Goal: Task Accomplishment & Management: Manage account settings

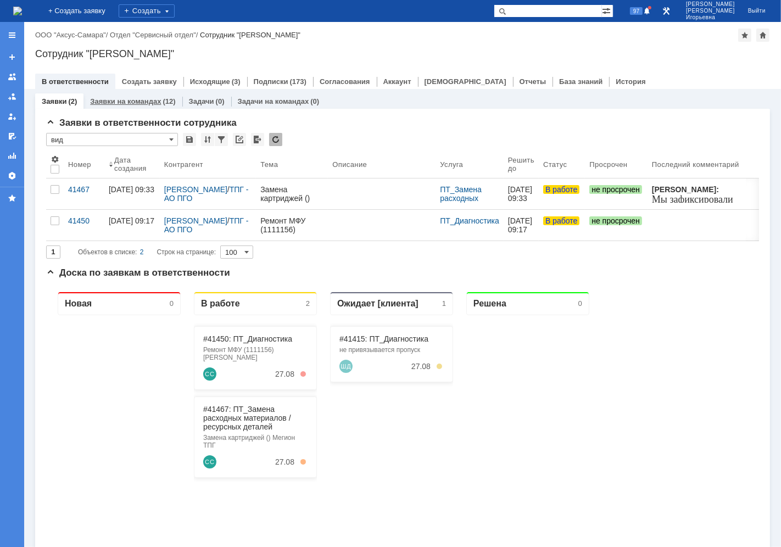
click at [130, 103] on link "Заявки на командах" at bounding box center [125, 101] width 71 height 8
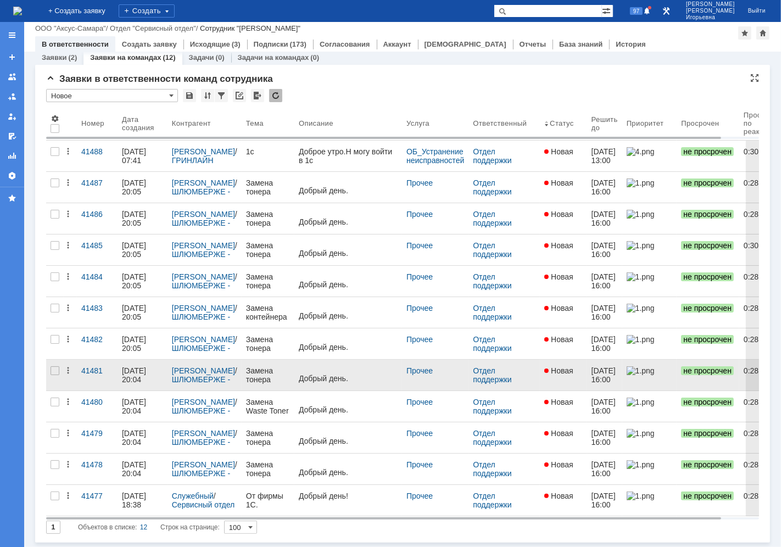
scroll to position [7, 0]
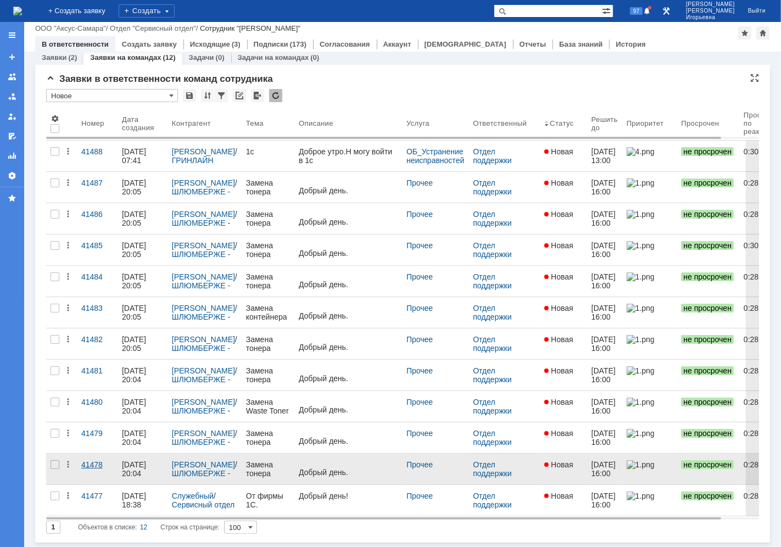
click at [91, 463] on div "41478" at bounding box center [97, 465] width 32 height 9
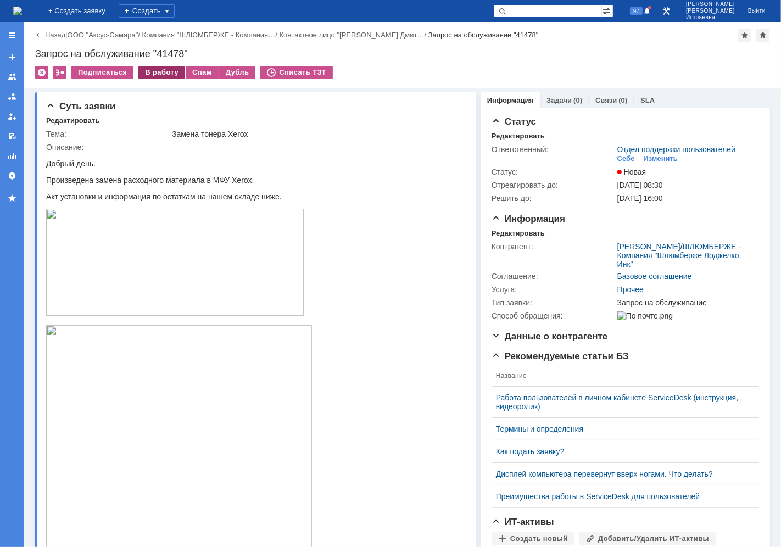
click at [157, 68] on div "В работу" at bounding box center [161, 72] width 47 height 13
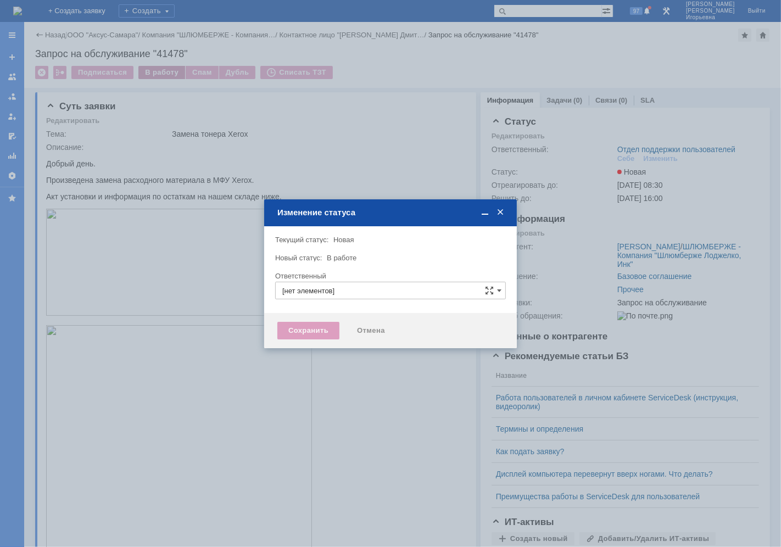
type input "Отдел поддержки пользователей"
type input "Носенкова Елена Игорьевна"
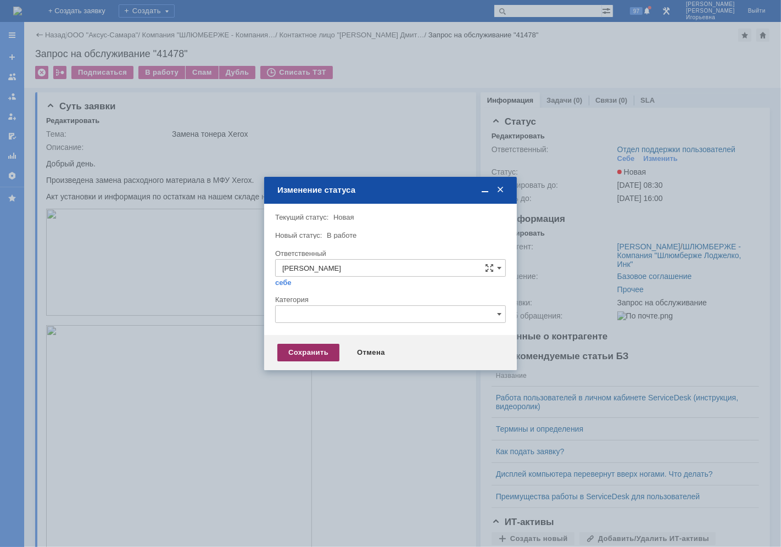
click at [303, 352] on div "Сохранить" at bounding box center [309, 353] width 62 height 18
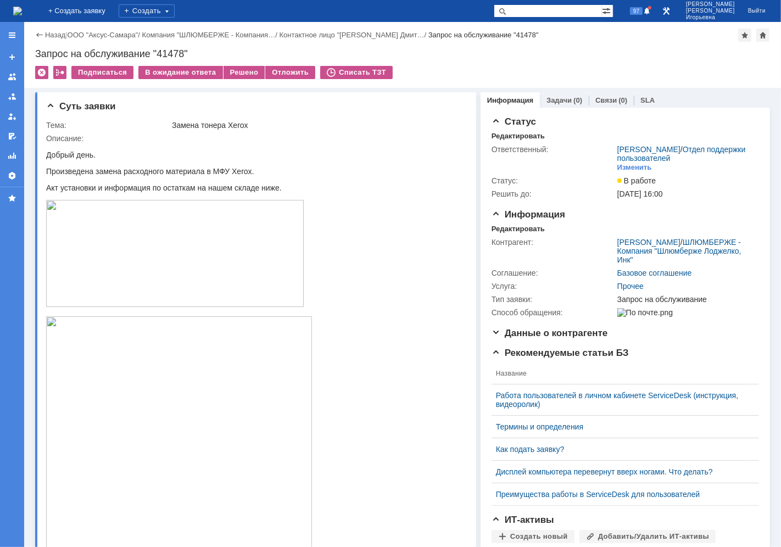
click at [22, 14] on img at bounding box center [17, 11] width 9 height 9
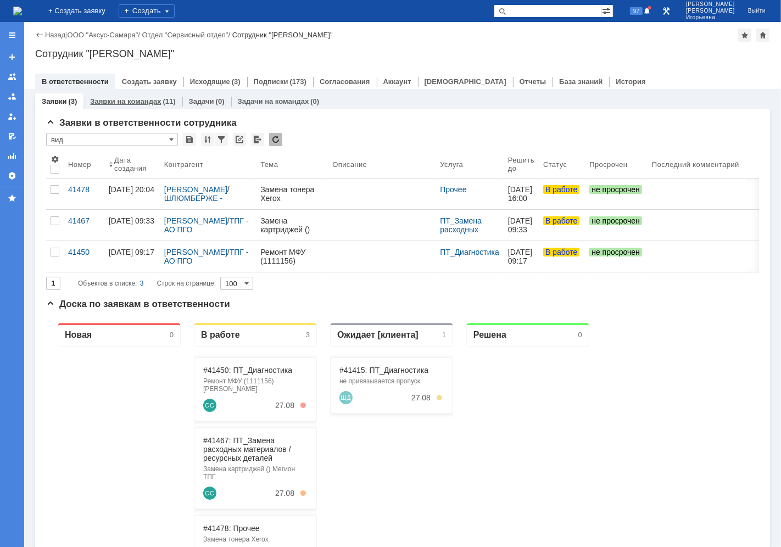
click at [140, 100] on link "Заявки на командах" at bounding box center [125, 101] width 71 height 8
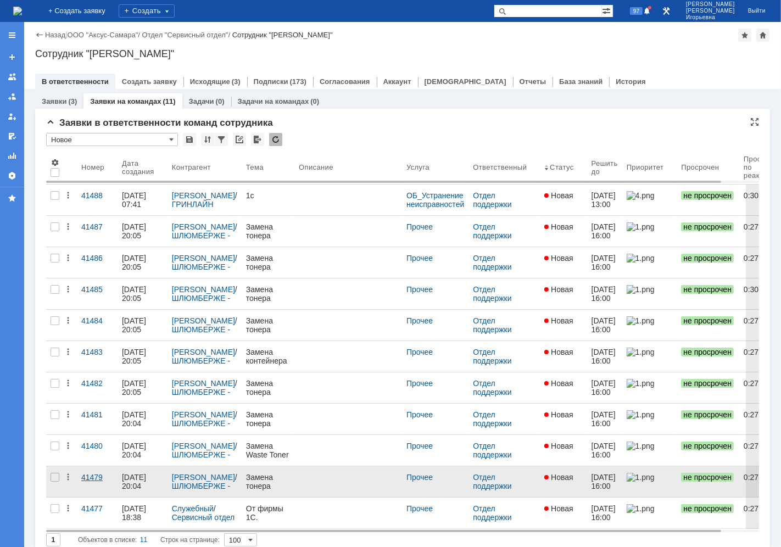
click at [91, 477] on div "41479" at bounding box center [97, 477] width 32 height 9
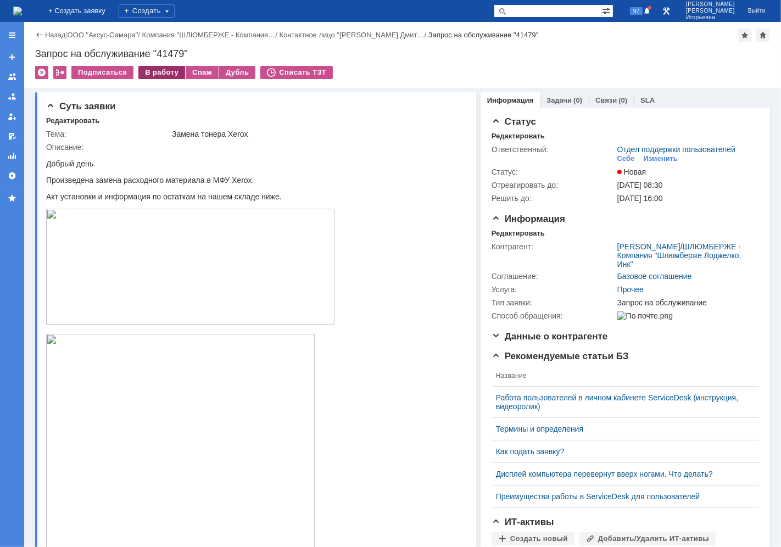
click at [163, 71] on div "В работу" at bounding box center [161, 72] width 47 height 13
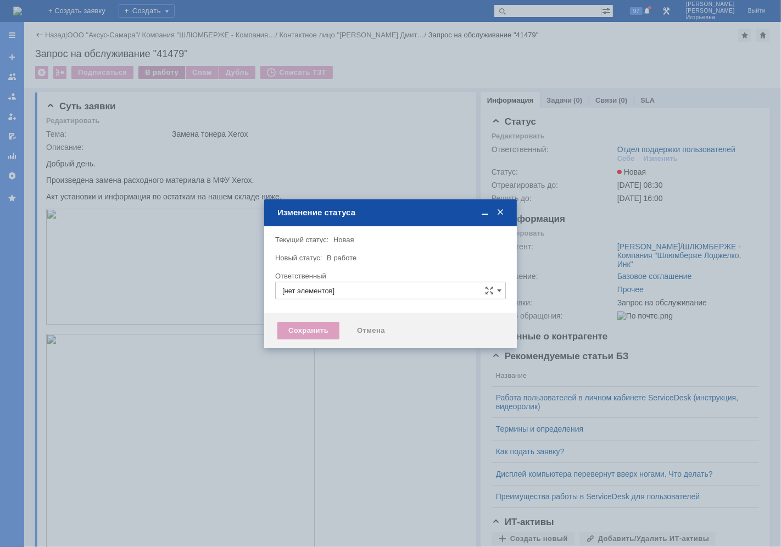
type input "Отдел поддержки пользователей"
type input "Носенкова Елена Игорьевна"
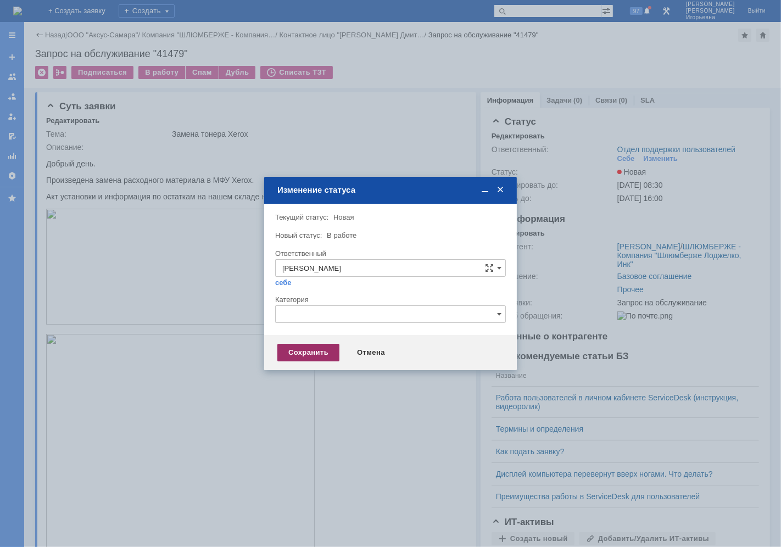
click at [309, 352] on div "Сохранить" at bounding box center [309, 353] width 62 height 18
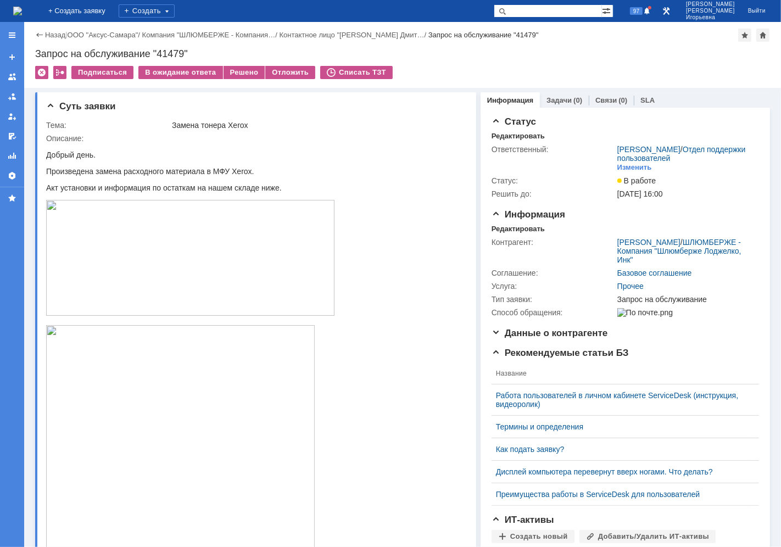
click at [22, 15] on img at bounding box center [17, 11] width 9 height 9
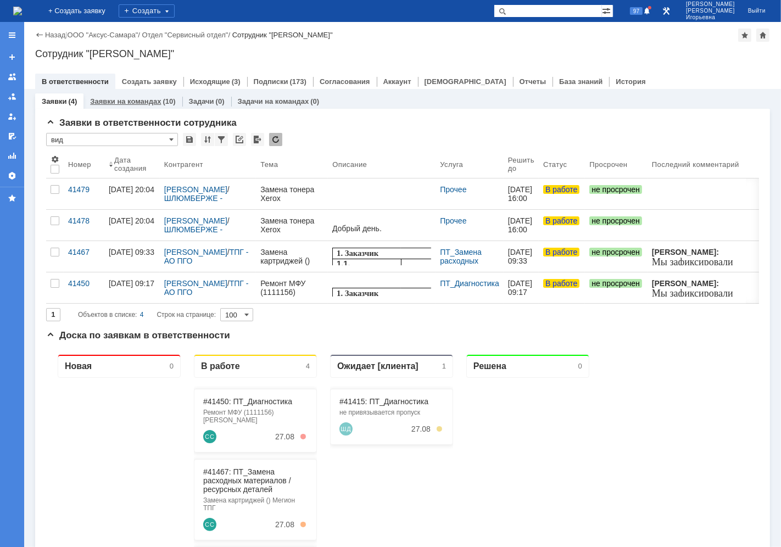
click at [137, 101] on link "Заявки на командах" at bounding box center [125, 101] width 71 height 8
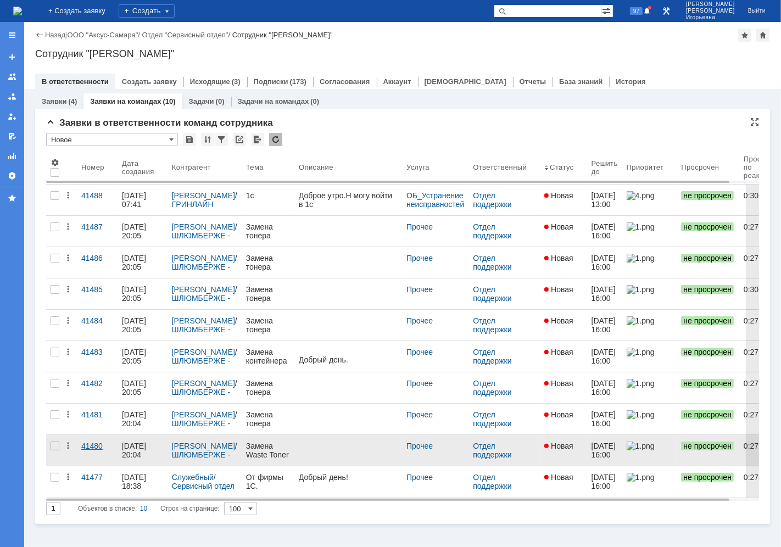
click at [90, 447] on div "41480" at bounding box center [97, 446] width 32 height 9
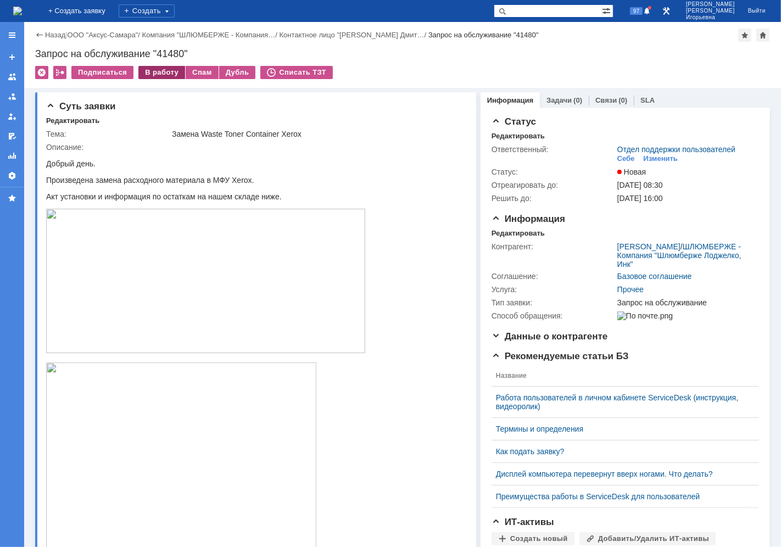
click at [158, 71] on div "В работу" at bounding box center [161, 72] width 47 height 13
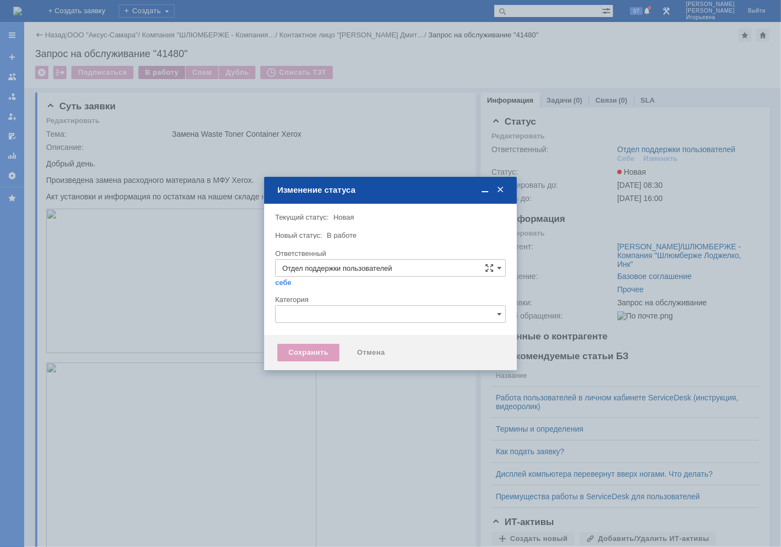
type input "Носенкова Елена Игорьевна"
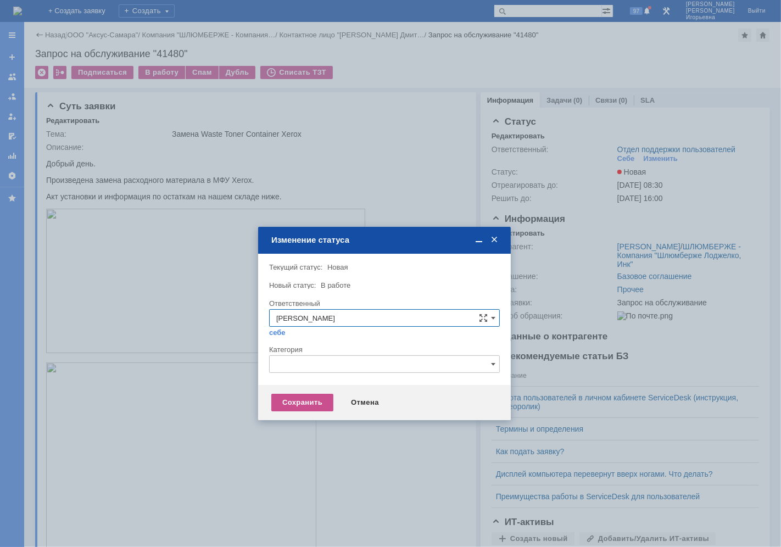
drag, startPoint x: 440, startPoint y: 184, endPoint x: 431, endPoint y: 292, distance: 108.6
click at [436, 241] on div "Изменение статуса" at bounding box center [385, 240] width 229 height 13
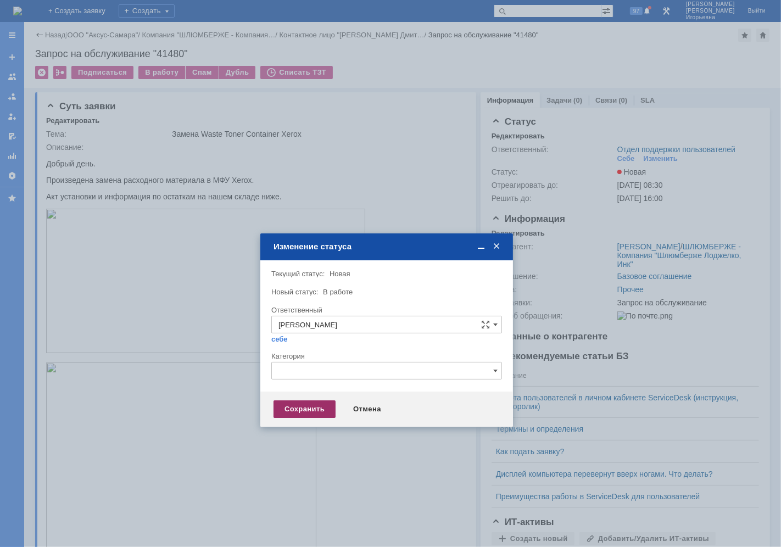
click at [301, 409] on div "Сохранить" at bounding box center [305, 410] width 62 height 18
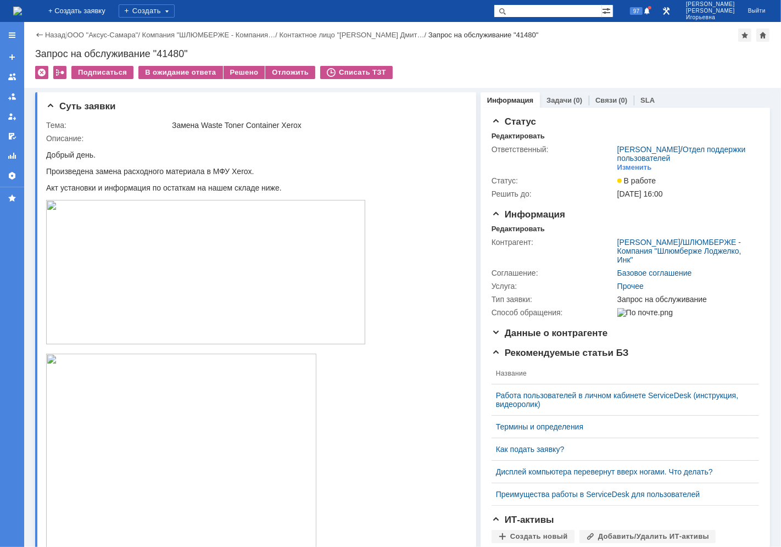
click at [22, 7] on img at bounding box center [17, 11] width 9 height 9
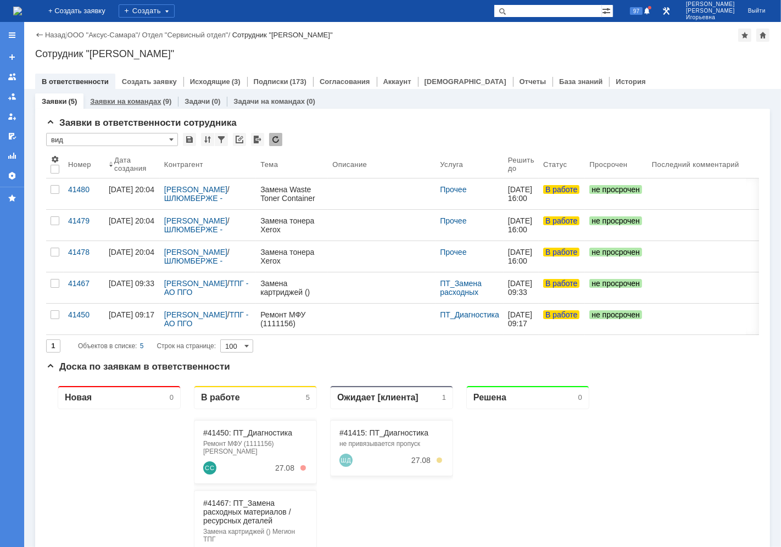
click at [143, 99] on link "Заявки на командах" at bounding box center [125, 101] width 71 height 8
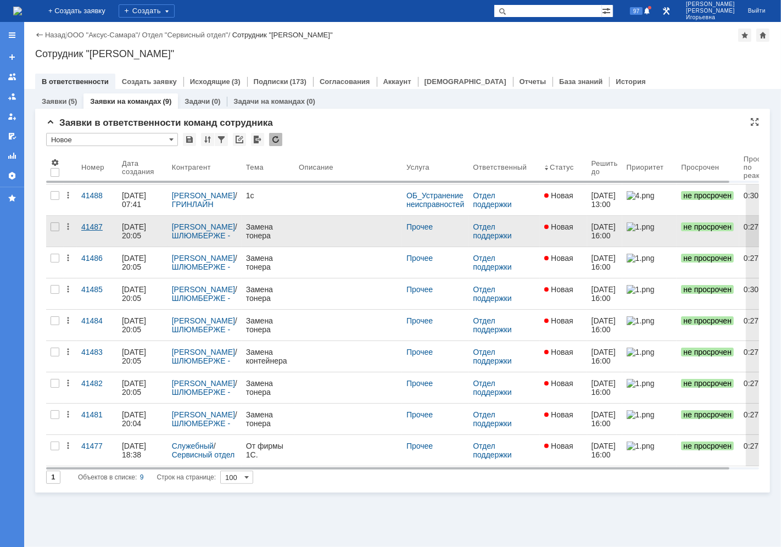
click at [95, 225] on div "41487" at bounding box center [97, 227] width 32 height 9
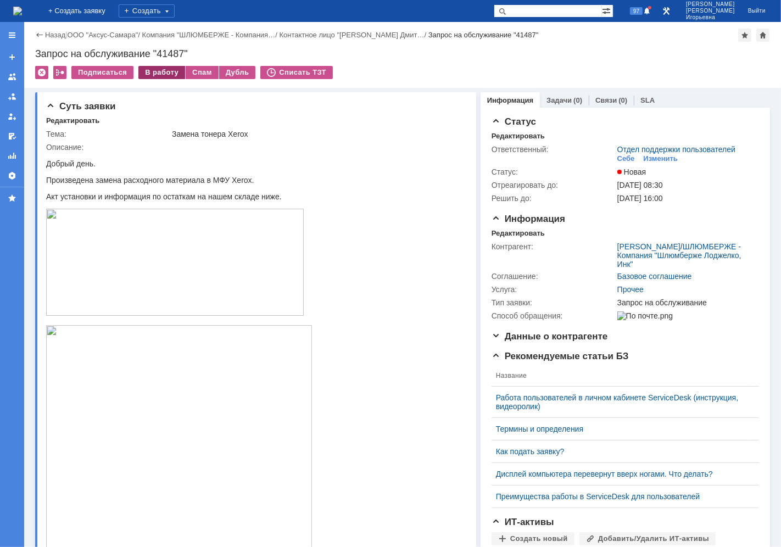
click at [158, 74] on div "В работу" at bounding box center [161, 72] width 47 height 13
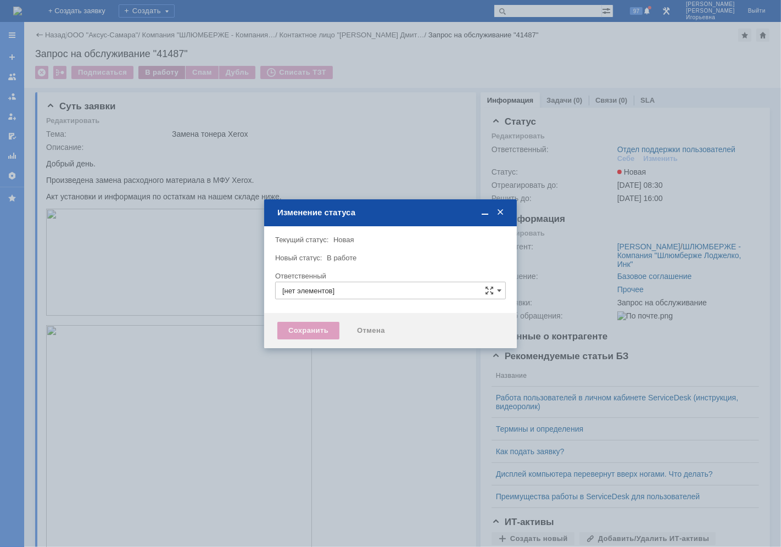
type input "Отдел поддержки пользователей"
type input "Носенкова Елена Игорьевна"
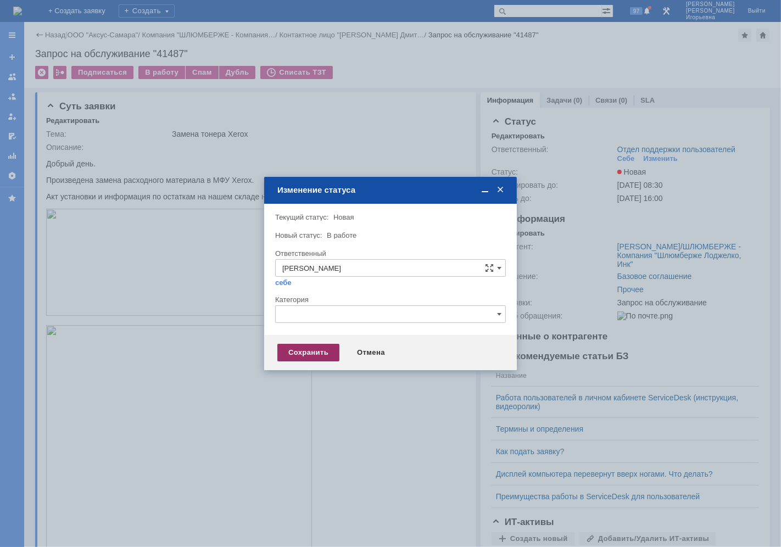
click at [287, 350] on div "Сохранить" at bounding box center [309, 353] width 62 height 18
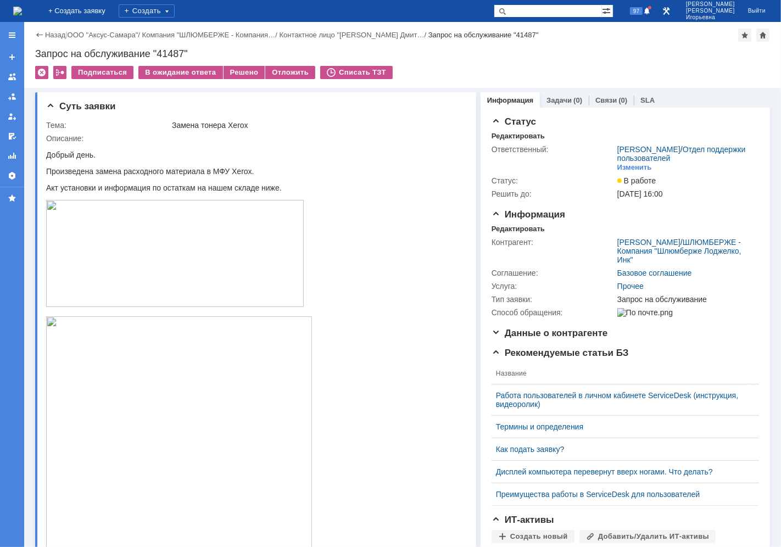
click at [22, 11] on img at bounding box center [17, 11] width 9 height 9
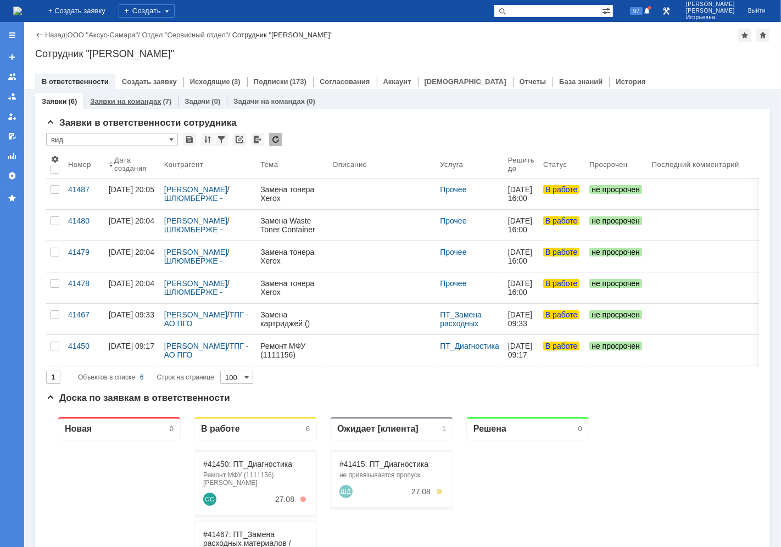
click at [144, 101] on link "Заявки на командах" at bounding box center [125, 101] width 71 height 8
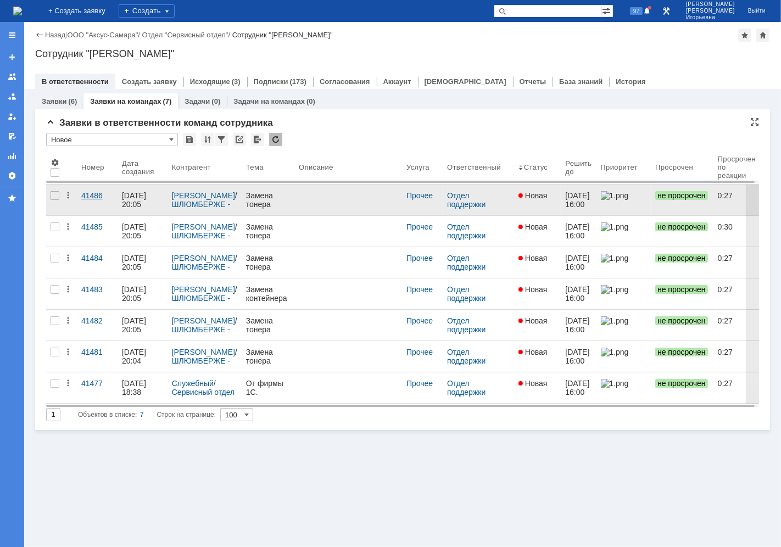
click at [92, 197] on div "41486" at bounding box center [97, 195] width 32 height 9
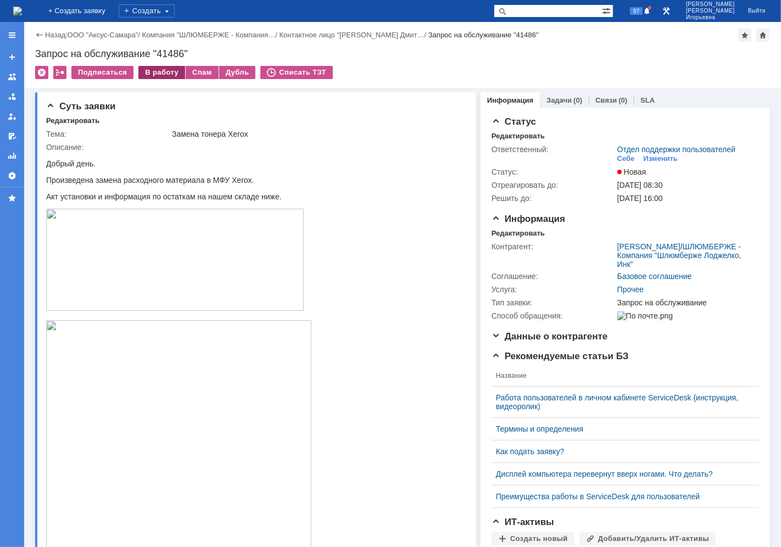
click at [166, 68] on div "В работу" at bounding box center [161, 72] width 47 height 13
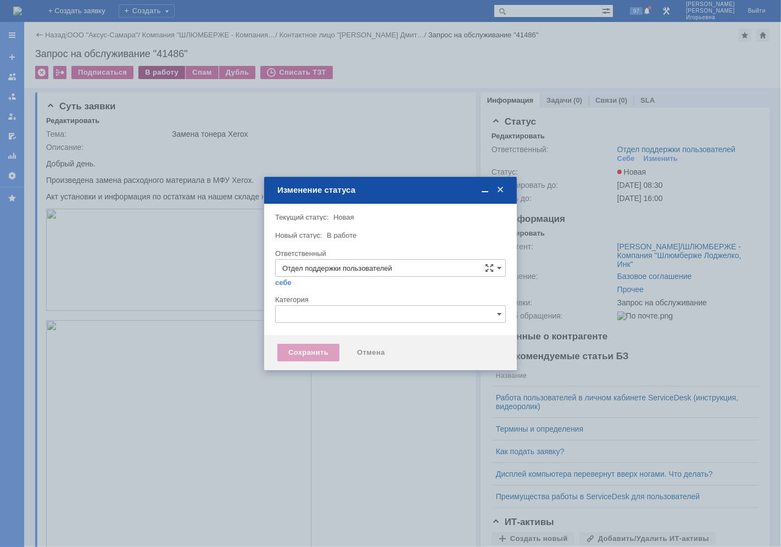
type input "Носенкова Елена Игорьевна"
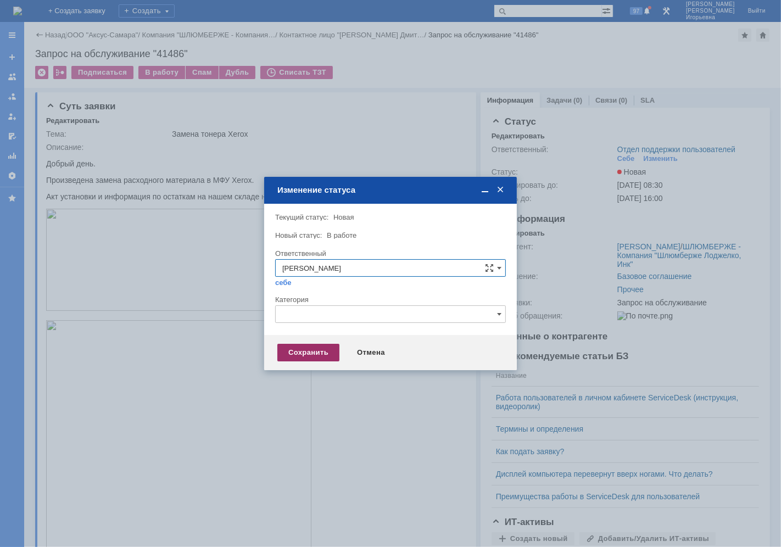
click at [313, 347] on div "Сохранить" at bounding box center [309, 353] width 62 height 18
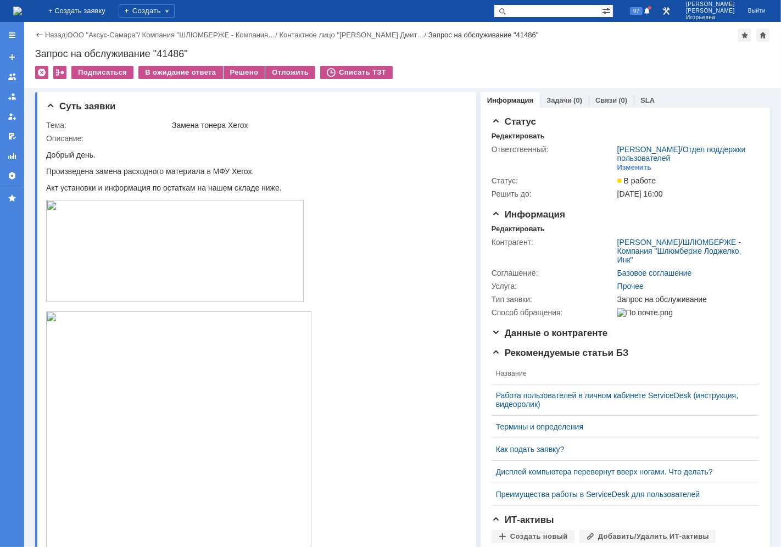
click at [22, 13] on img at bounding box center [17, 11] width 9 height 9
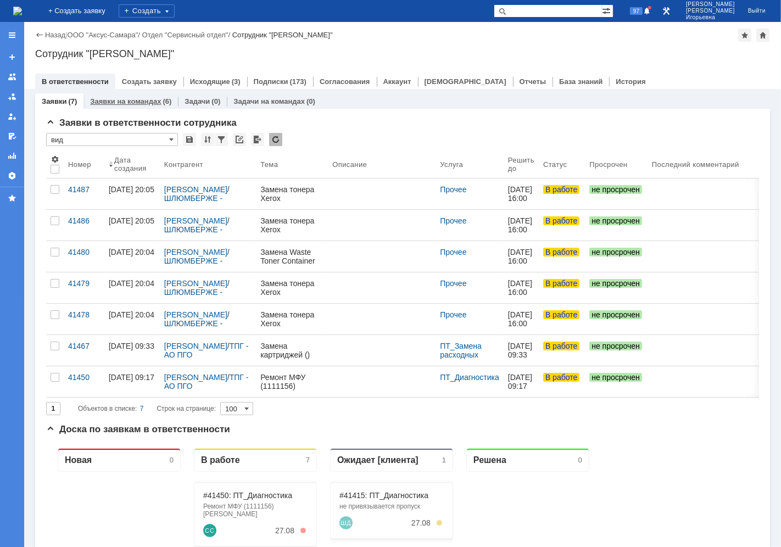
click at [118, 101] on link "Заявки на командах" at bounding box center [125, 101] width 71 height 8
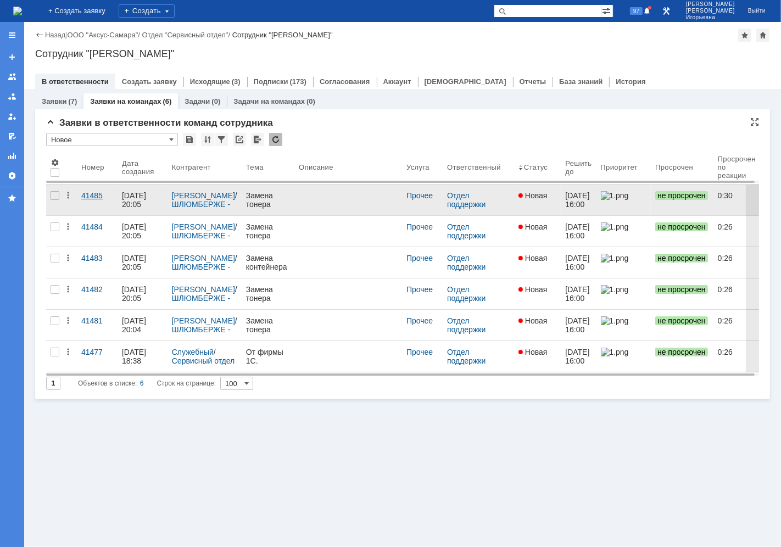
click at [97, 193] on div "41485" at bounding box center [97, 195] width 32 height 9
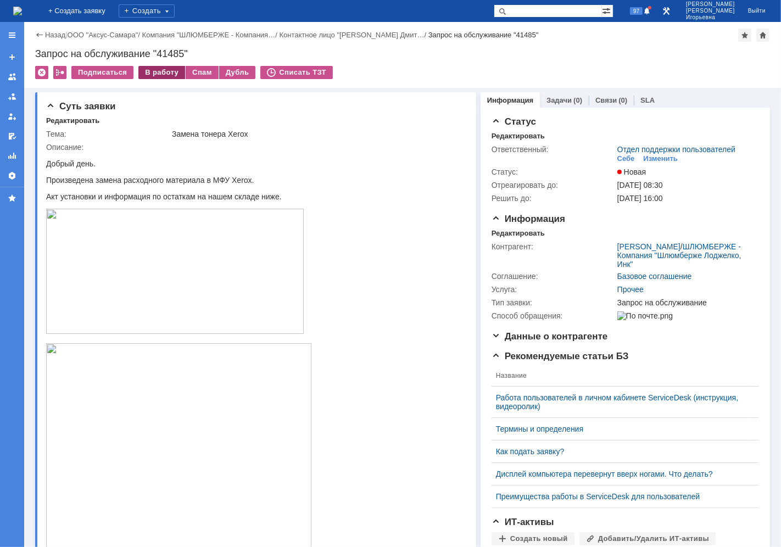
click at [146, 72] on div "В работу" at bounding box center [161, 72] width 47 height 13
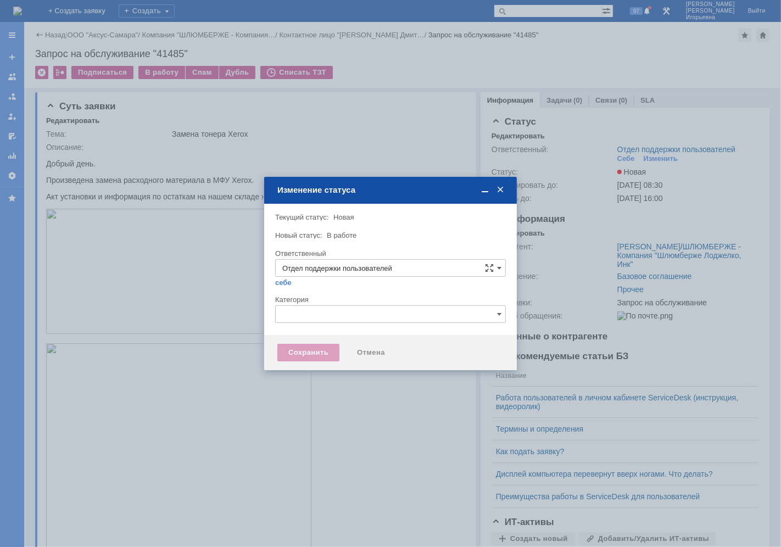
type input "Носенкова Елена Игорьевна"
click at [292, 350] on div "Сохранить" at bounding box center [309, 353] width 62 height 18
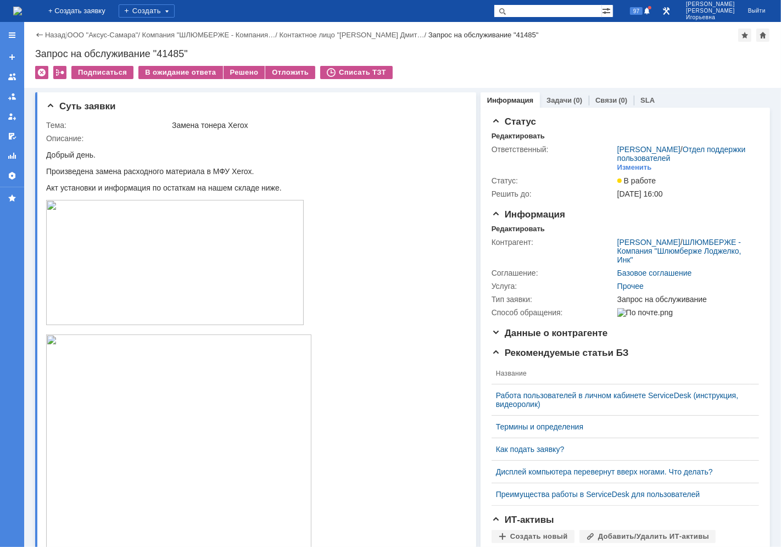
click at [22, 7] on img at bounding box center [17, 11] width 9 height 9
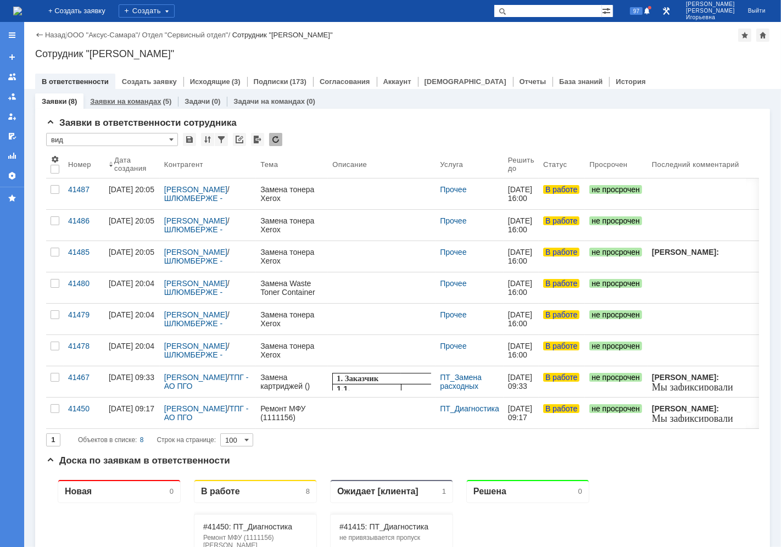
click at [124, 102] on link "Заявки на командах" at bounding box center [125, 101] width 71 height 8
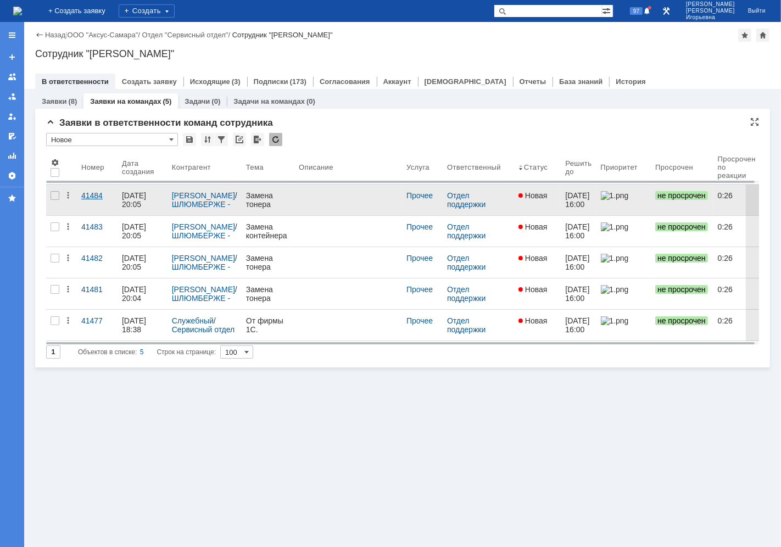
click at [88, 193] on div "41484" at bounding box center [97, 195] width 32 height 9
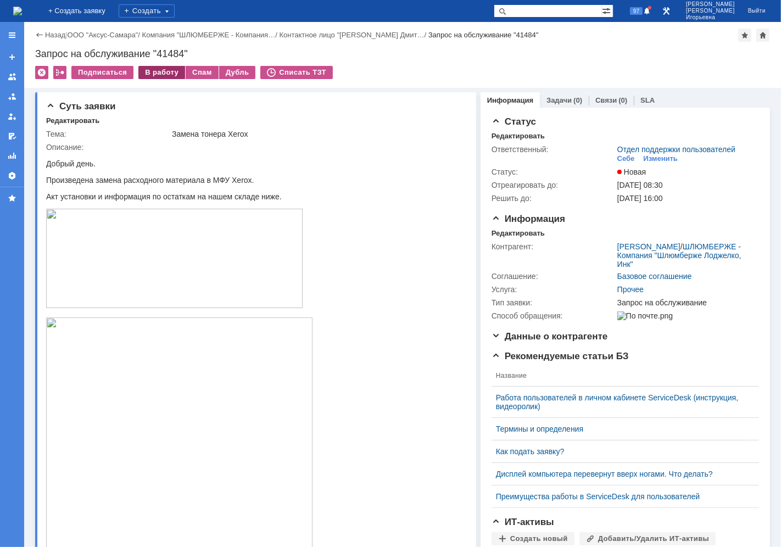
click at [152, 73] on div "В работу" at bounding box center [161, 72] width 47 height 13
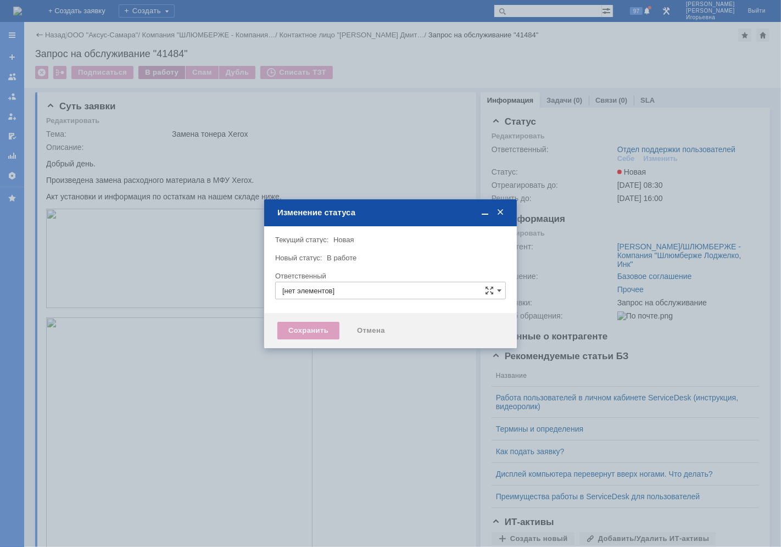
type input "Носенкова Елена Игорьевна"
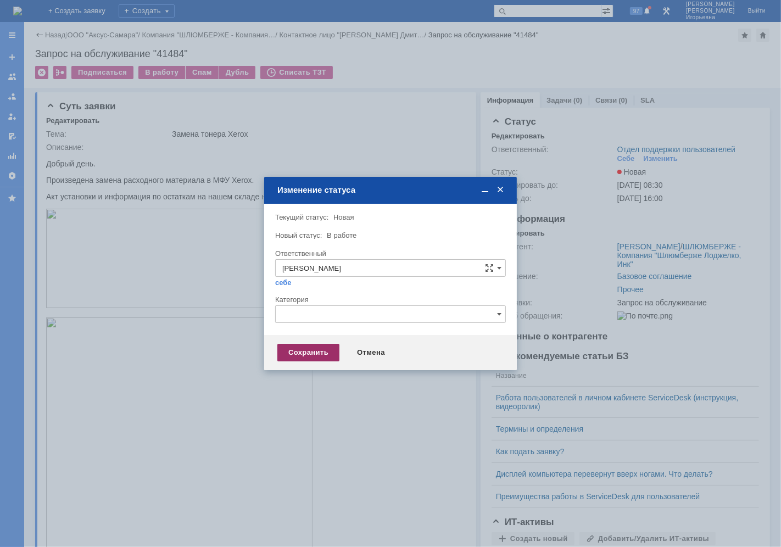
click at [306, 352] on div "Сохранить" at bounding box center [309, 353] width 62 height 18
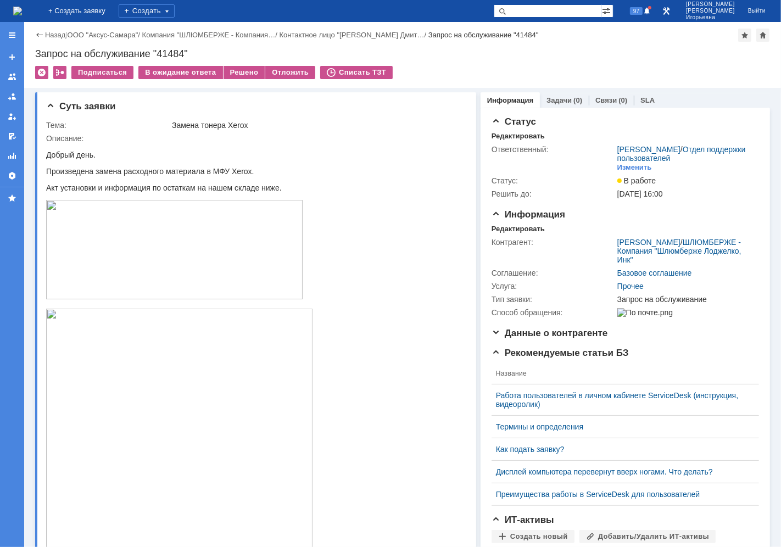
click at [22, 8] on img at bounding box center [17, 11] width 9 height 9
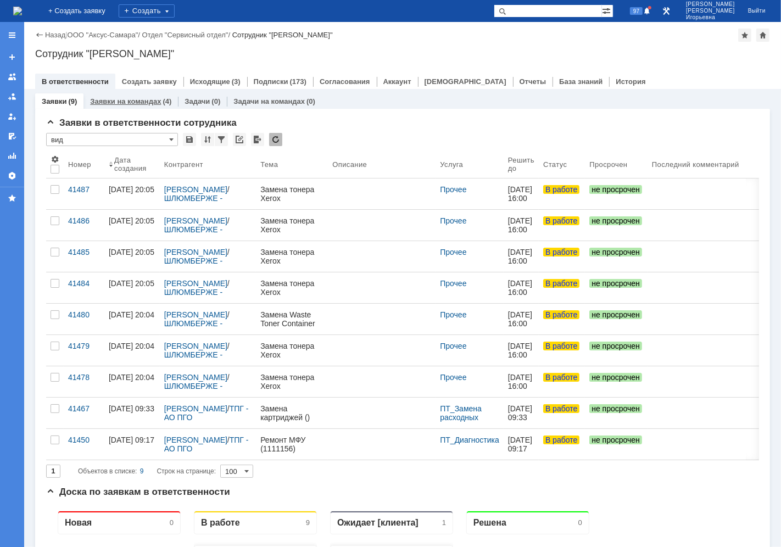
click at [131, 99] on link "Заявки на командах" at bounding box center [125, 101] width 71 height 8
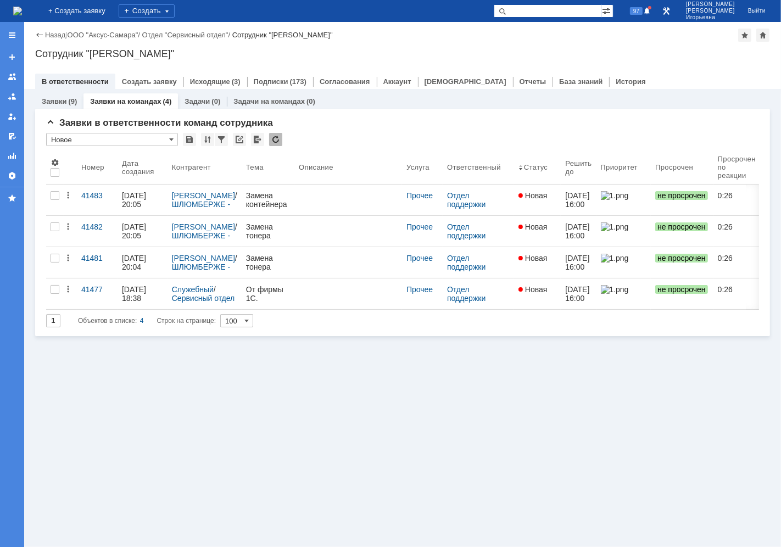
click at [90, 197] on div "41483" at bounding box center [97, 195] width 32 height 9
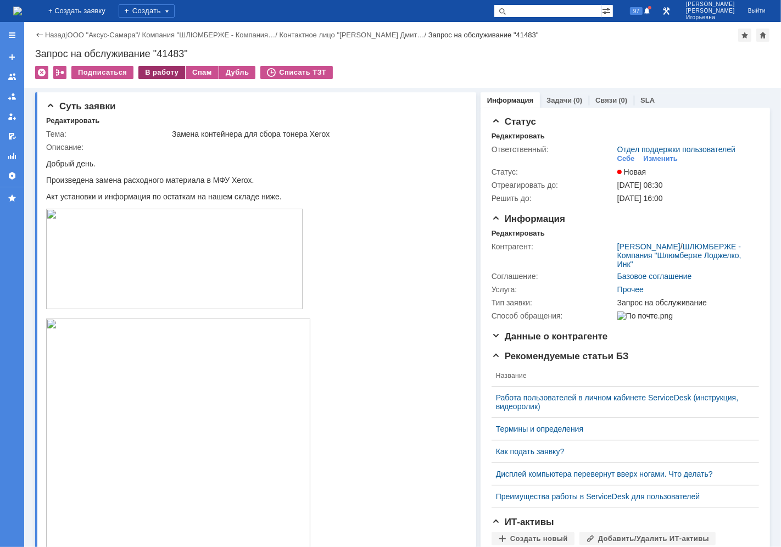
click at [156, 73] on div "В работу" at bounding box center [161, 72] width 47 height 13
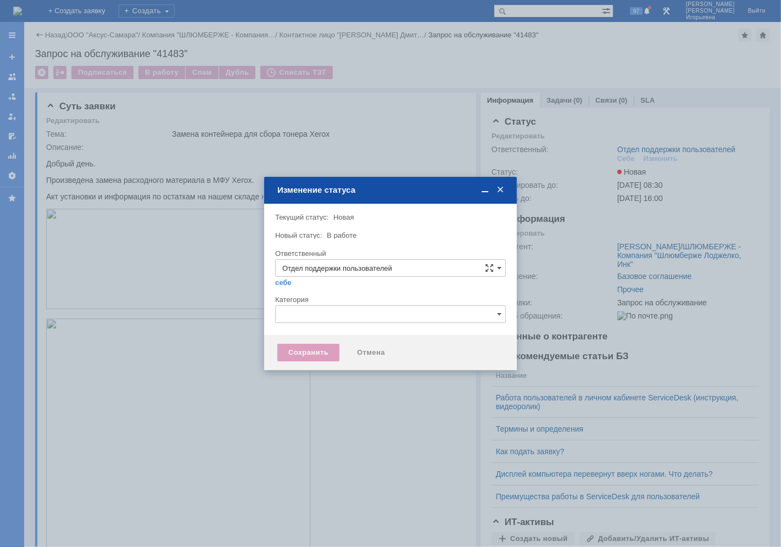
type input "Носенкова Елена Игорьевна"
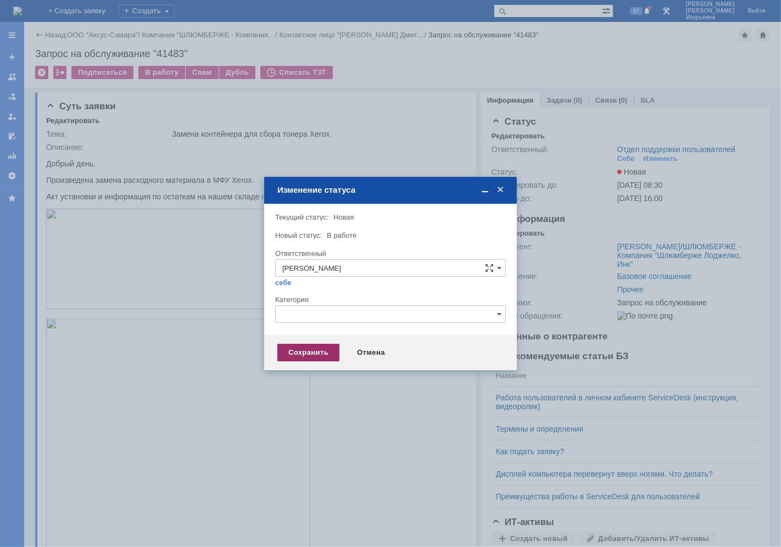
click at [289, 347] on div "Сохранить" at bounding box center [309, 353] width 62 height 18
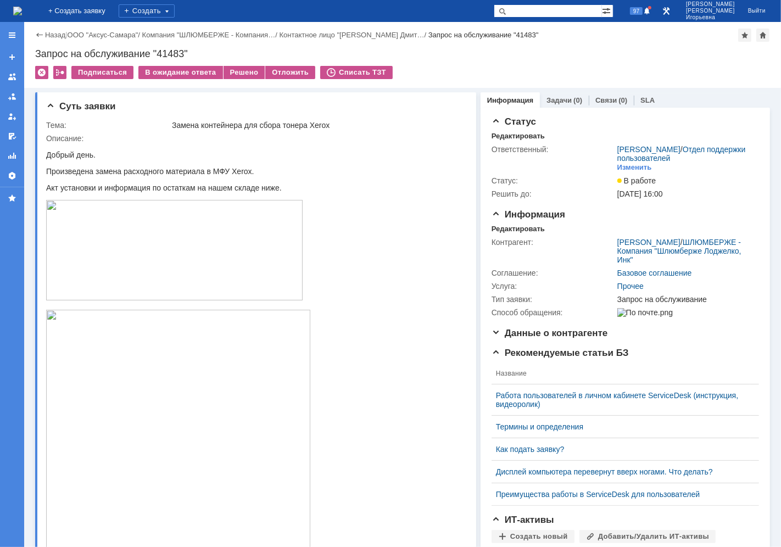
click at [22, 8] on img at bounding box center [17, 11] width 9 height 9
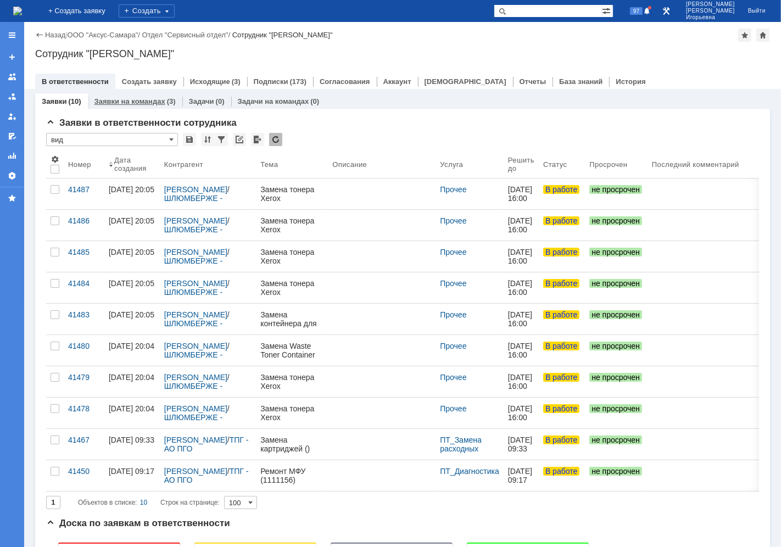
click at [144, 101] on link "Заявки на командах" at bounding box center [130, 101] width 71 height 8
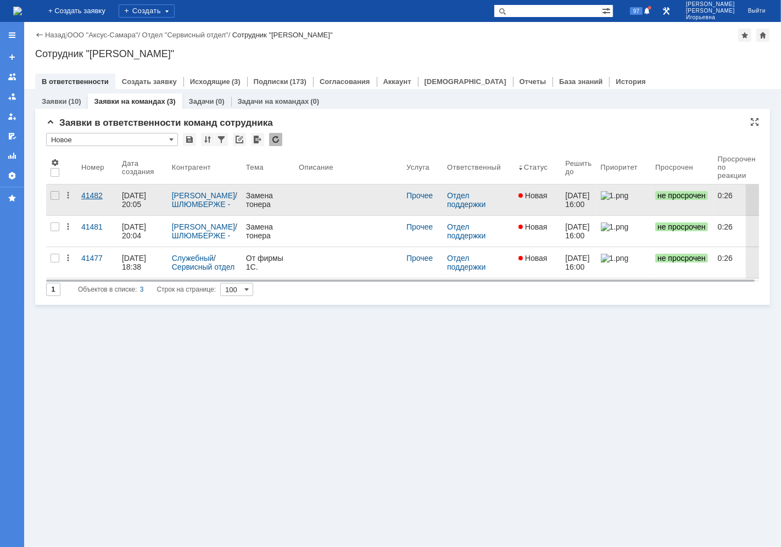
click at [80, 196] on link "41482" at bounding box center [97, 200] width 41 height 31
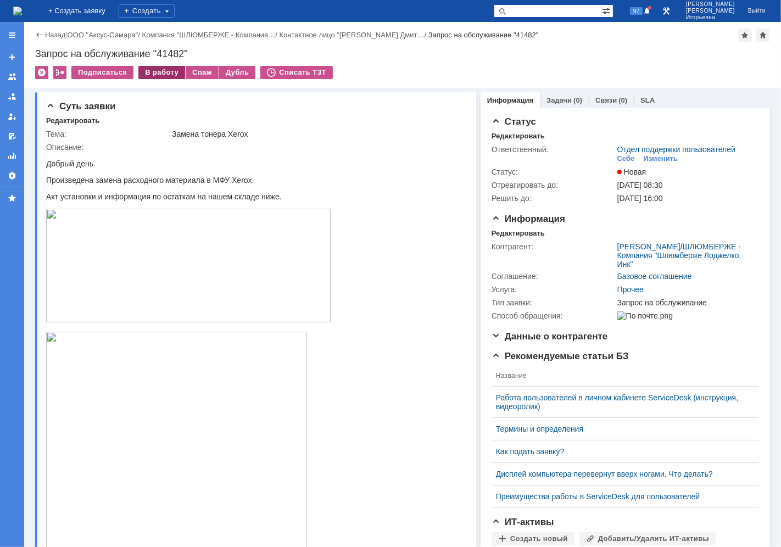
click at [157, 75] on div "В работу" at bounding box center [161, 72] width 47 height 13
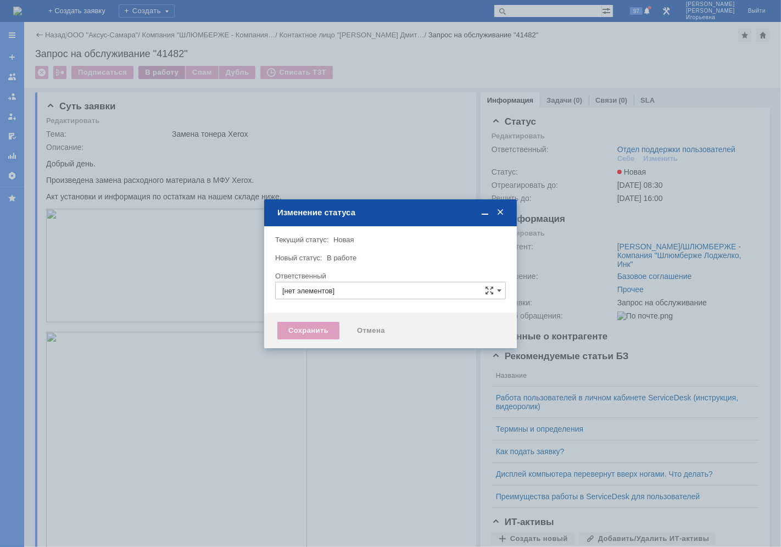
type input "Отдел поддержки пользователей"
type input "Носенкова Елена Игорьевна"
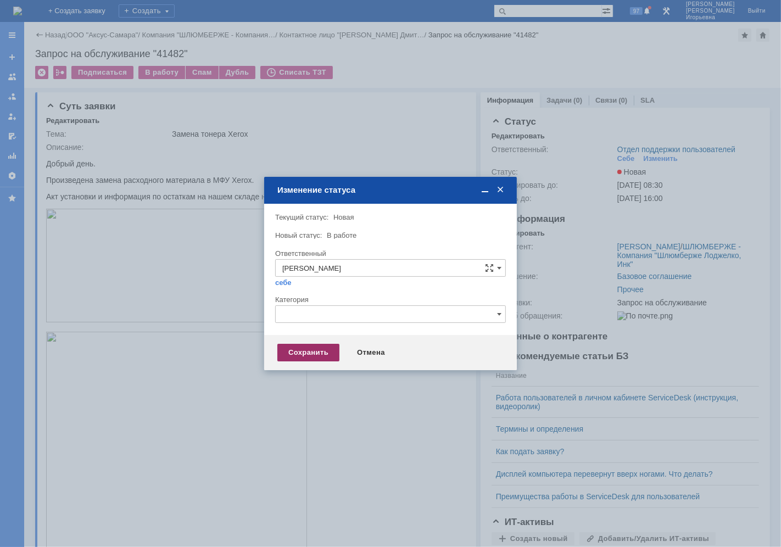
click at [310, 353] on div "Сохранить" at bounding box center [309, 353] width 62 height 18
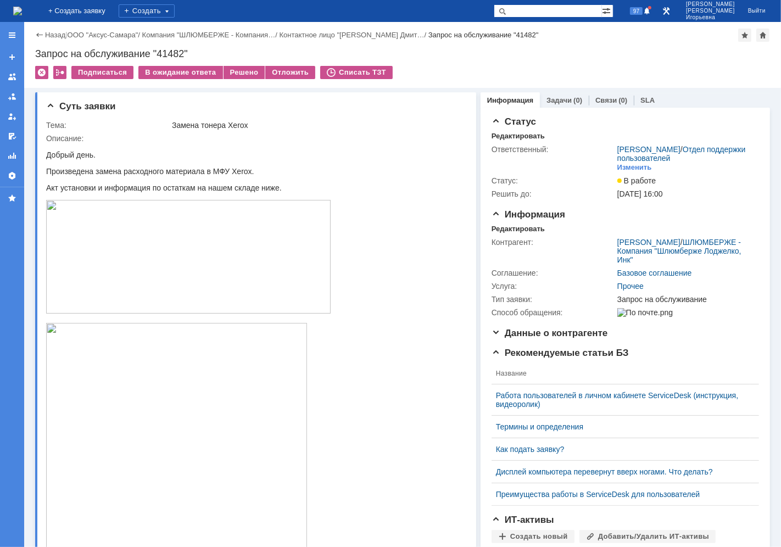
click at [22, 7] on img at bounding box center [17, 11] width 9 height 9
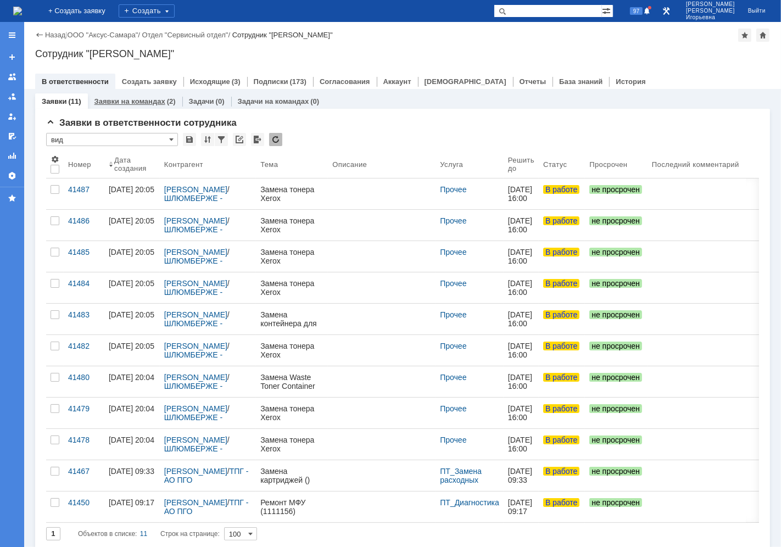
click at [145, 99] on link "Заявки на командах" at bounding box center [130, 101] width 71 height 8
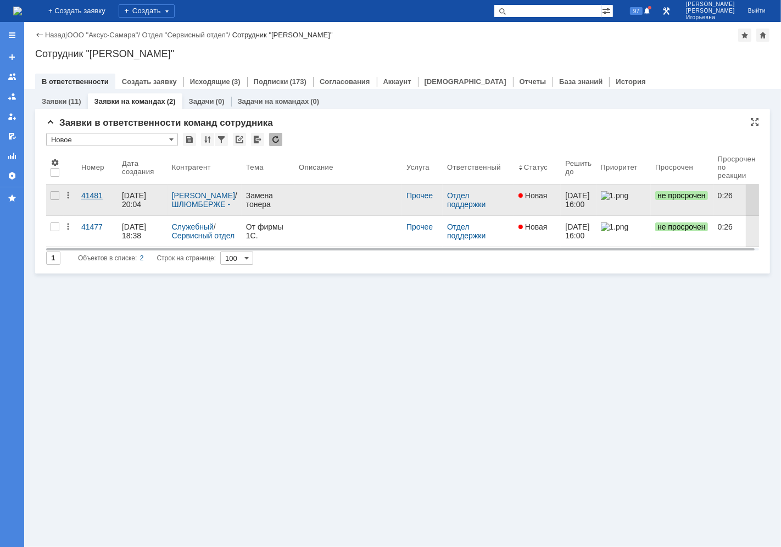
click at [96, 194] on div "41481" at bounding box center [97, 195] width 32 height 9
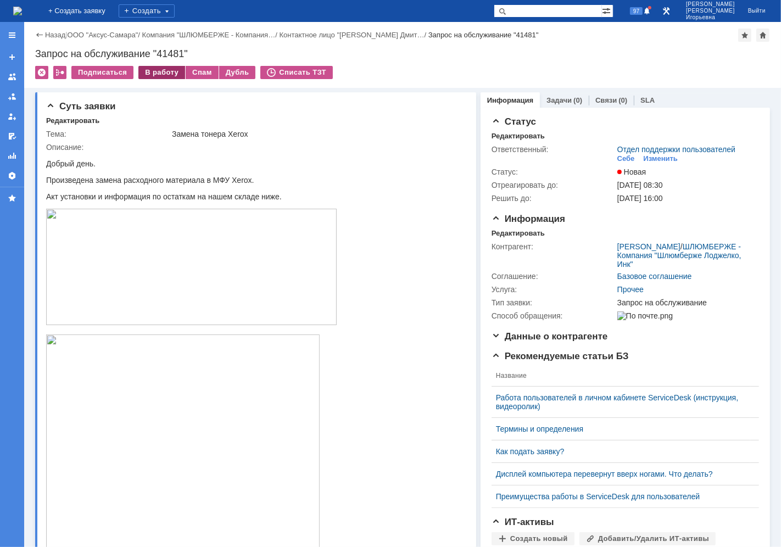
click at [162, 75] on div "В работу" at bounding box center [161, 72] width 47 height 13
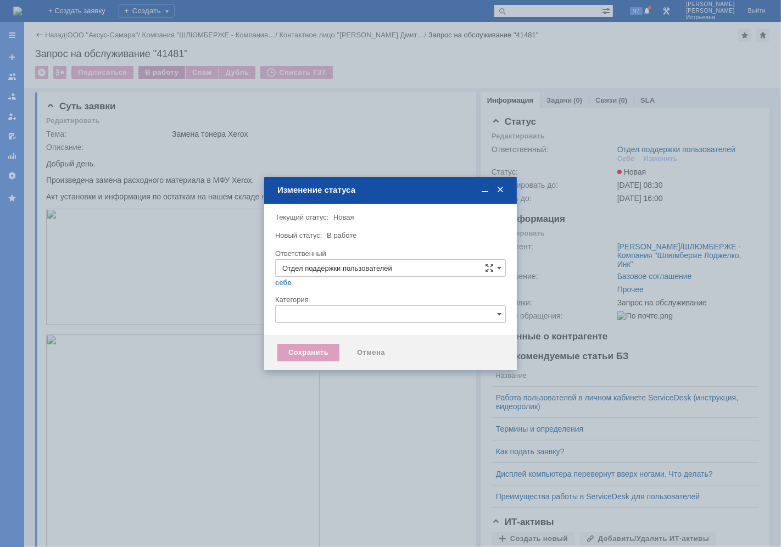
type input "Носенкова Елена Игорьевна"
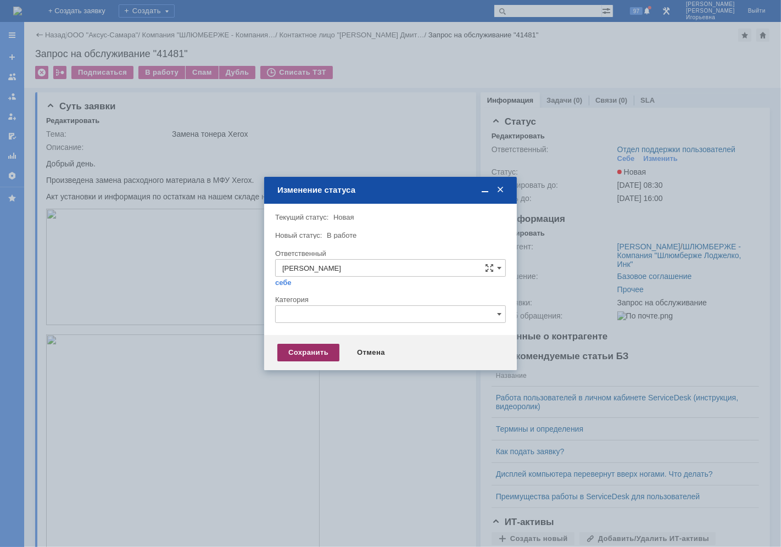
click at [306, 349] on div "Сохранить" at bounding box center [309, 353] width 62 height 18
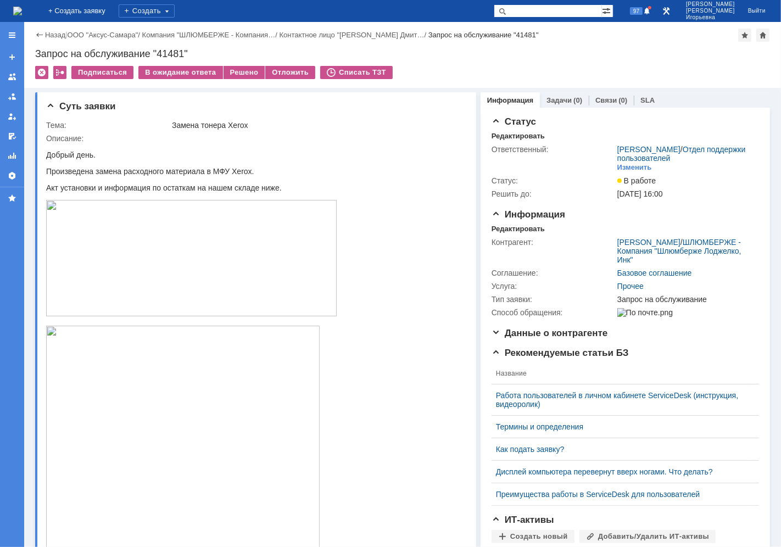
click at [22, 7] on img at bounding box center [17, 11] width 9 height 9
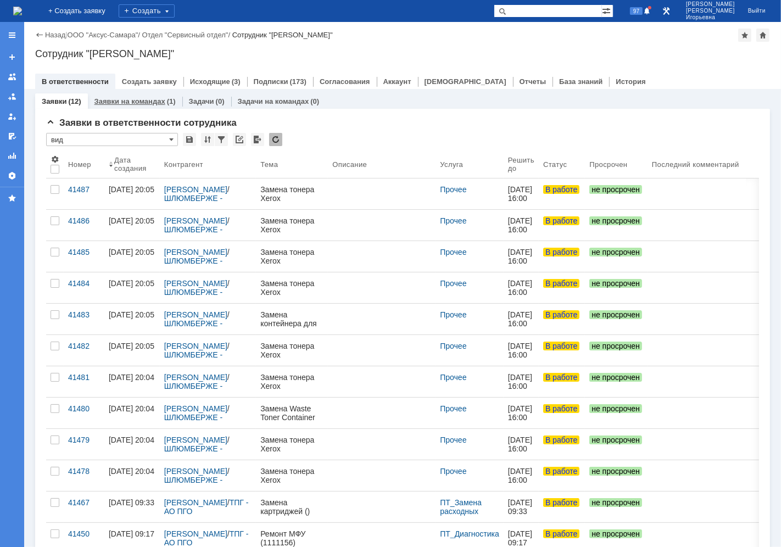
click at [143, 101] on link "Заявки на командах" at bounding box center [130, 101] width 71 height 8
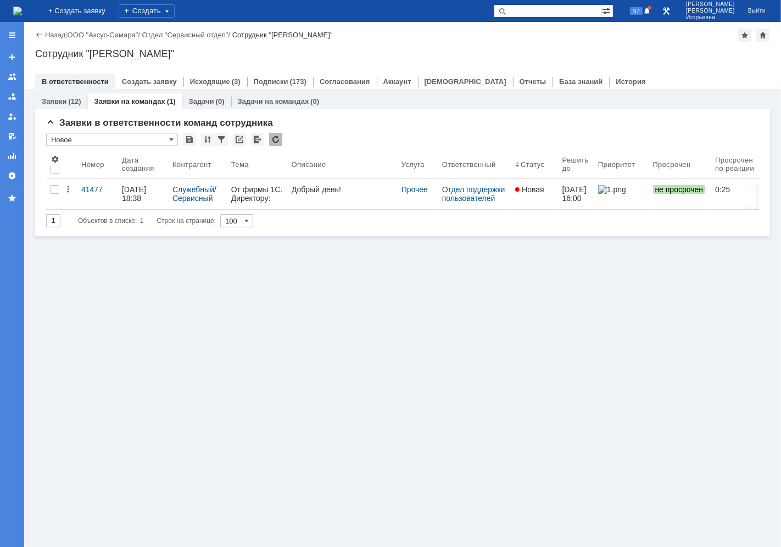
click at [95, 193] on div "41477" at bounding box center [97, 189] width 32 height 9
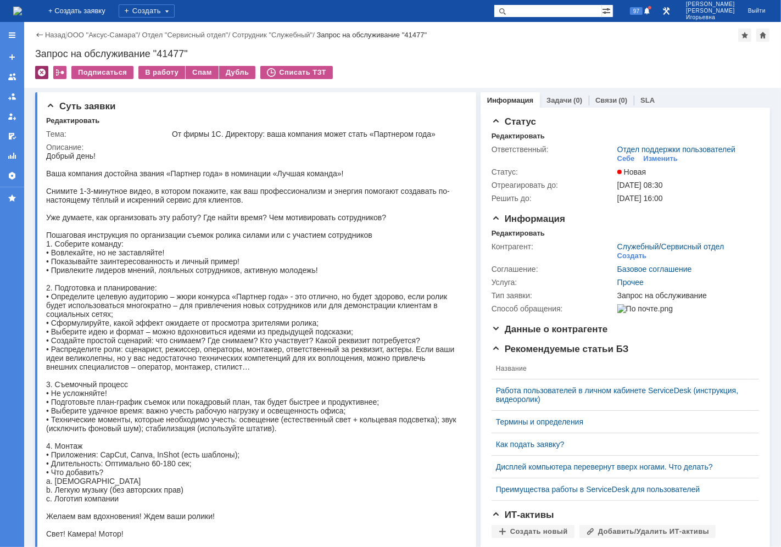
click at [45, 70] on div at bounding box center [41, 72] width 13 height 13
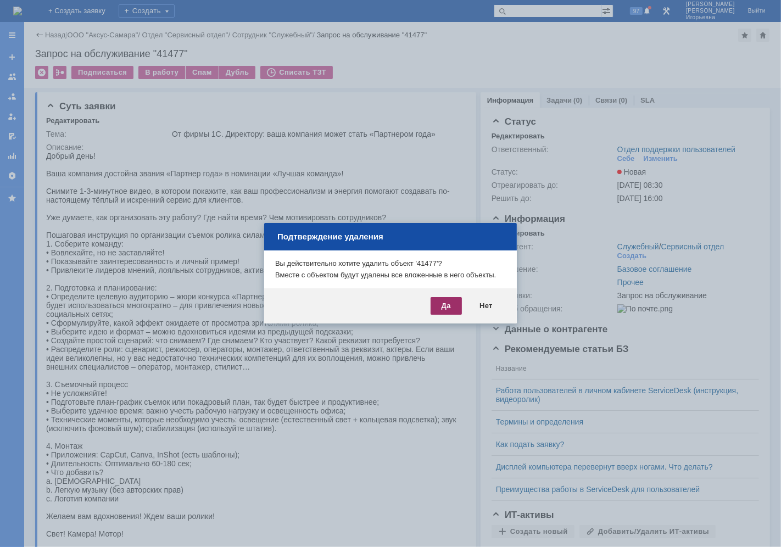
click at [442, 309] on div "Да" at bounding box center [446, 306] width 31 height 18
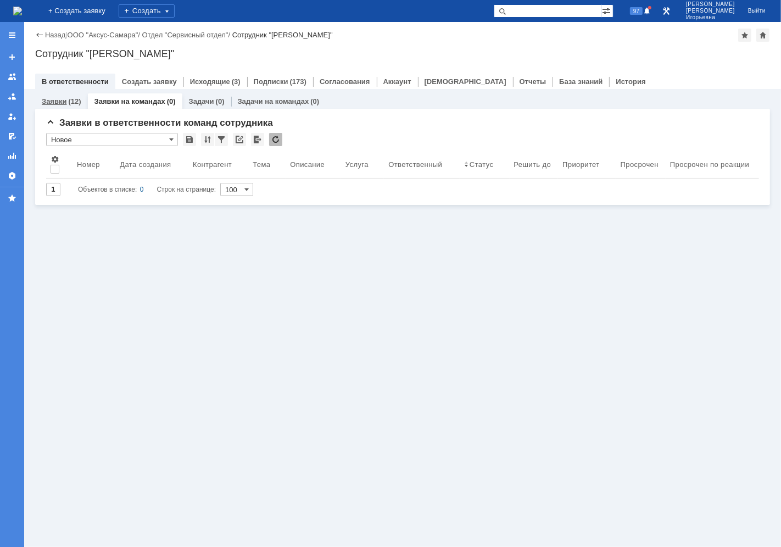
click at [58, 101] on link "Заявки" at bounding box center [54, 101] width 25 height 8
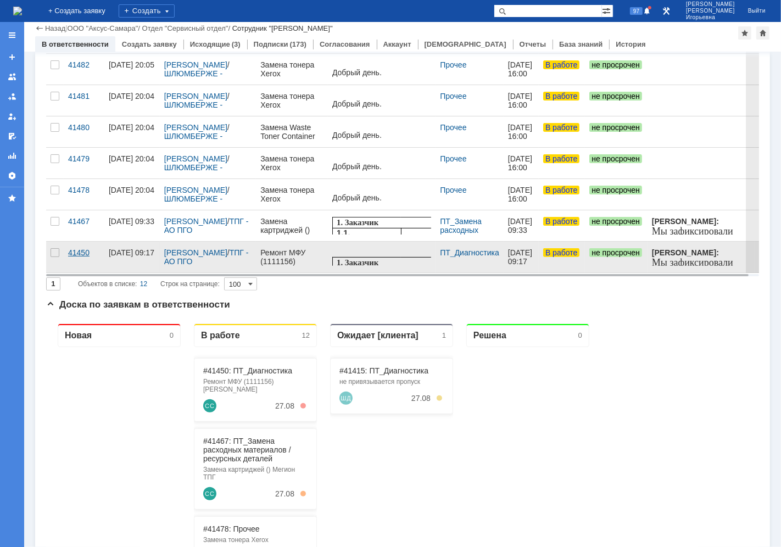
click at [75, 251] on div "41450" at bounding box center [84, 252] width 32 height 9
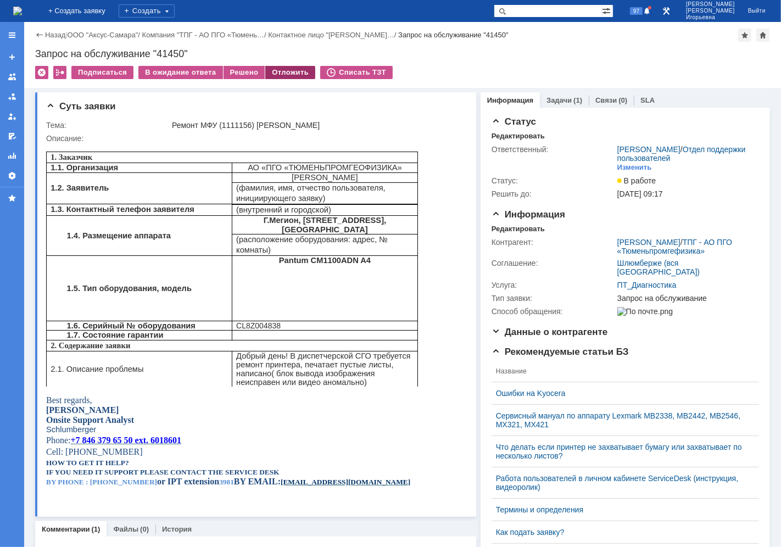
click at [275, 70] on div "Отложить" at bounding box center [290, 72] width 50 height 13
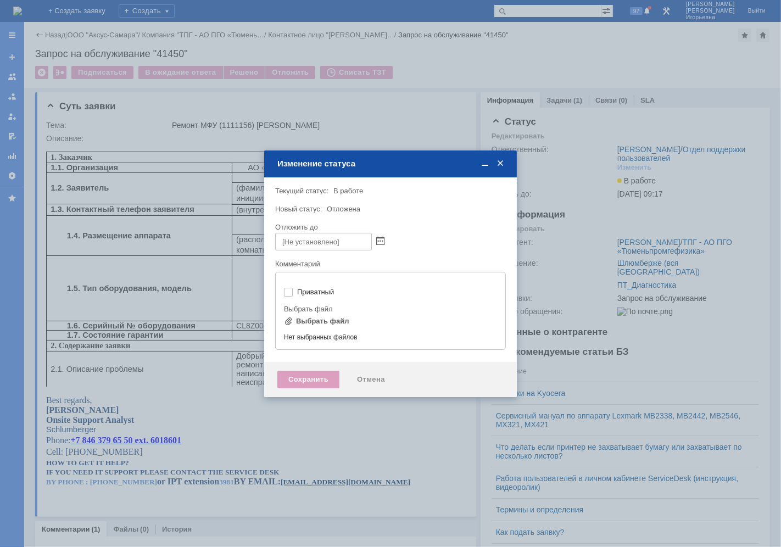
type input "[не указано]"
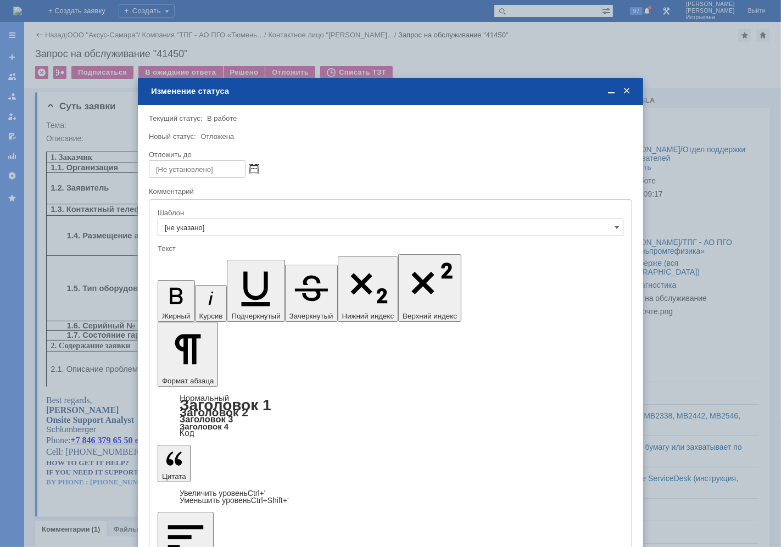
click at [253, 166] on span at bounding box center [254, 169] width 8 height 9
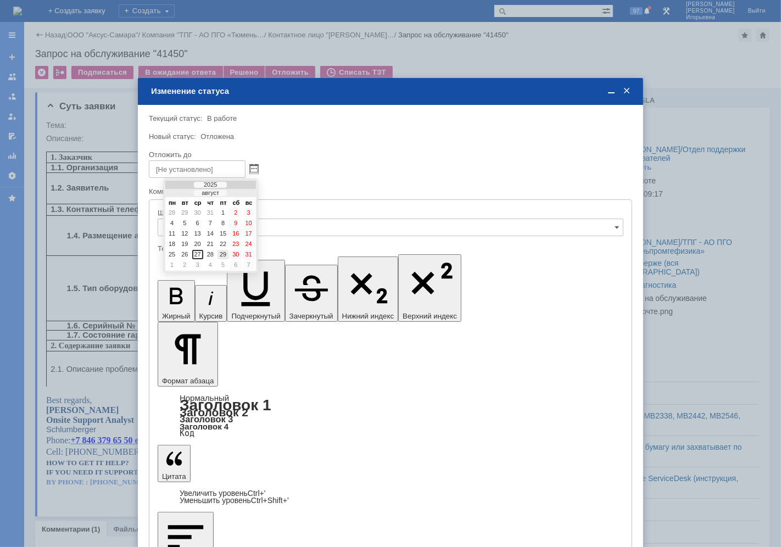
click at [223, 250] on div "29" at bounding box center [223, 254] width 11 height 9
type input "29.08.2025 08:05"
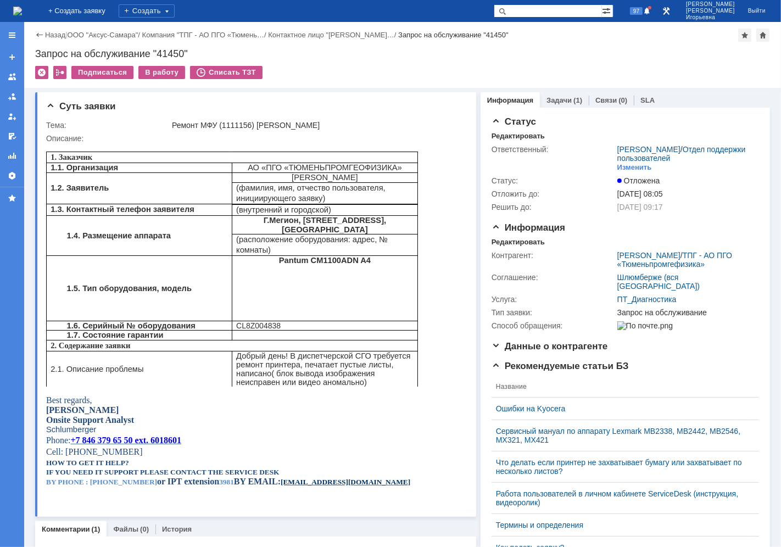
click at [22, 8] on img at bounding box center [17, 11] width 9 height 9
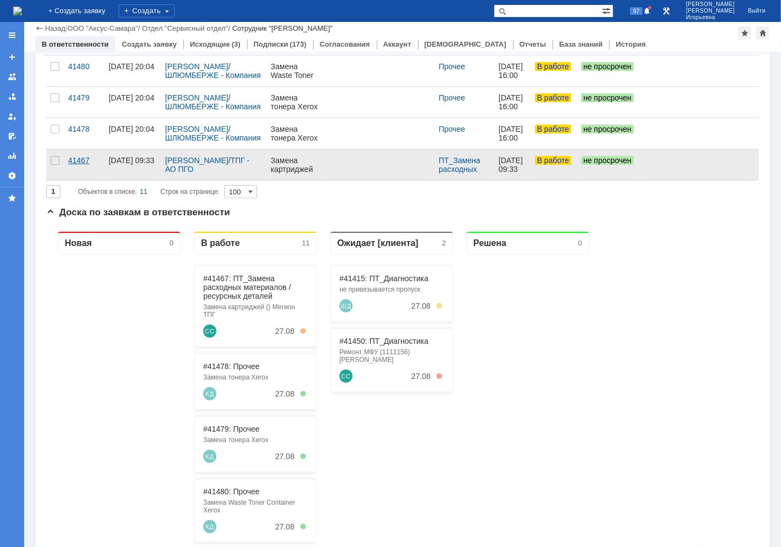
click at [75, 160] on div "41467" at bounding box center [84, 160] width 32 height 9
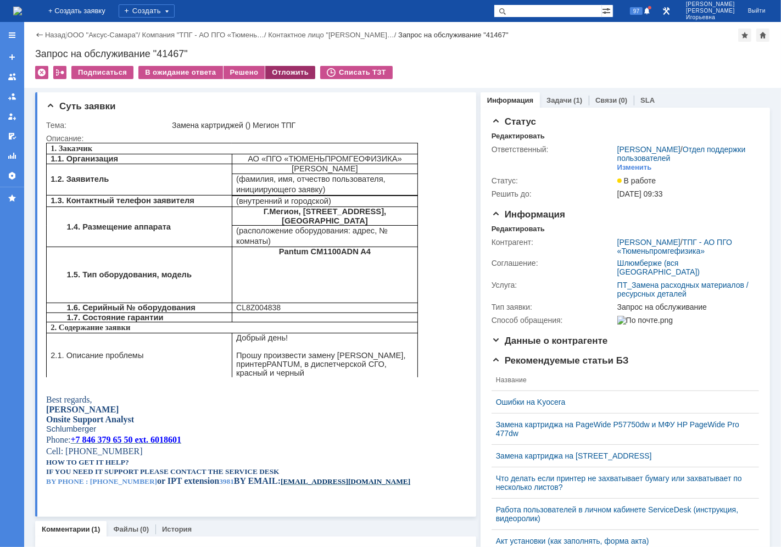
click at [289, 70] on div "Отложить" at bounding box center [290, 72] width 50 height 13
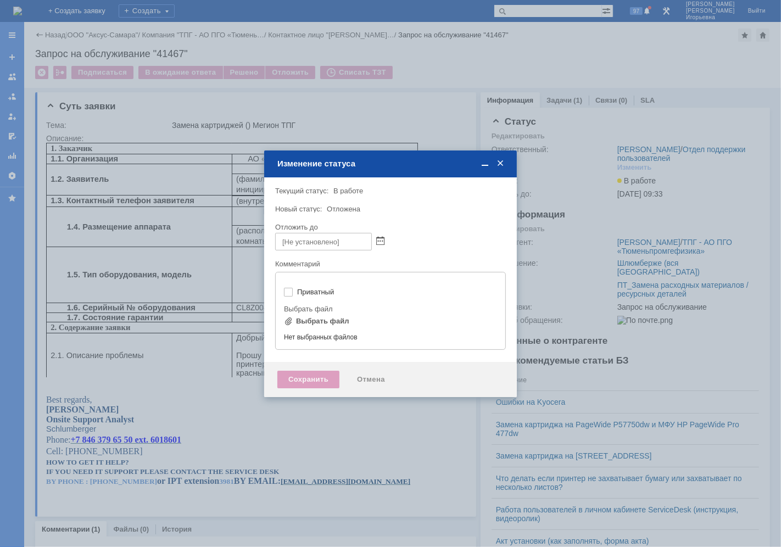
type input "[не указано]"
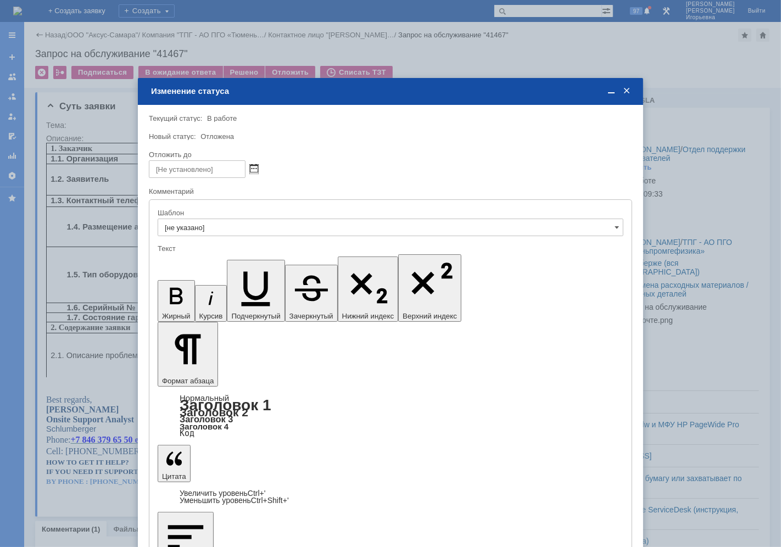
click at [257, 167] on span at bounding box center [254, 169] width 8 height 9
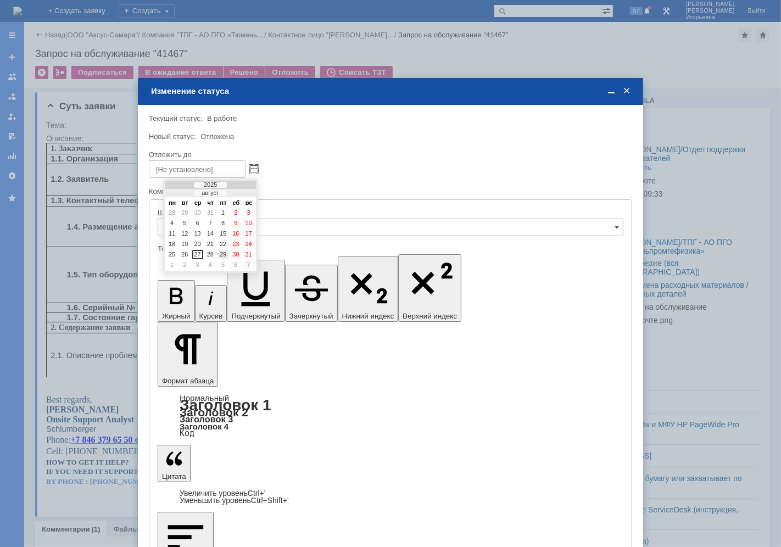
click at [223, 251] on div "29" at bounding box center [223, 254] width 11 height 9
type input "29.08.2025 08:05"
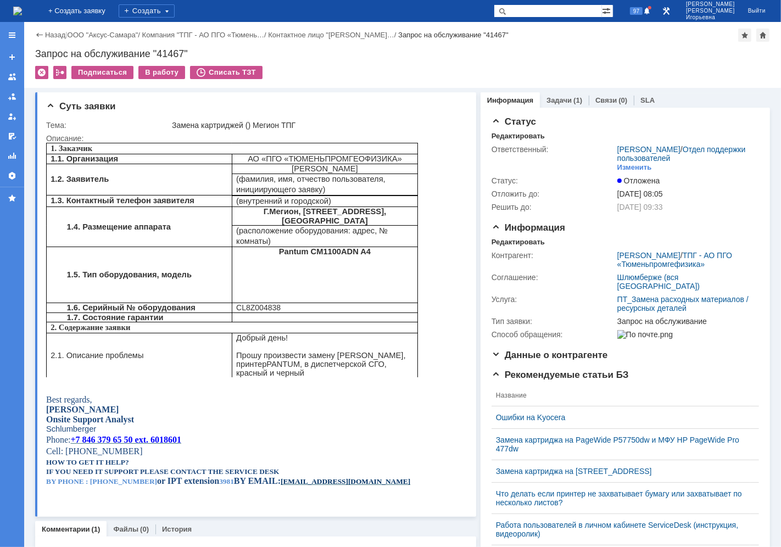
click at [22, 7] on img at bounding box center [17, 11] width 9 height 9
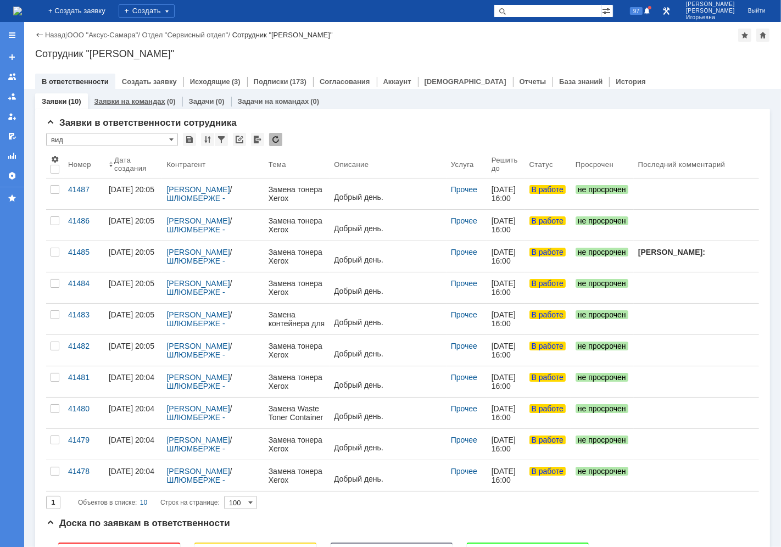
click at [136, 101] on link "Заявки на командах" at bounding box center [130, 101] width 71 height 8
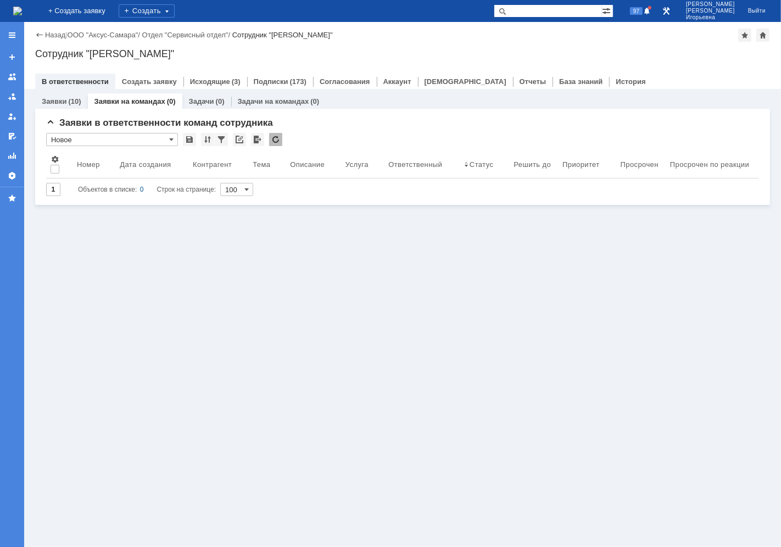
click at [146, 102] on link "Заявки на командах" at bounding box center [130, 101] width 71 height 8
click at [145, 101] on link "Заявки на командах" at bounding box center [130, 101] width 71 height 8
click at [53, 102] on link "Заявки" at bounding box center [54, 101] width 25 height 8
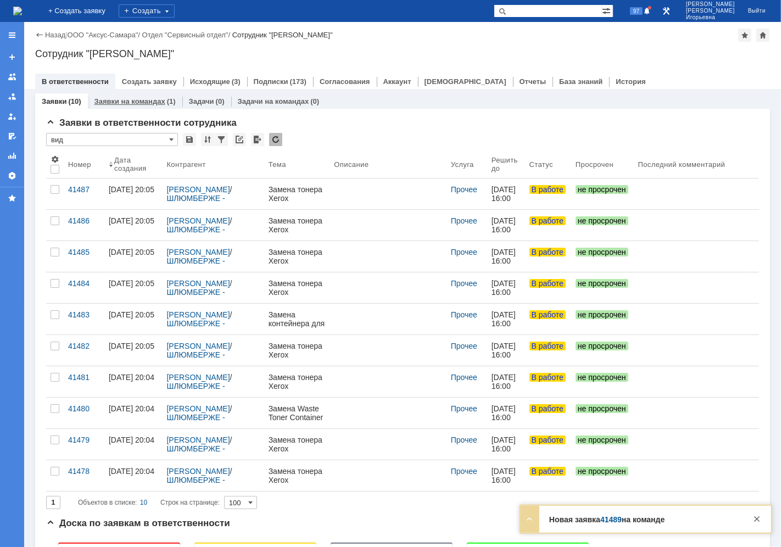
click at [131, 99] on link "Заявки на командах" at bounding box center [130, 101] width 71 height 8
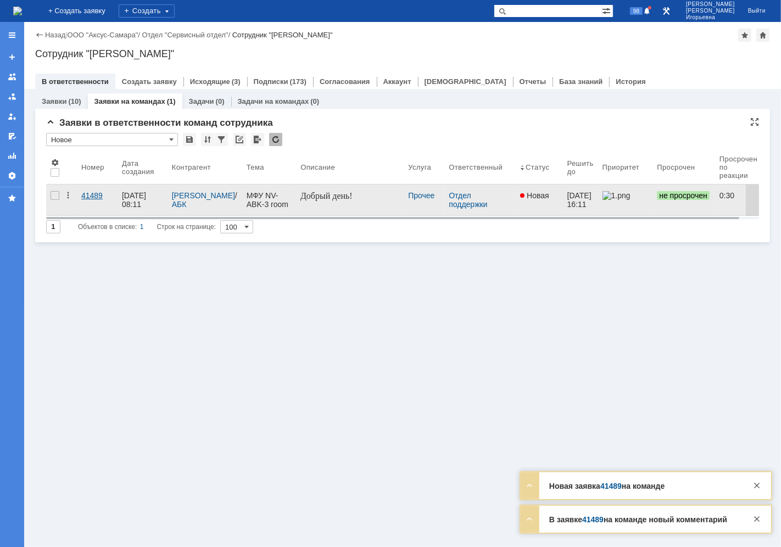
click at [86, 195] on div "41489" at bounding box center [97, 195] width 32 height 9
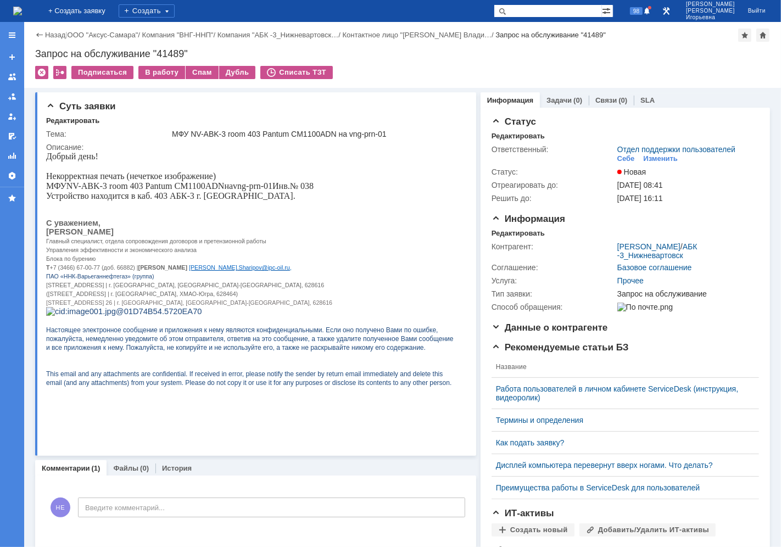
click at [22, 12] on img at bounding box center [17, 11] width 9 height 9
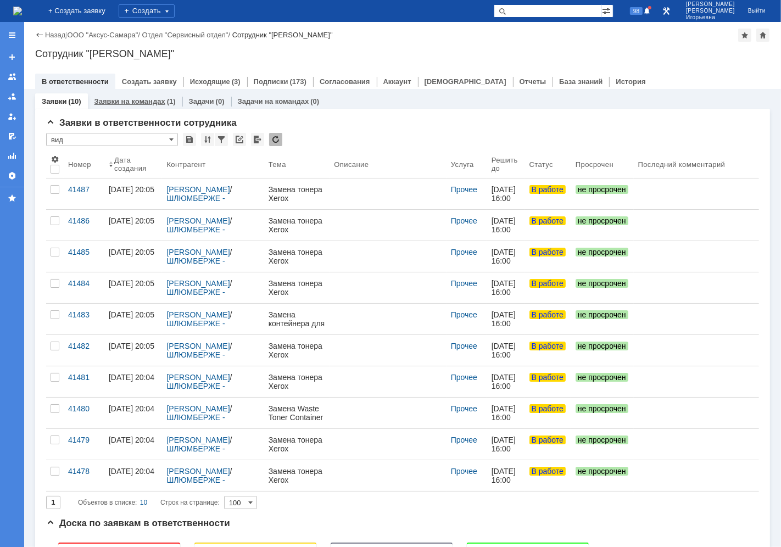
click at [121, 102] on link "Заявки на командах" at bounding box center [130, 101] width 71 height 8
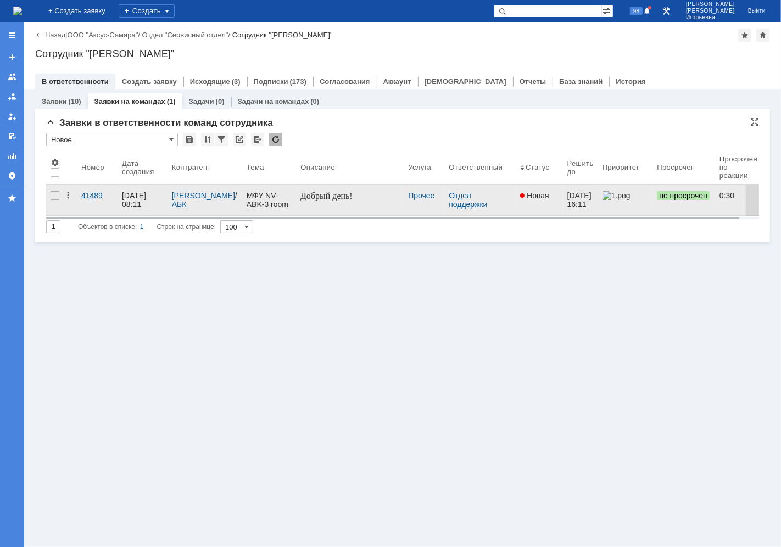
click at [87, 194] on div "41489" at bounding box center [97, 195] width 32 height 9
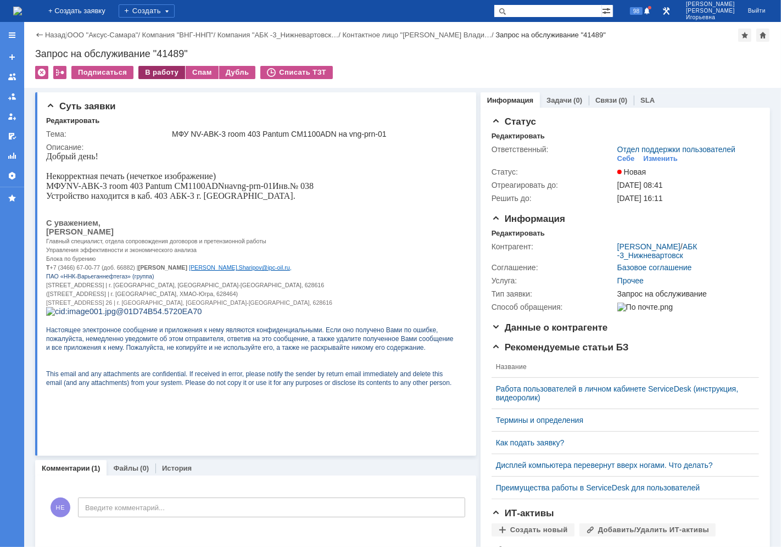
click at [162, 71] on div "В работу" at bounding box center [161, 72] width 47 height 13
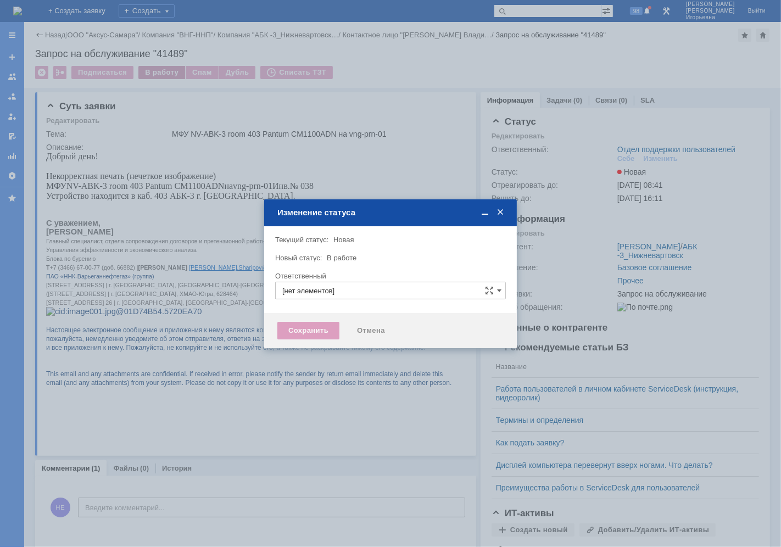
type input "Отдел поддержки пользователей"
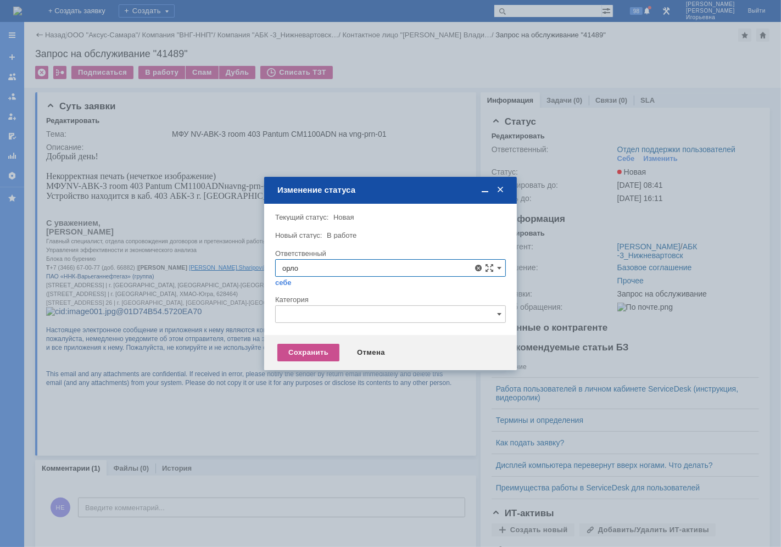
click at [342, 347] on span "Орлова Елена Владимировна" at bounding box center [390, 347] width 217 height 9
click at [342, 347] on div "Сохранить Отмена" at bounding box center [390, 352] width 253 height 35
type input "Орлова Елена Владимировна"
click at [298, 353] on div "Сохранить" at bounding box center [309, 353] width 62 height 18
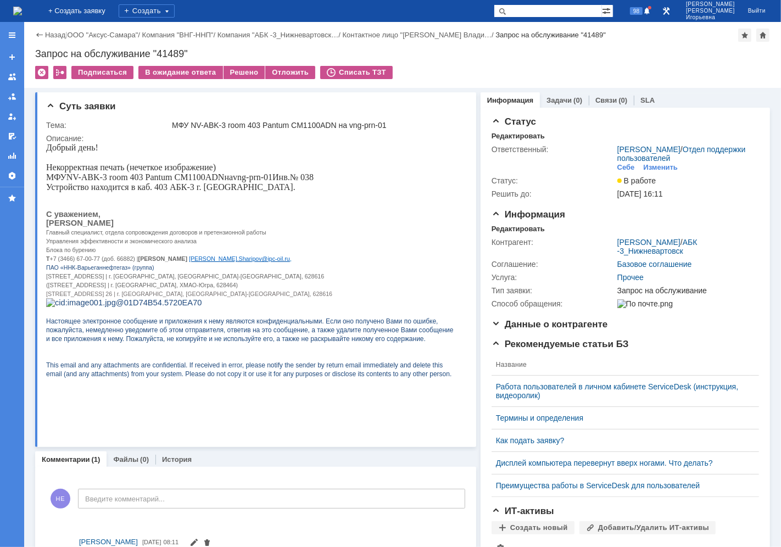
click at [176, 52] on div "Запрос на обслуживание "41489"" at bounding box center [402, 53] width 735 height 11
copy div "41489"
click at [22, 9] on img at bounding box center [17, 11] width 9 height 9
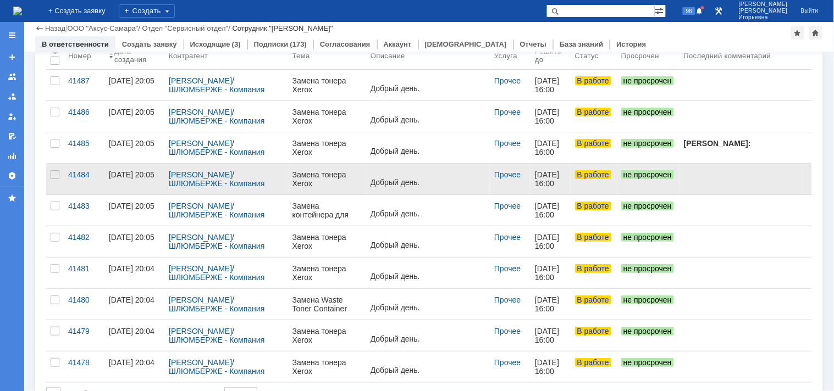
scroll to position [183, 0]
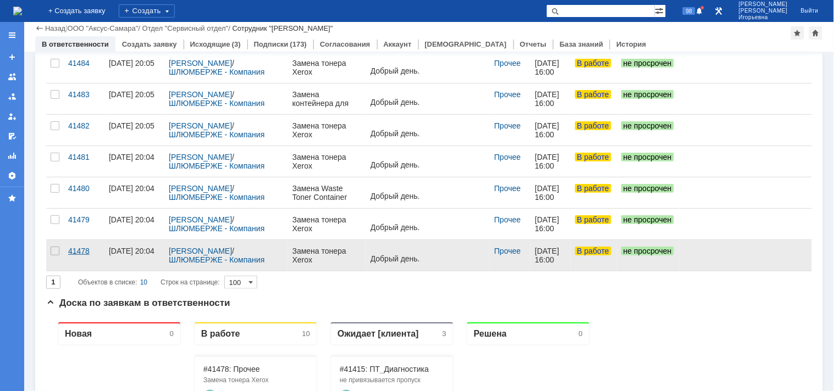
click at [76, 252] on div "41478" at bounding box center [84, 251] width 32 height 9
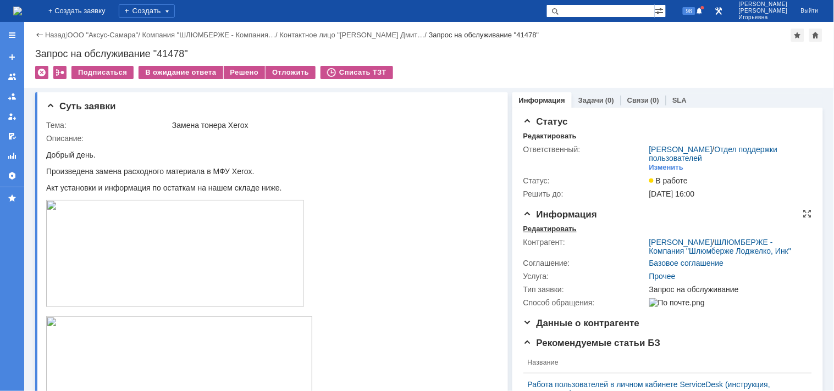
click at [550, 227] on div "Редактировать" at bounding box center [549, 229] width 53 height 9
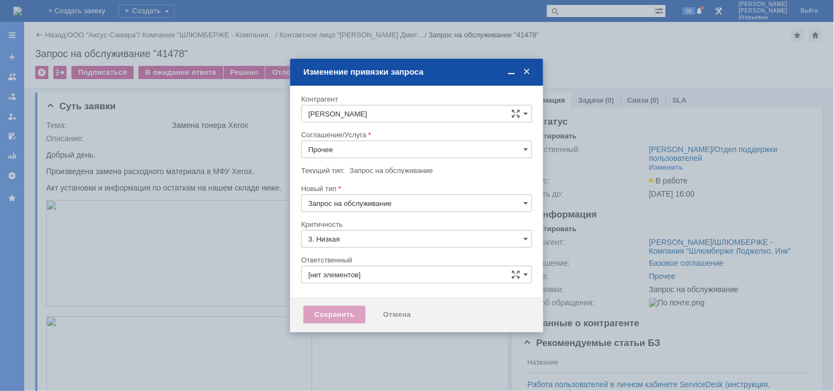
type input "Носенкова Елена Игорьевна"
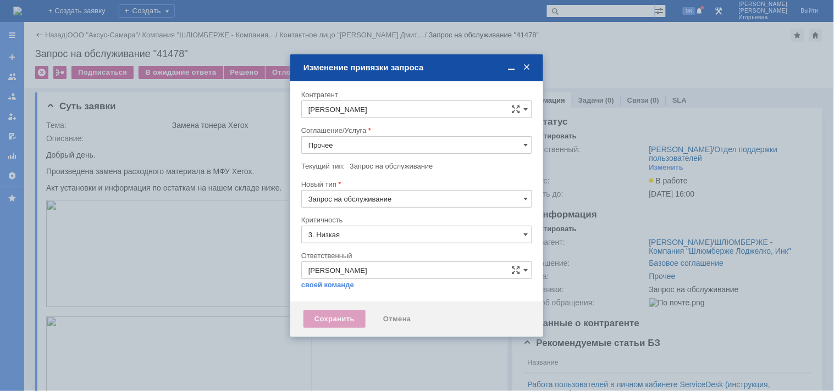
type input "[не указано]"
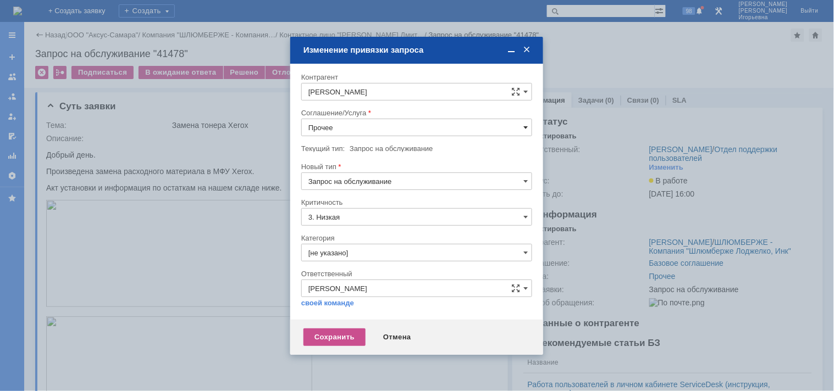
click at [524, 127] on span at bounding box center [525, 127] width 4 height 9
click at [361, 207] on span "ПТ_Замена расходных материалов / ресурсных деталей" at bounding box center [416, 205] width 217 height 9
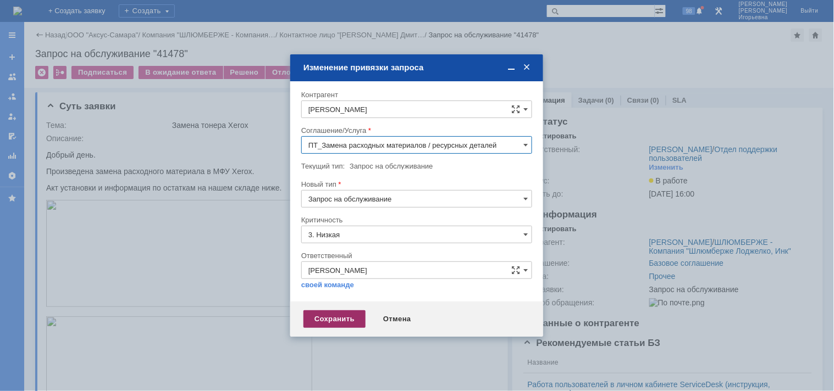
type input "ПТ_Замена расходных материалов / ресурсных деталей"
click at [332, 317] on div "Сохранить" at bounding box center [334, 319] width 62 height 18
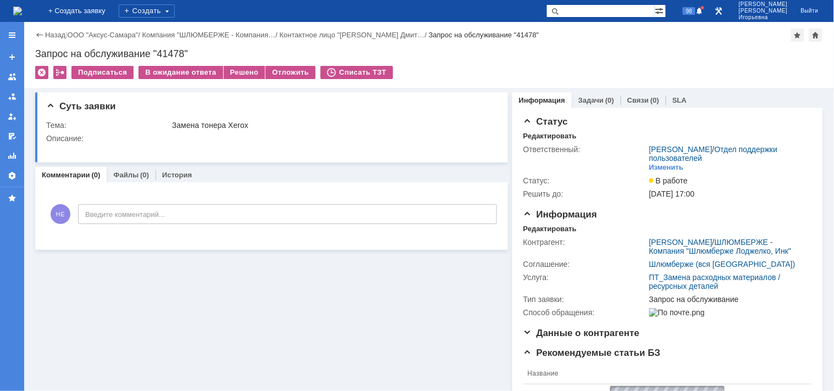
scroll to position [0, 0]
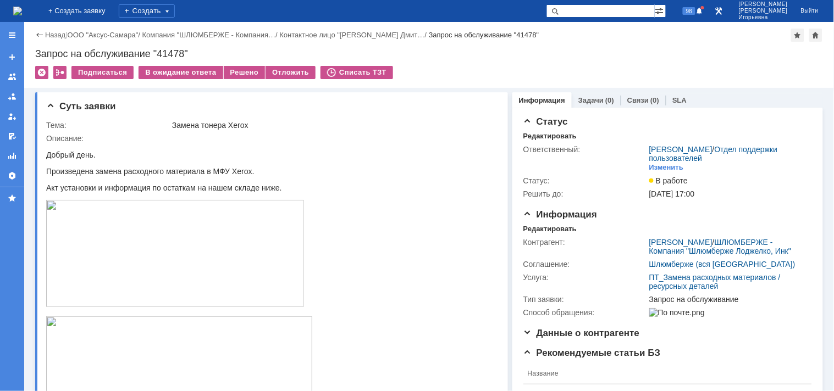
click at [171, 53] on div "Запрос на обслуживание "41478"" at bounding box center [429, 53] width 788 height 11
copy div "41478"
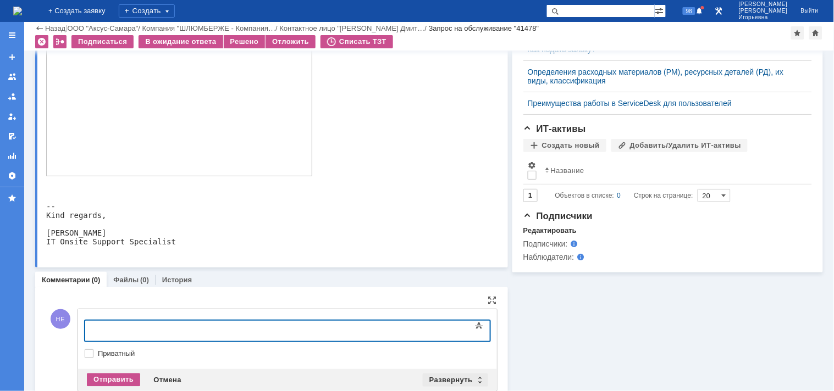
scroll to position [510, 0]
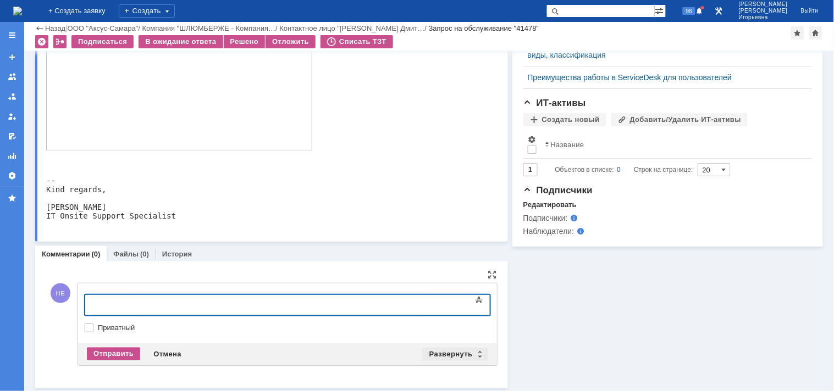
click at [475, 352] on div "Развернуть" at bounding box center [455, 354] width 65 height 13
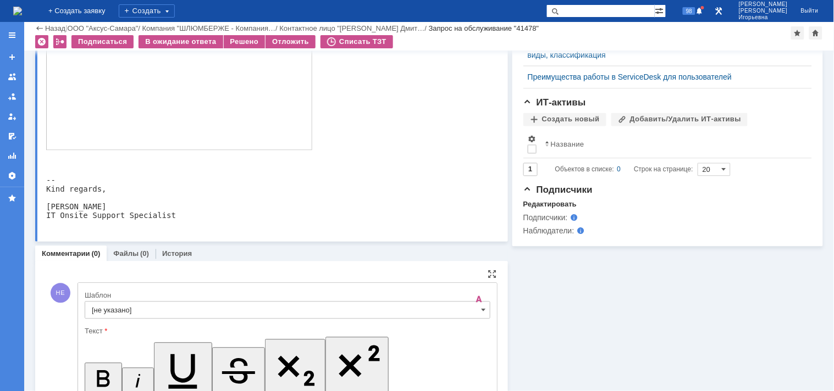
scroll to position [0, 0]
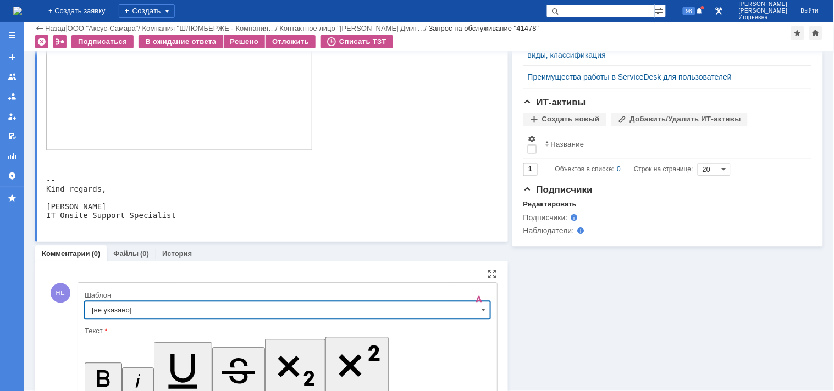
click at [473, 314] on input "[не указано]" at bounding box center [288, 311] width 406 height 18
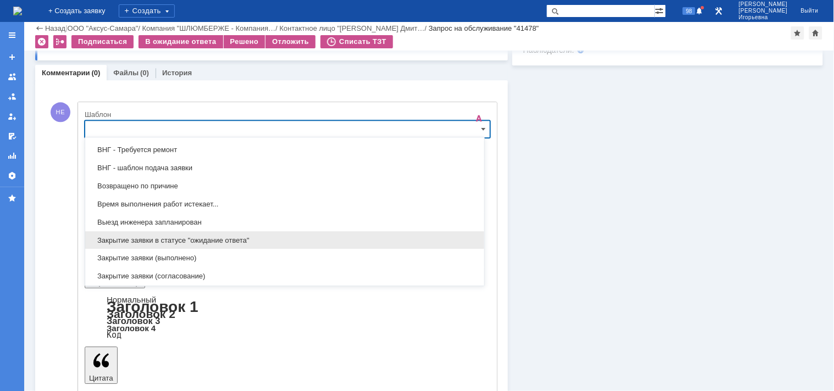
scroll to position [446, 0]
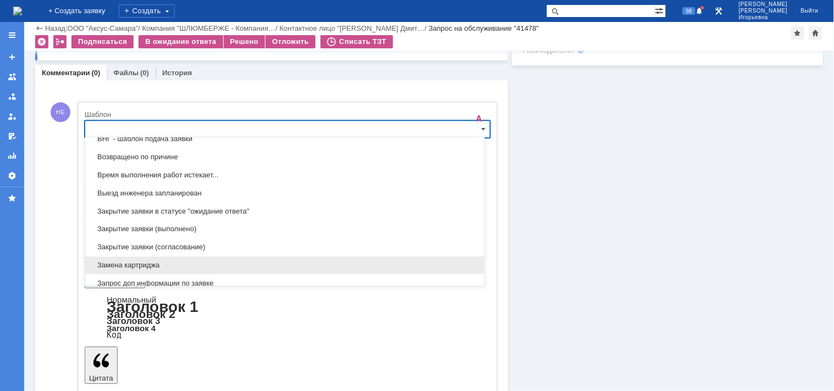
click at [112, 267] on div "[не указано] 1_Порядок подачи заявок (для всех заказчиков, кроме Шлюмов) 1_Уточ…" at bounding box center [284, 129] width 399 height 870
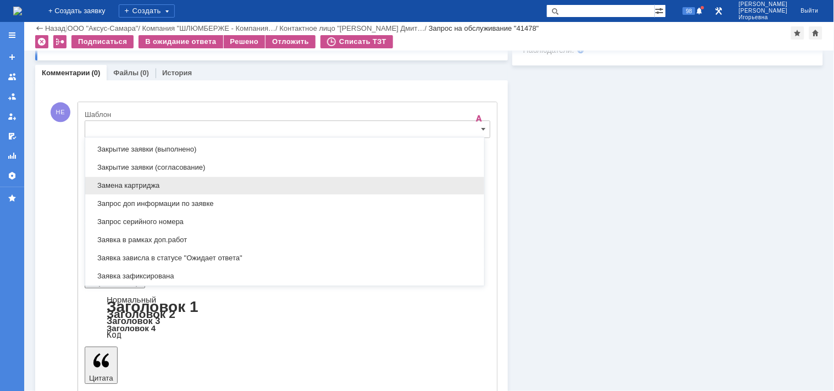
scroll to position [568, 0]
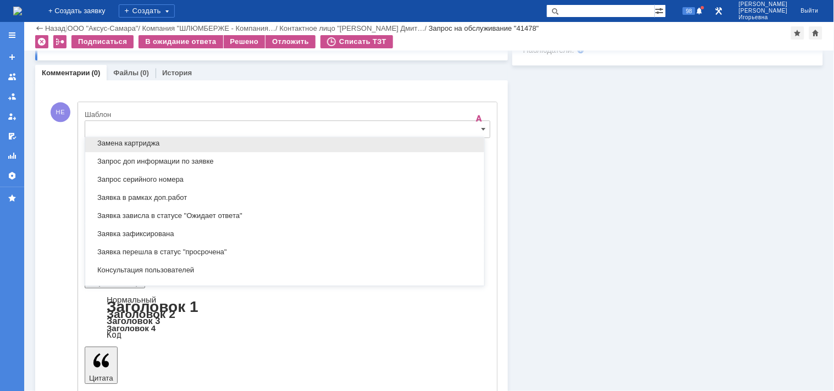
click at [136, 142] on span "Замена картриджа" at bounding box center [285, 143] width 386 height 9
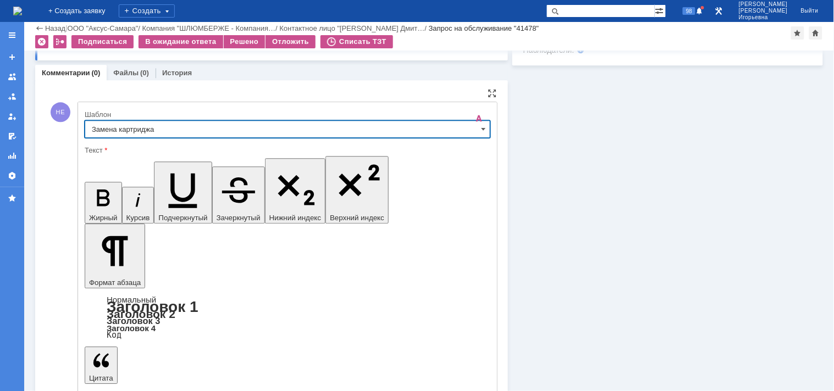
type input "Замена картриджа"
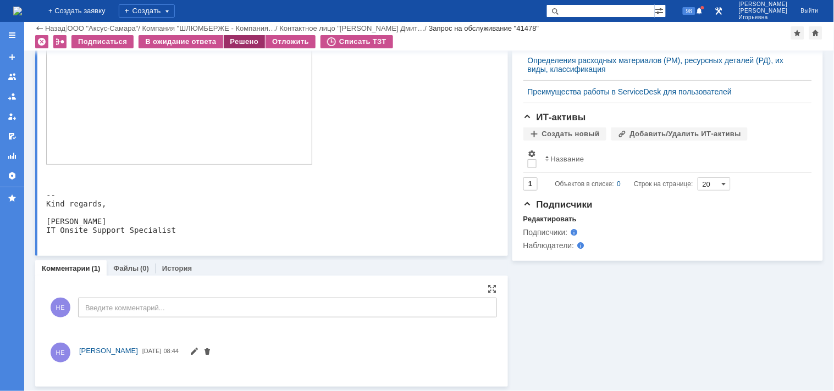
scroll to position [586, 0]
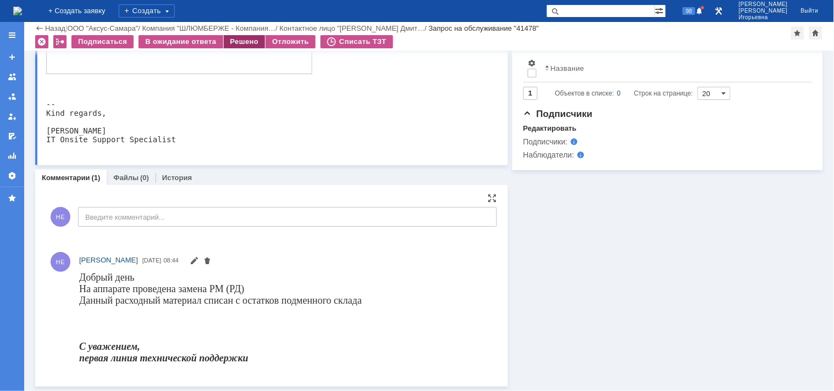
click at [237, 41] on div "Решено" at bounding box center [245, 41] width 42 height 13
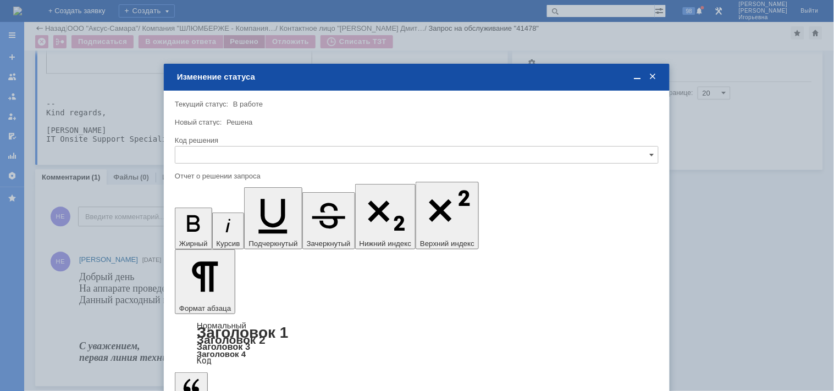
scroll to position [0, 0]
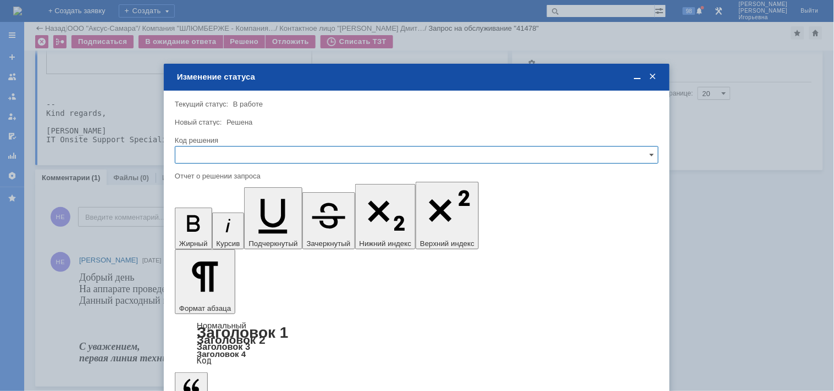
click at [221, 151] on input "text" at bounding box center [417, 155] width 484 height 18
click at [205, 226] on span "Решено" at bounding box center [416, 229] width 469 height 9
type input "Решено"
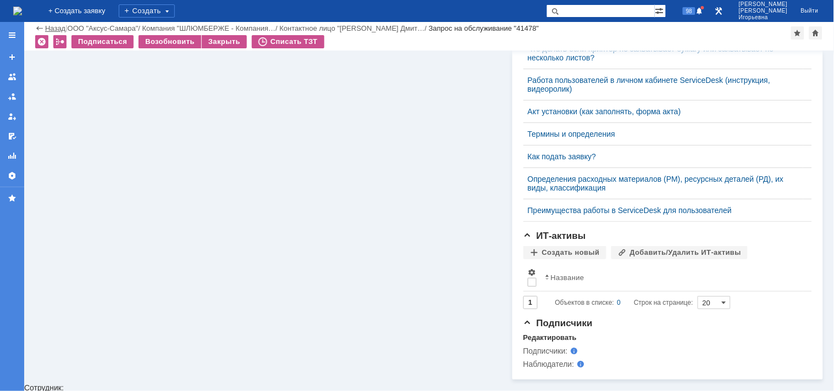
scroll to position [452, 0]
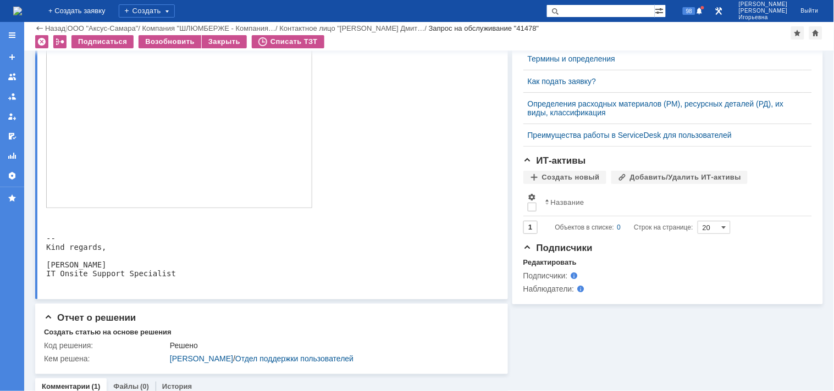
click at [22, 14] on img at bounding box center [17, 11] width 9 height 9
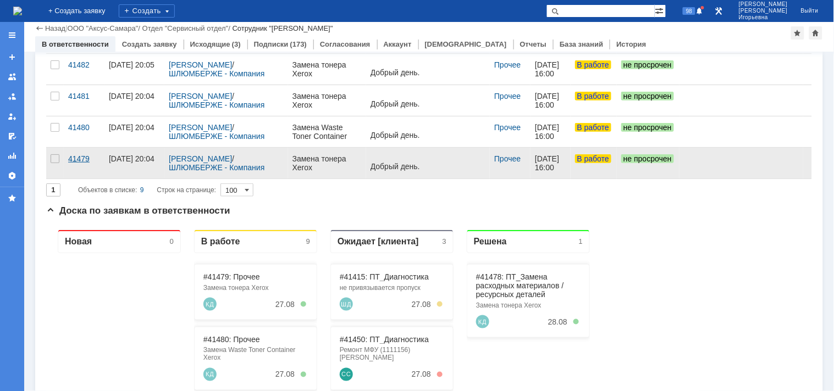
click at [75, 156] on div "41479" at bounding box center [84, 158] width 32 height 9
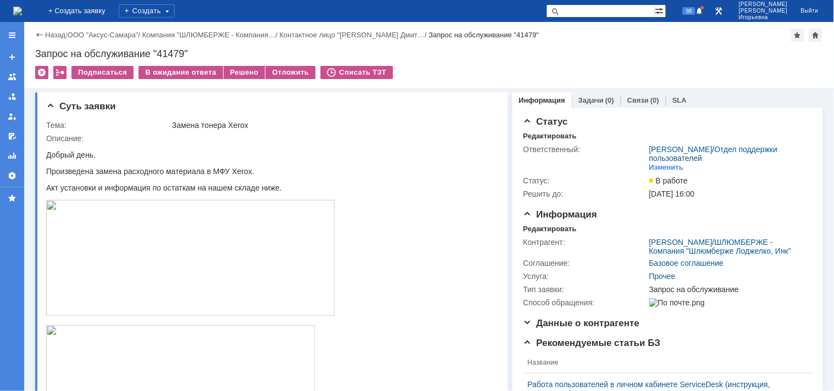
click at [173, 49] on div "Запрос на обслуживание "41479"" at bounding box center [429, 53] width 788 height 11
copy div "41479"
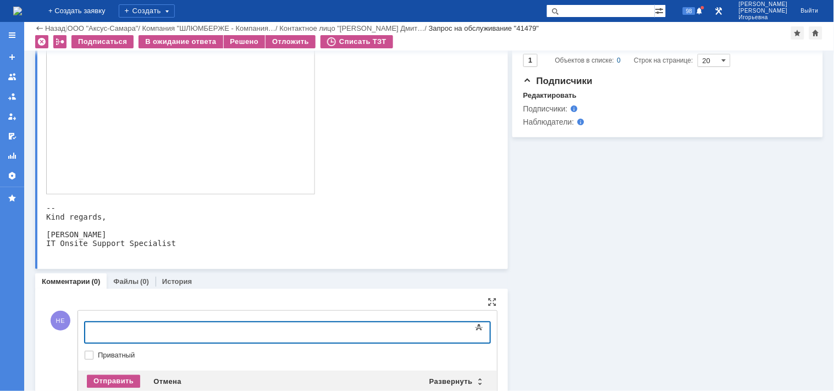
scroll to position [506, 0]
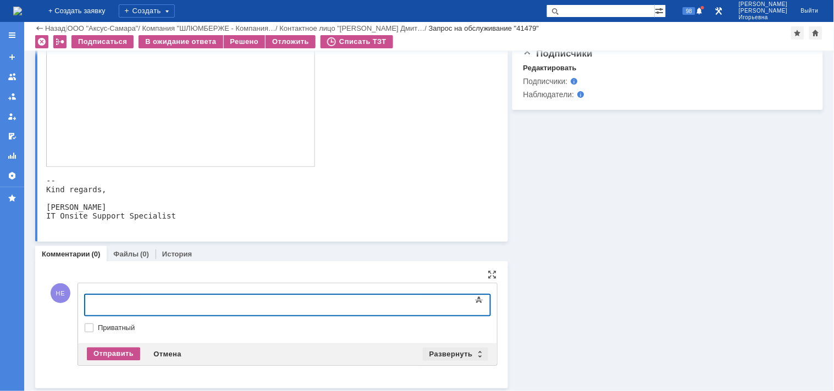
click at [474, 352] on div "Развернуть" at bounding box center [455, 354] width 65 height 13
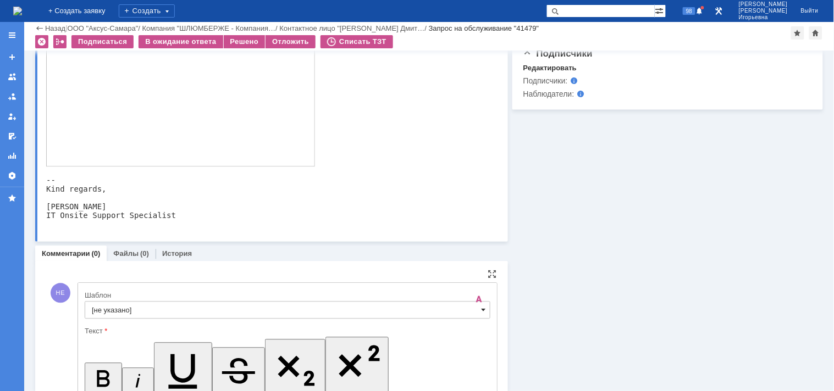
scroll to position [0, 0]
click at [481, 310] on span at bounding box center [483, 310] width 4 height 9
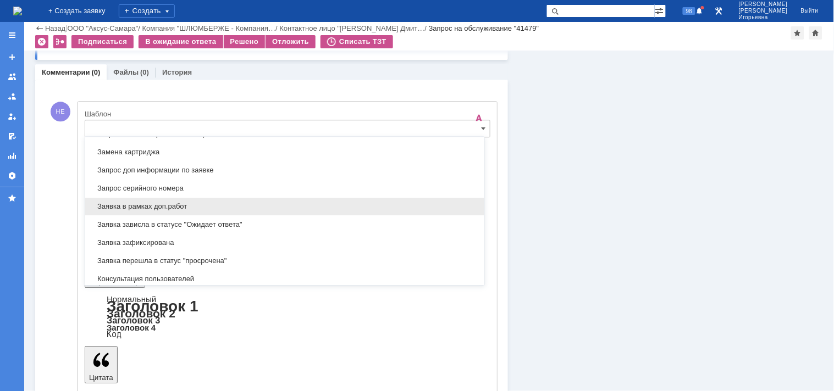
scroll to position [497, 0]
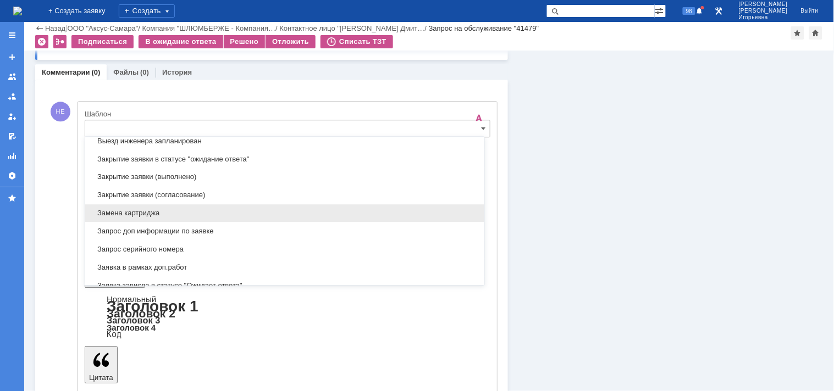
click at [123, 215] on span "Замена картриджа" at bounding box center [285, 213] width 386 height 9
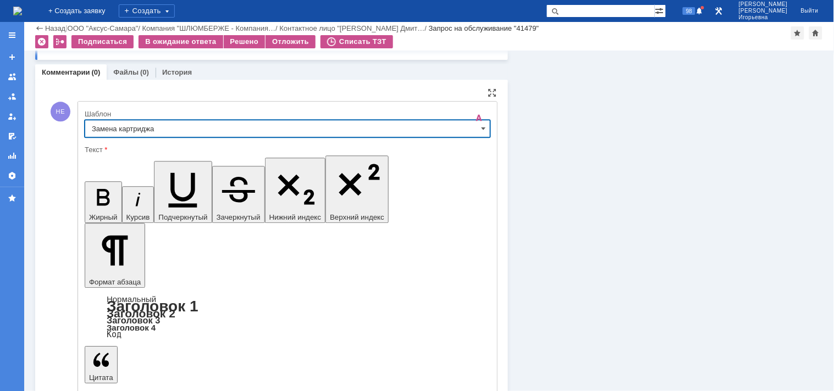
type input "Замена картриджа"
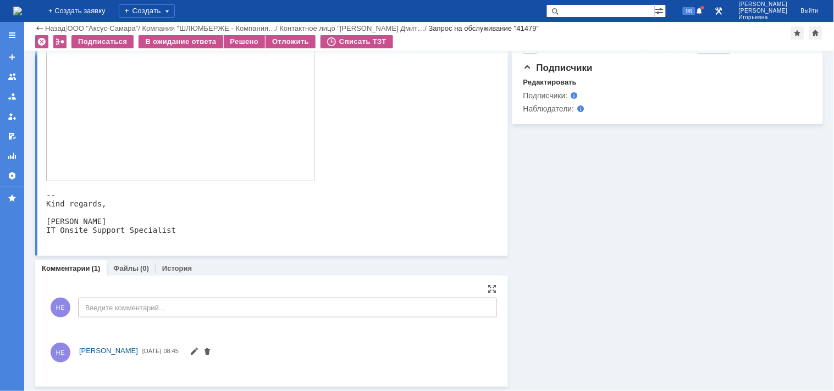
scroll to position [581, 0]
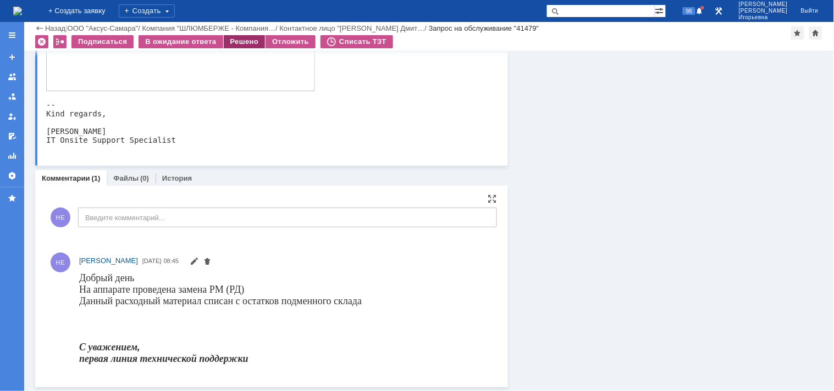
click at [242, 39] on div "Решено" at bounding box center [245, 41] width 42 height 13
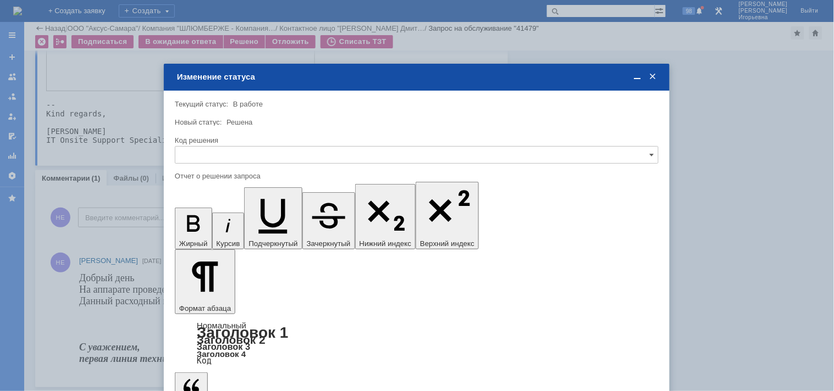
scroll to position [0, 0]
click at [201, 152] on input "text" at bounding box center [417, 155] width 484 height 18
click at [200, 226] on span "Решено" at bounding box center [416, 229] width 469 height 9
type input "Решено"
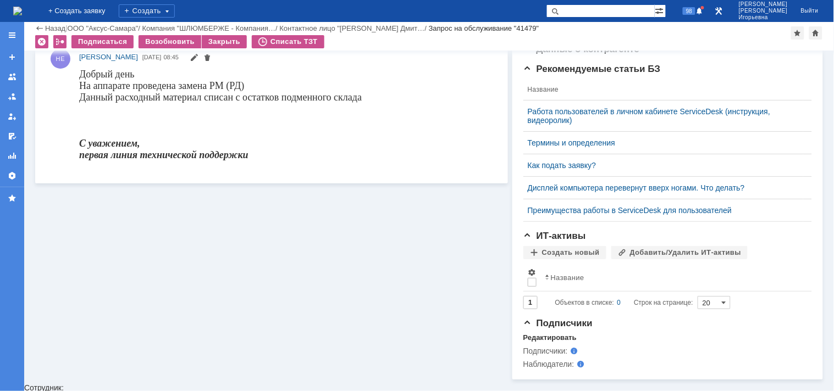
click at [22, 7] on img at bounding box center [17, 11] width 9 height 9
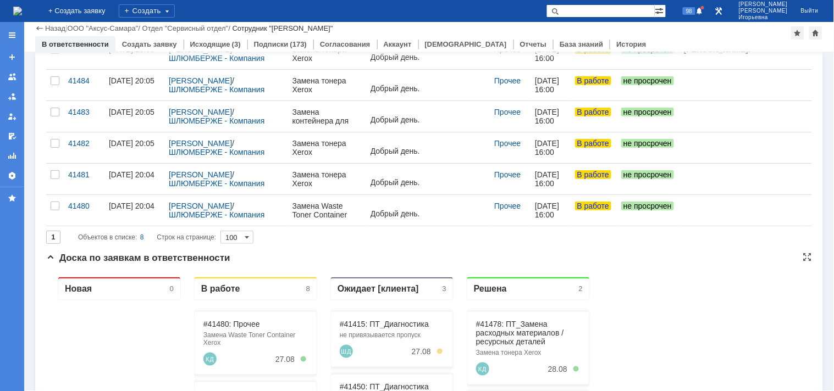
scroll to position [183, 0]
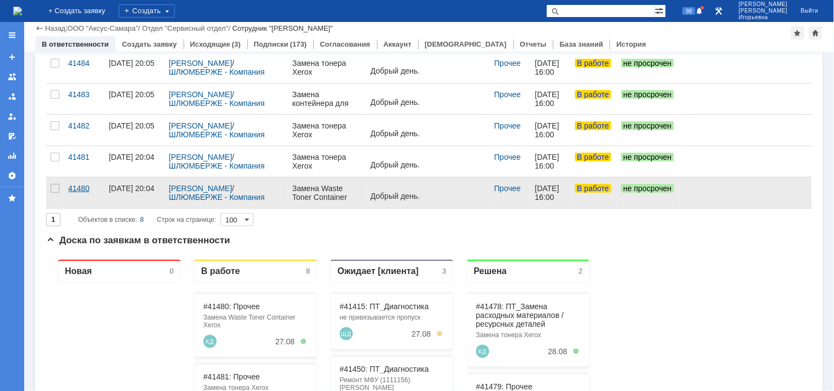
click at [77, 187] on div "41480" at bounding box center [84, 188] width 32 height 9
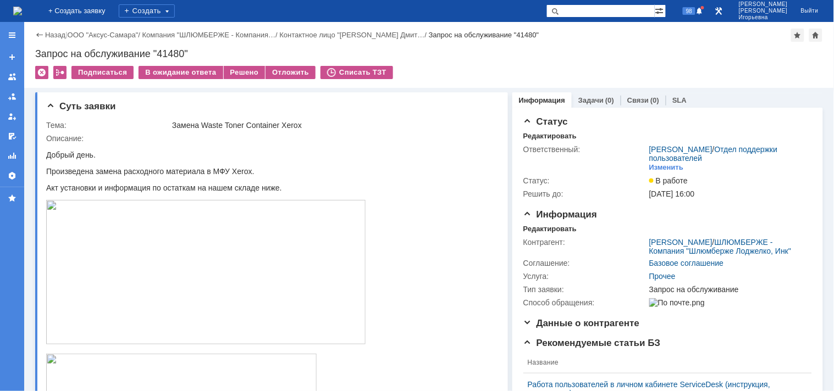
click at [176, 57] on div "Запрос на обслуживание "41480"" at bounding box center [429, 53] width 788 height 11
copy div "41480"
click at [546, 230] on div "Редактировать" at bounding box center [549, 229] width 53 height 9
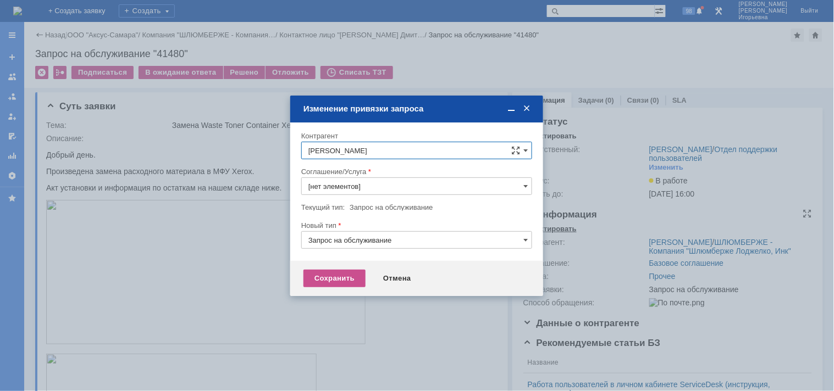
type input "Прочее"
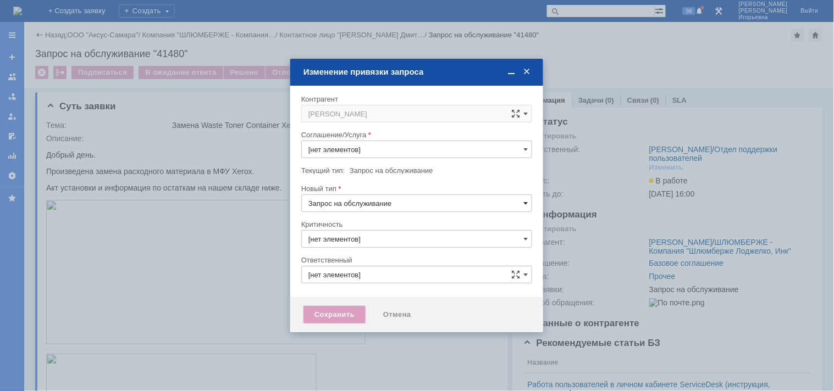
type input "Прочее"
type input "3. Низкая"
type input "Носенкова Елена Игорьевна"
type input "[не указано]"
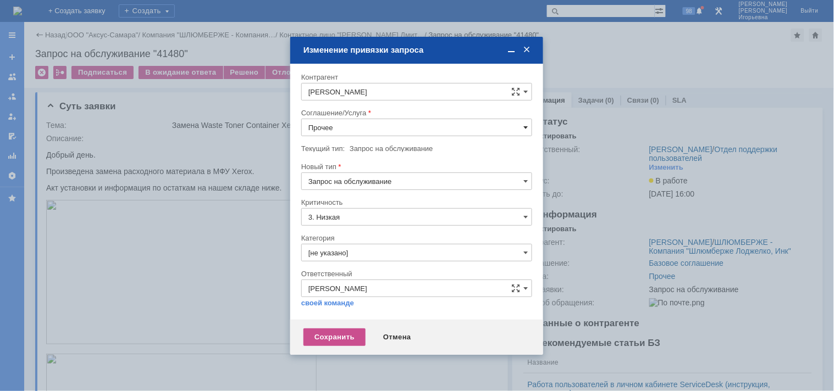
click at [525, 127] on span at bounding box center [525, 127] width 4 height 9
click at [361, 205] on span "ПТ_Замена расходных материалов / ресурсных деталей" at bounding box center [416, 205] width 217 height 9
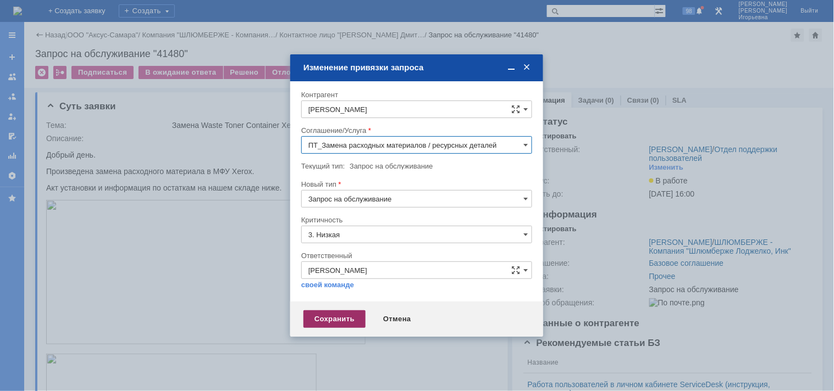
type input "ПТ_Замена расходных материалов / ресурсных деталей"
click at [331, 316] on div "Сохранить" at bounding box center [334, 319] width 62 height 18
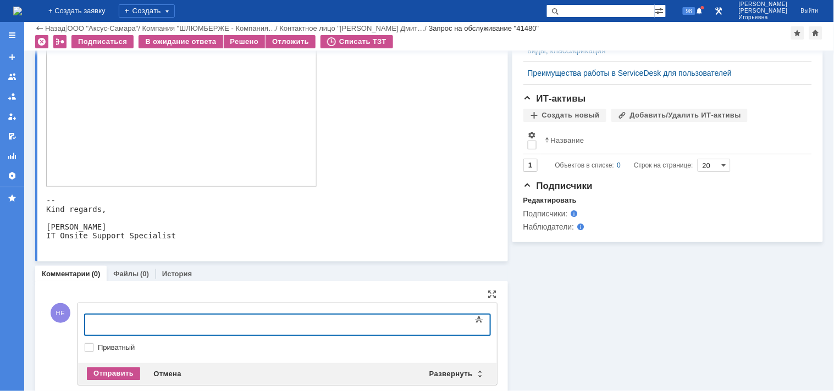
scroll to position [534, 0]
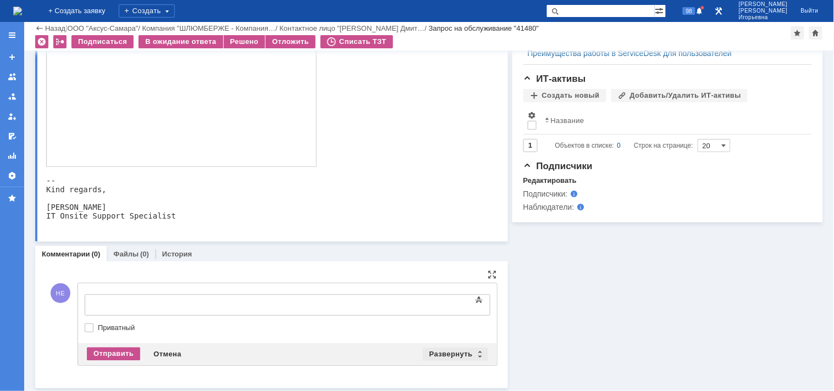
click at [475, 353] on div "Развернуть" at bounding box center [455, 354] width 65 height 13
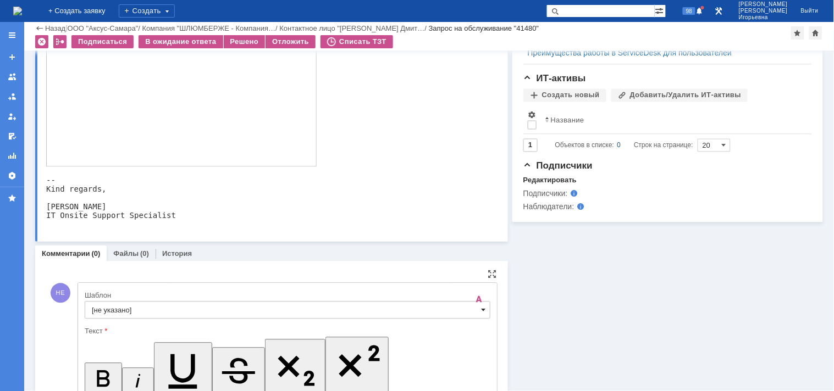
scroll to position [0, 0]
click at [481, 314] on span at bounding box center [483, 310] width 4 height 9
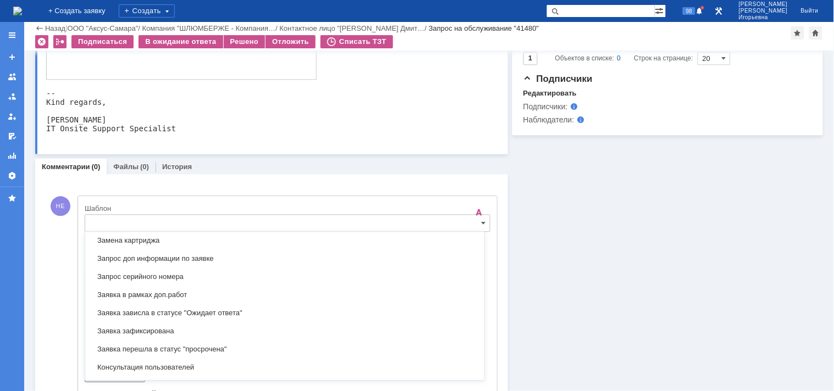
scroll to position [568, 0]
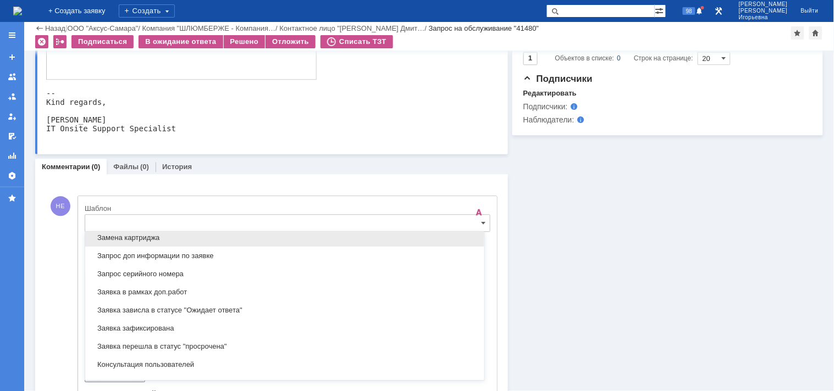
click at [113, 235] on span "Замена картриджа" at bounding box center [285, 238] width 386 height 9
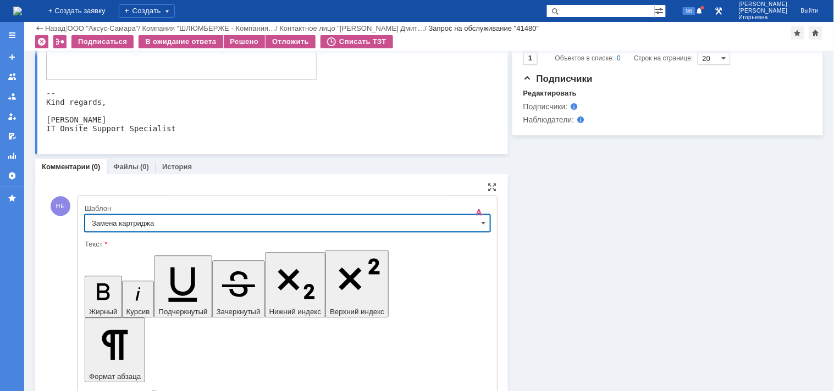
type input "Замена картриджа"
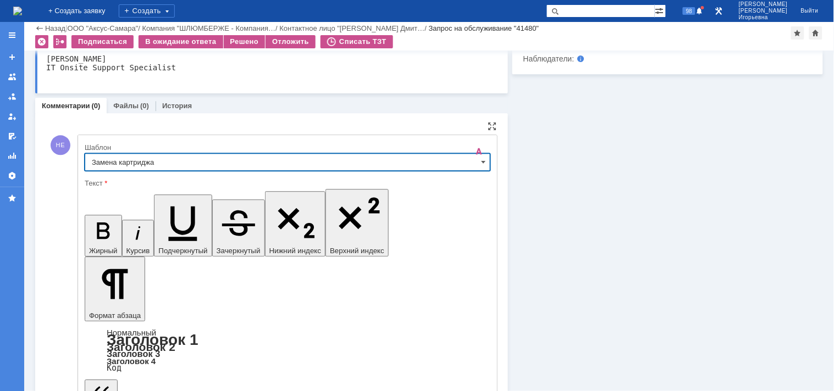
scroll to position [740, 0]
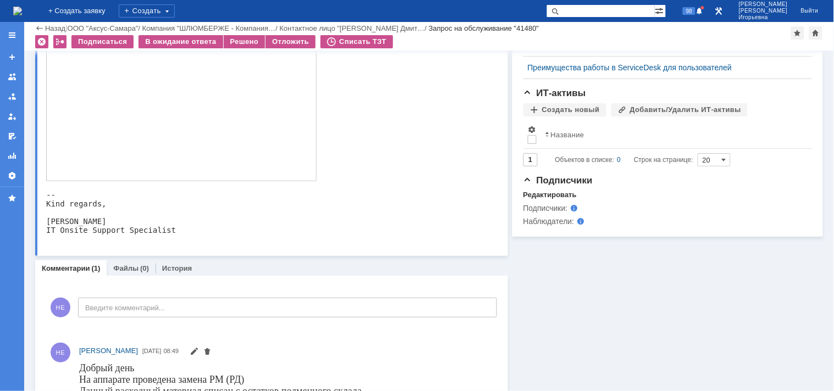
scroll to position [611, 0]
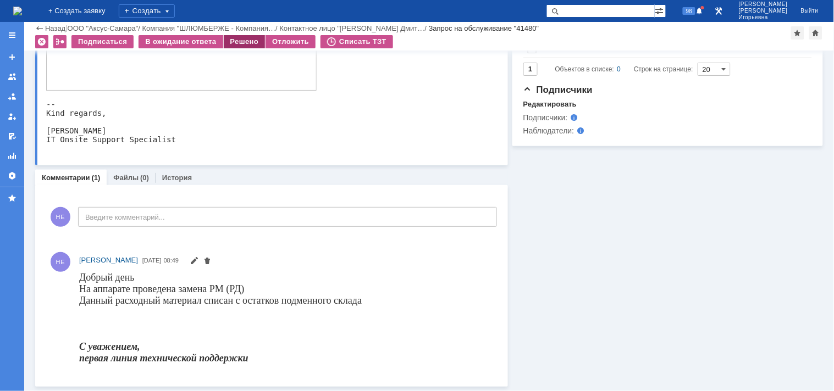
click at [242, 42] on div "Решено" at bounding box center [245, 41] width 42 height 13
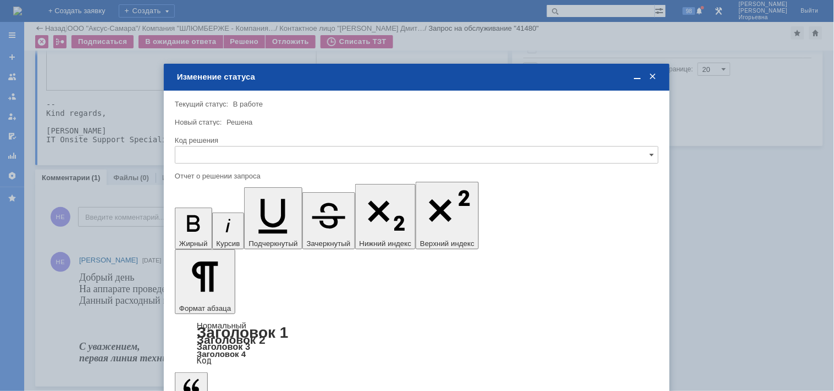
scroll to position [0, 0]
click at [198, 154] on input "text" at bounding box center [417, 155] width 484 height 18
click at [193, 230] on span "Решено" at bounding box center [416, 229] width 469 height 9
type input "Решено"
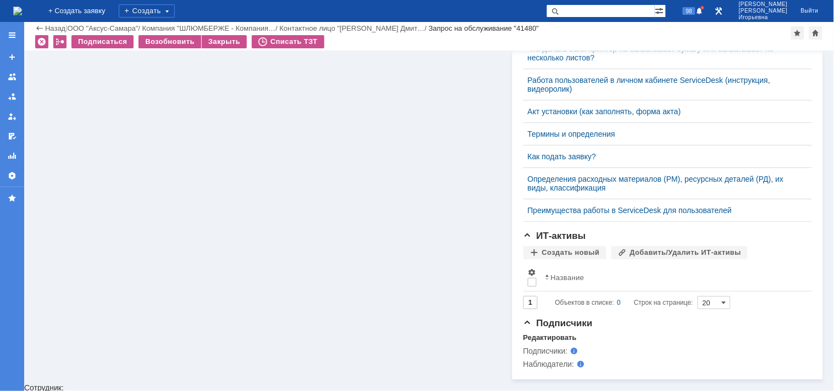
click at [22, 8] on img at bounding box center [17, 11] width 9 height 9
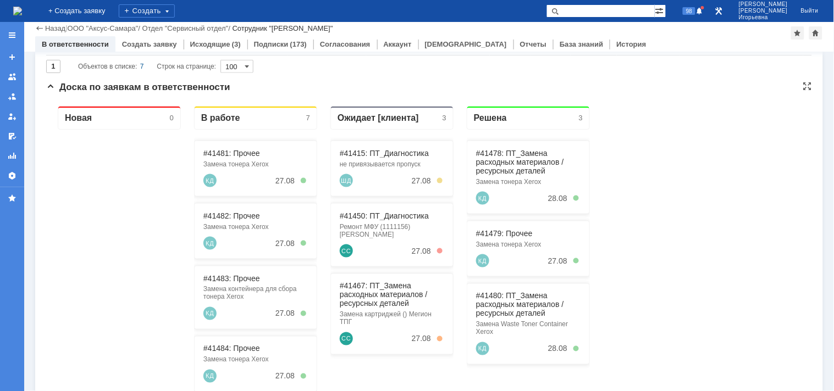
scroll to position [213, 0]
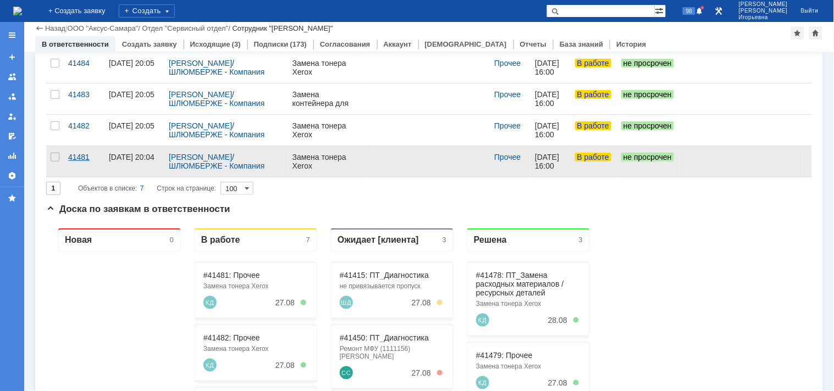
click at [77, 156] on div "41481" at bounding box center [84, 157] width 32 height 9
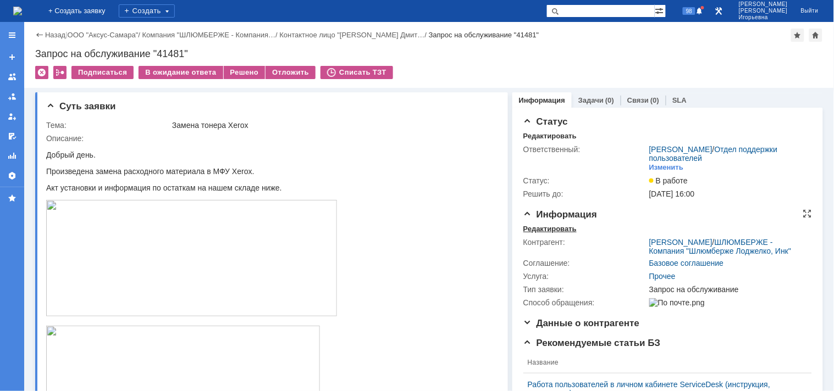
click at [535, 225] on div "Редактировать" at bounding box center [549, 229] width 53 height 9
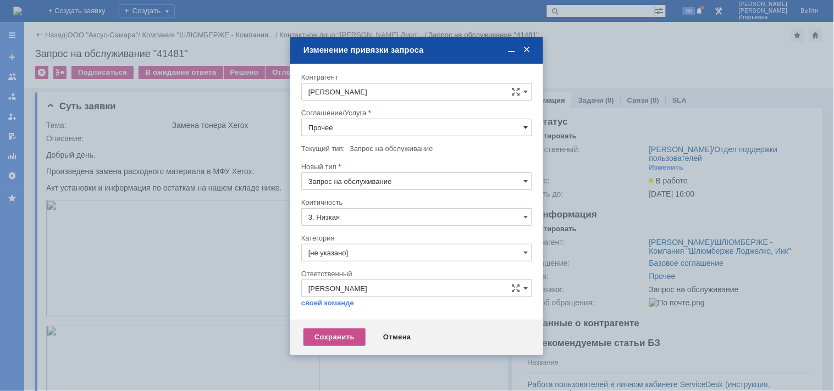
click at [526, 124] on span at bounding box center [525, 127] width 4 height 9
click at [358, 204] on span "ПТ_Замена расходных материалов / ресурсных деталей" at bounding box center [416, 205] width 217 height 9
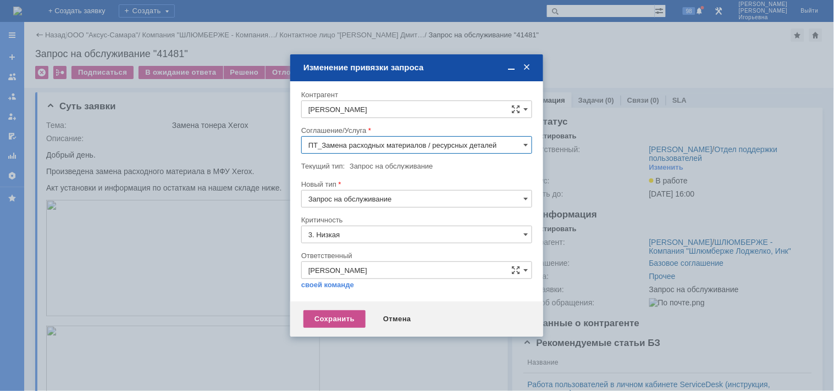
type input "ПТ_Замена расходных материалов / ресурсных деталей"
click at [333, 318] on div "Сохранить" at bounding box center [334, 319] width 62 height 18
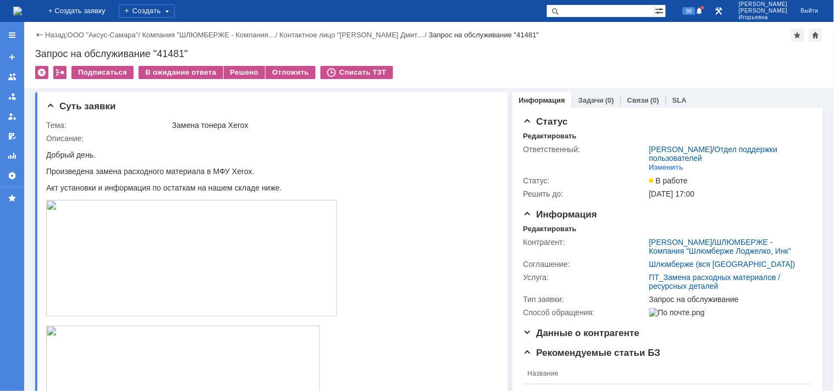
click at [170, 52] on div "Запрос на обслуживание "41481"" at bounding box center [429, 53] width 788 height 11
copy div "41481"
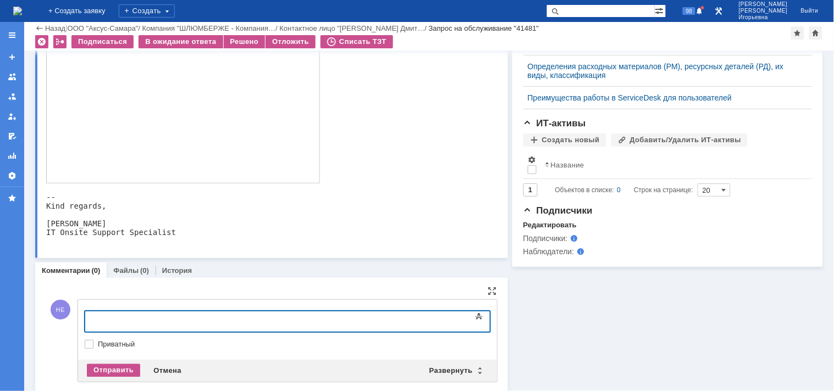
scroll to position [506, 0]
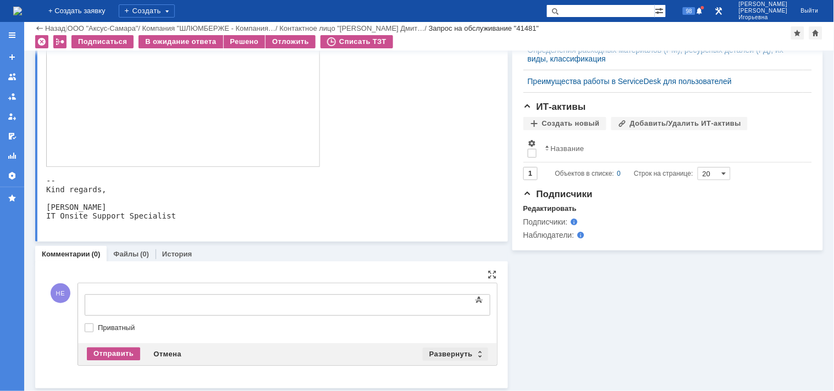
click at [475, 351] on div "Развернуть" at bounding box center [455, 354] width 65 height 13
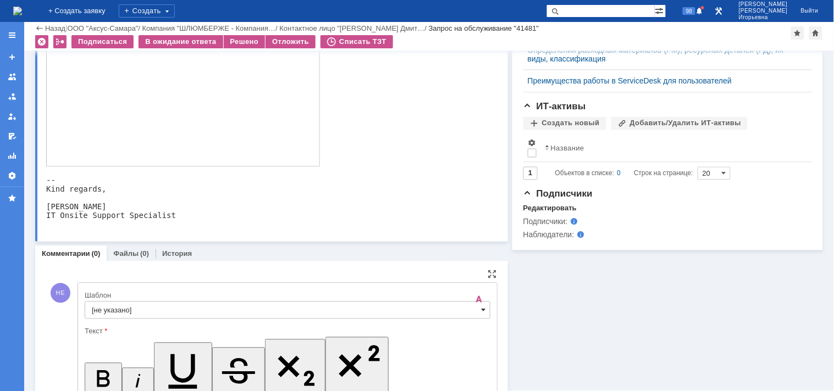
scroll to position [0, 0]
click at [481, 310] on span at bounding box center [483, 310] width 4 height 9
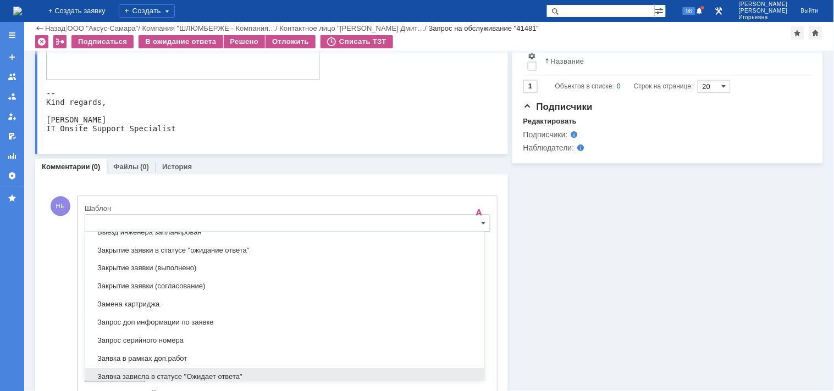
scroll to position [568, 0]
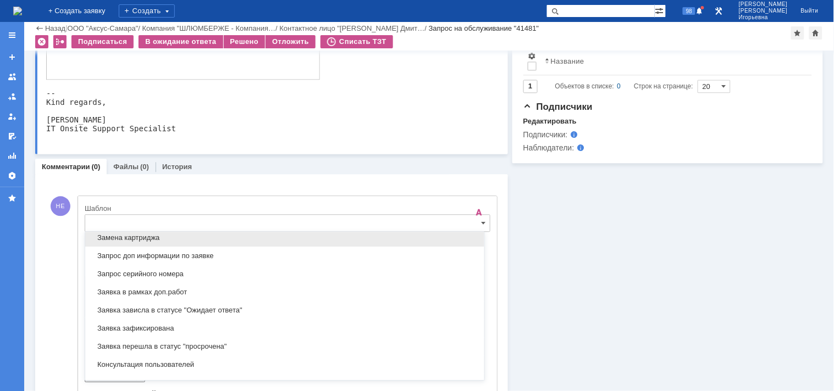
click at [141, 238] on span "Замена картриджа" at bounding box center [285, 238] width 386 height 9
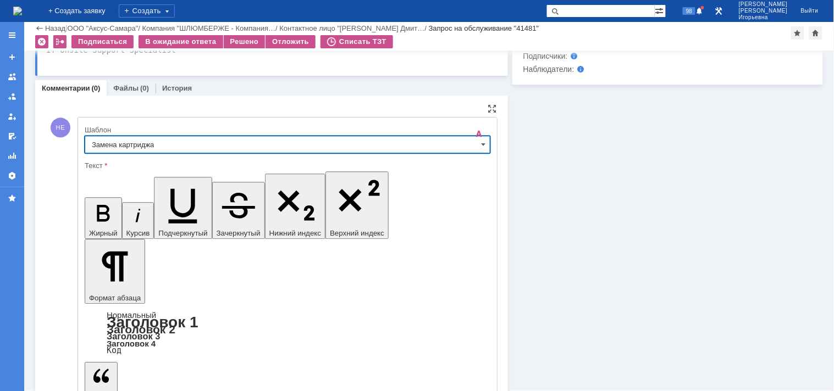
type input "Замена картриджа"
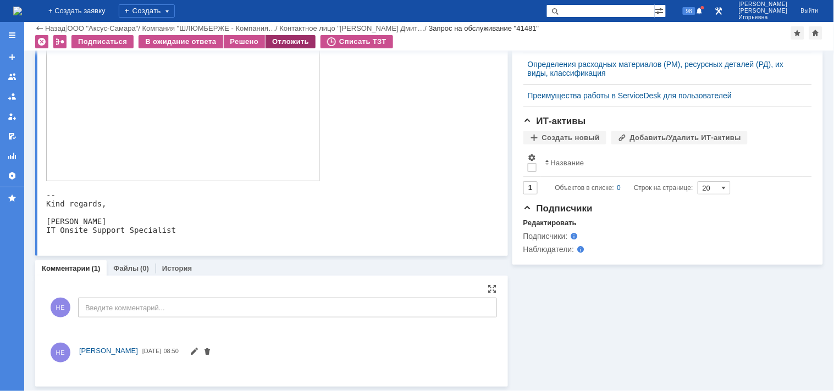
scroll to position [583, 0]
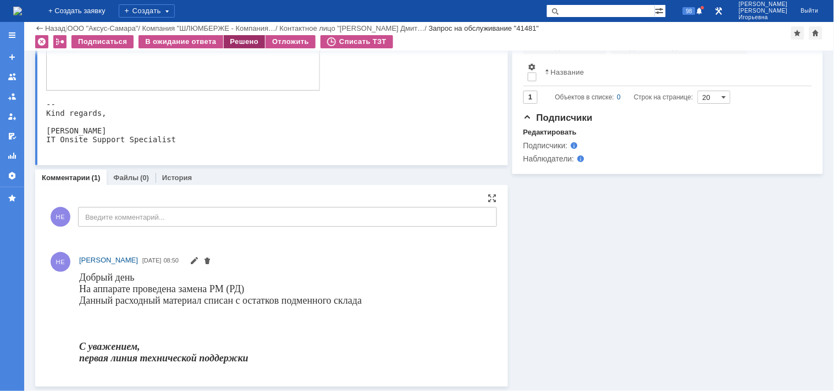
click at [237, 42] on div "Решено" at bounding box center [245, 41] width 42 height 13
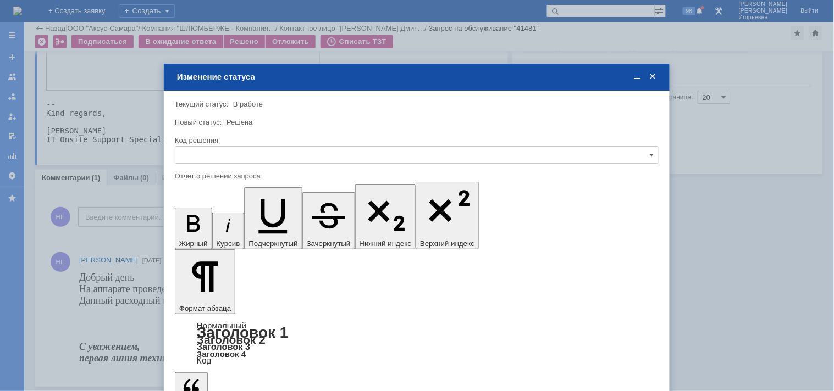
scroll to position [0, 0]
click at [212, 152] on input "text" at bounding box center [417, 155] width 484 height 18
drag, startPoint x: 210, startPoint y: 226, endPoint x: 36, endPoint y: 26, distance: 265.2
click at [211, 225] on span "Решено" at bounding box center [416, 229] width 469 height 9
type input "Решено"
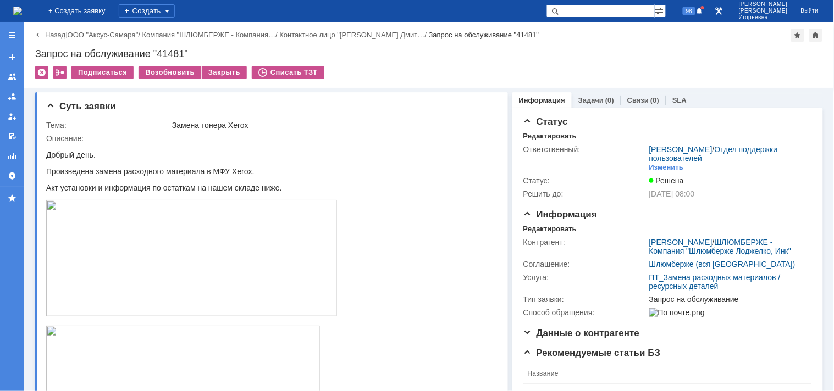
click at [22, 10] on img at bounding box center [17, 11] width 9 height 9
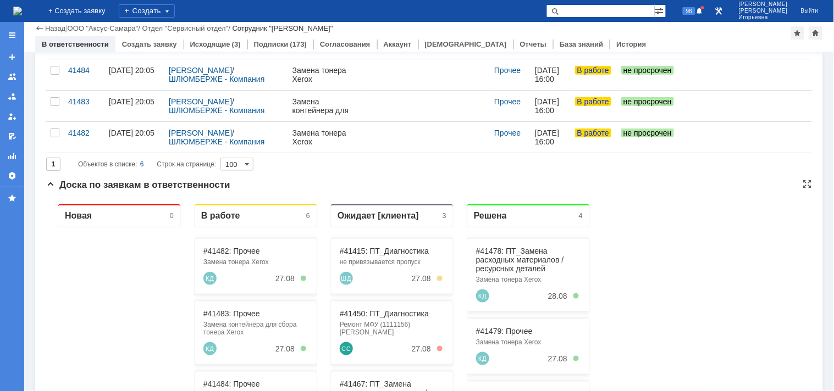
scroll to position [183, 0]
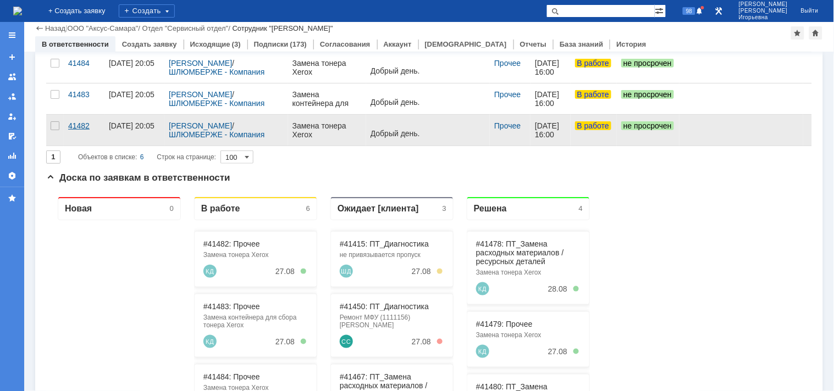
click at [79, 125] on div "41482" at bounding box center [84, 125] width 32 height 9
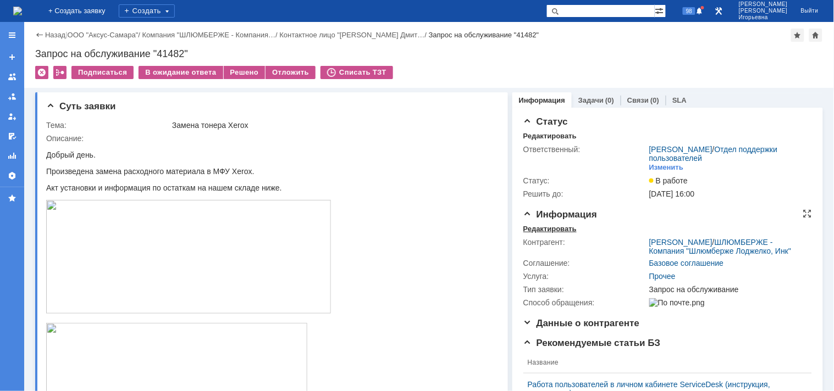
click at [548, 229] on div "Редактировать" at bounding box center [549, 229] width 53 height 9
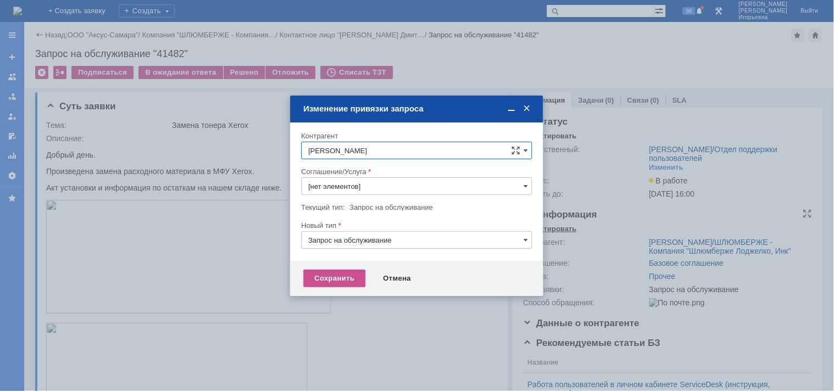
type input "Прочее"
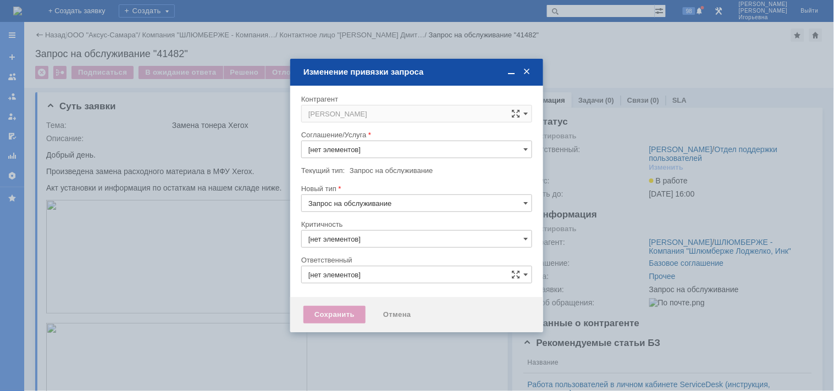
type input "Прочее"
type input "3. Низкая"
type input "Носенкова Елена Игорьевна"
type input "[не указано]"
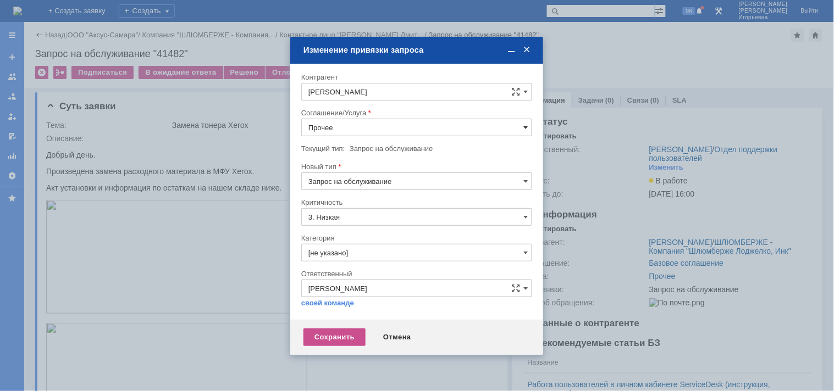
click at [524, 127] on span at bounding box center [525, 127] width 4 height 9
click at [352, 240] on span "ПТ_Замена расходных материалов / ресурсных деталей" at bounding box center [416, 236] width 217 height 9
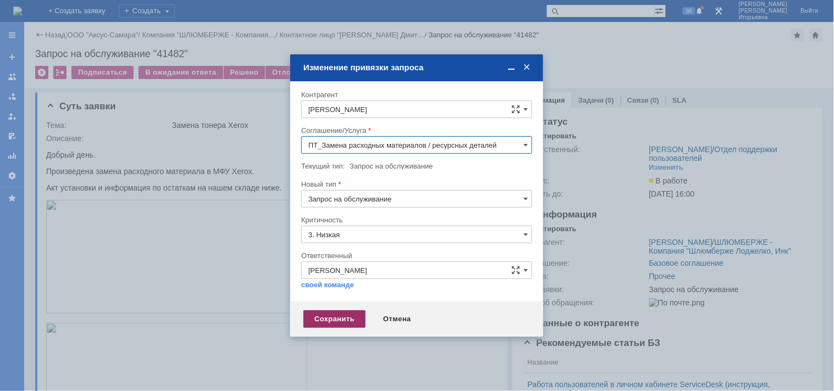
type input "ПТ_Замена расходных материалов / ресурсных деталей"
click at [323, 320] on div "Сохранить" at bounding box center [334, 319] width 62 height 18
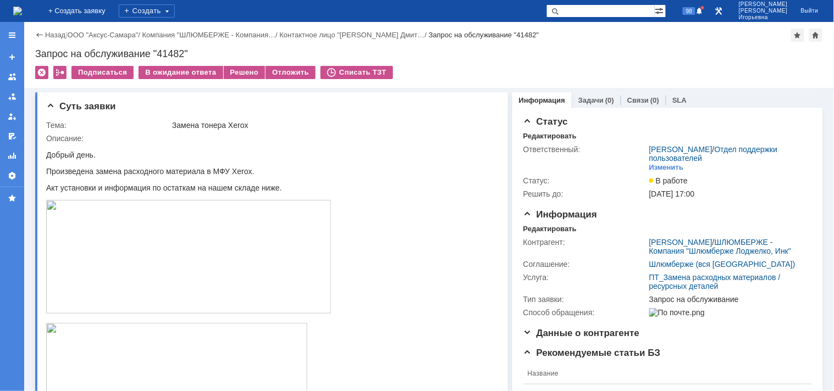
click at [171, 51] on div "Запрос на обслуживание "41482"" at bounding box center [429, 53] width 788 height 11
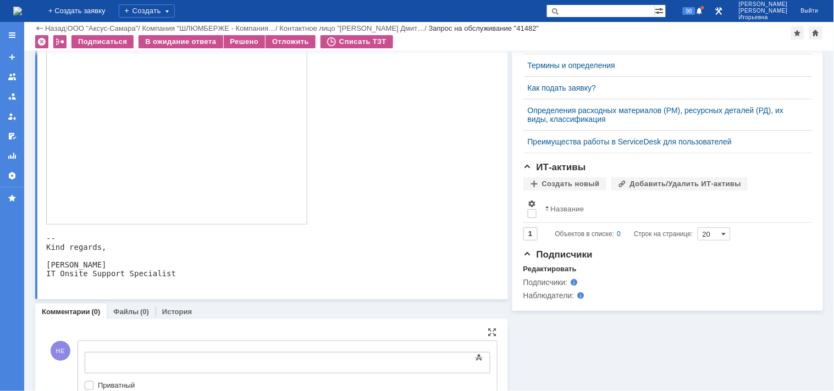
scroll to position [503, 0]
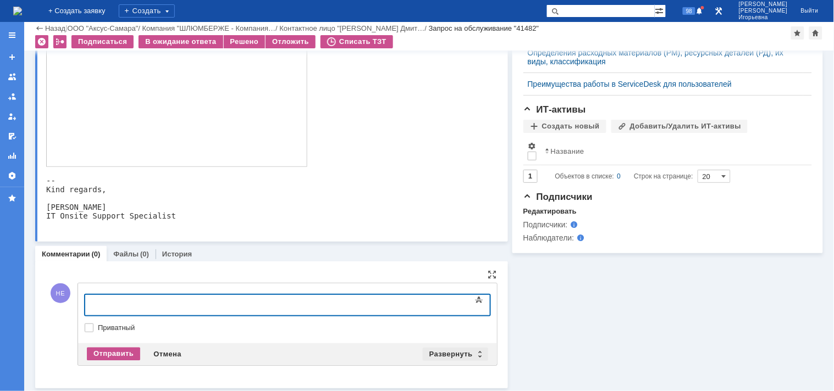
click at [474, 350] on div "Развернуть" at bounding box center [455, 354] width 65 height 13
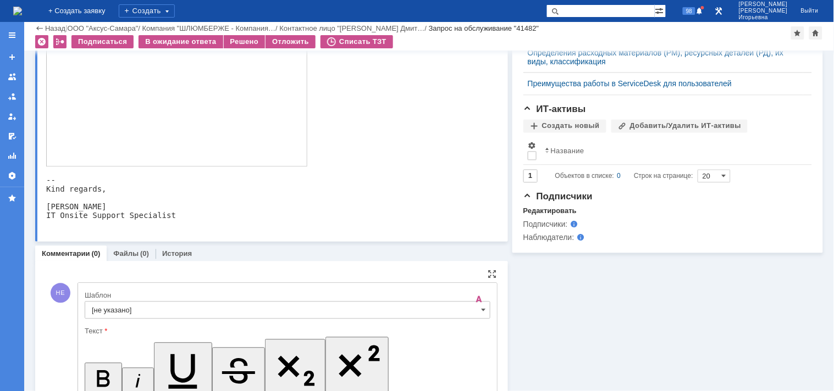
scroll to position [0, 0]
click at [481, 310] on span at bounding box center [483, 310] width 4 height 9
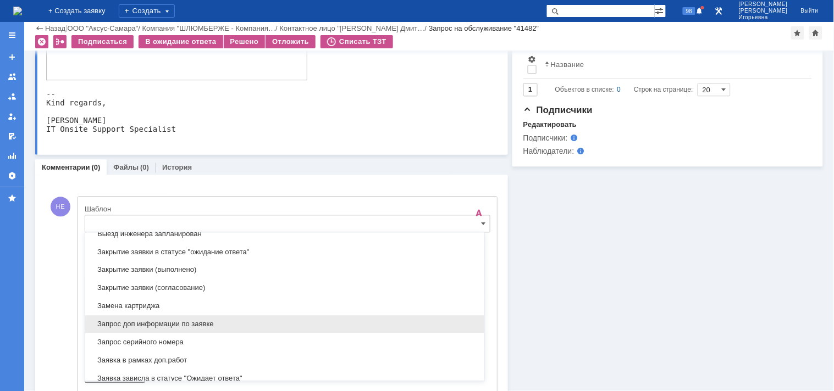
scroll to position [507, 0]
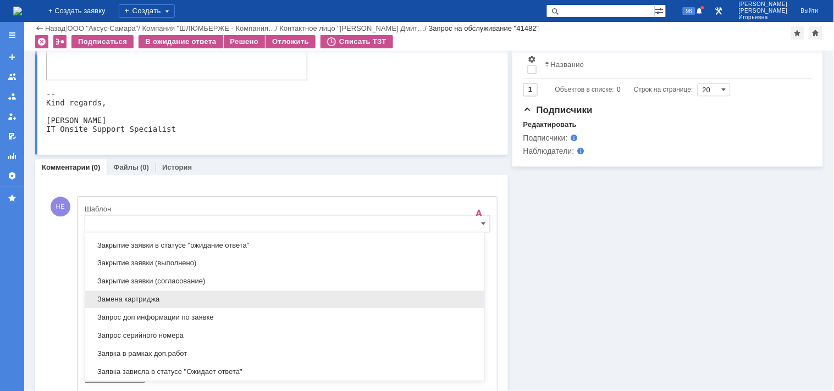
drag, startPoint x: 118, startPoint y: 297, endPoint x: 90, endPoint y: 2, distance: 295.8
click at [118, 297] on span "Замена картриджа" at bounding box center [285, 299] width 386 height 9
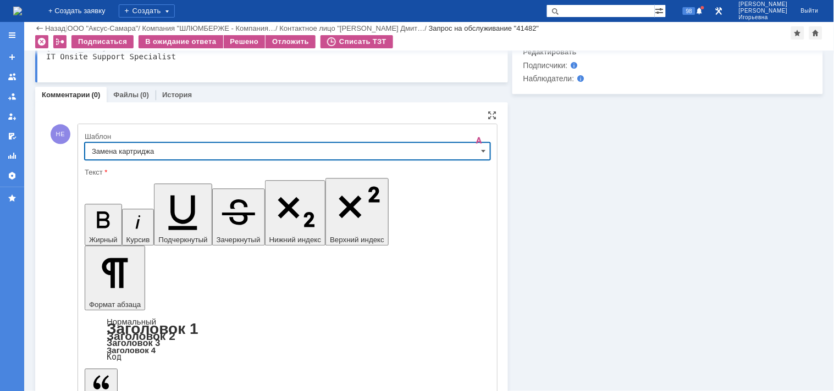
type input "Замена картриджа"
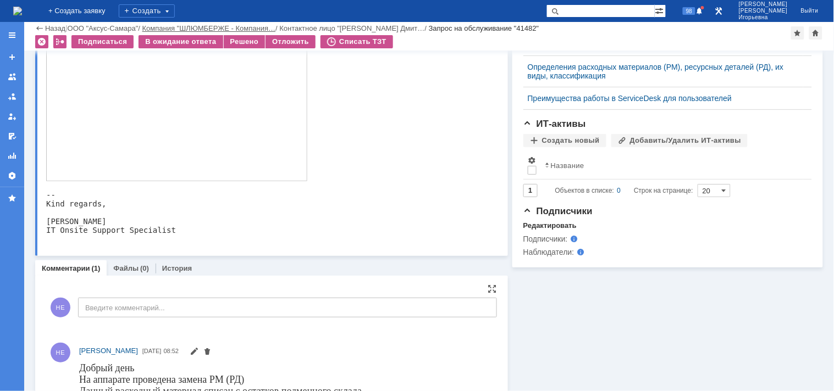
scroll to position [580, 0]
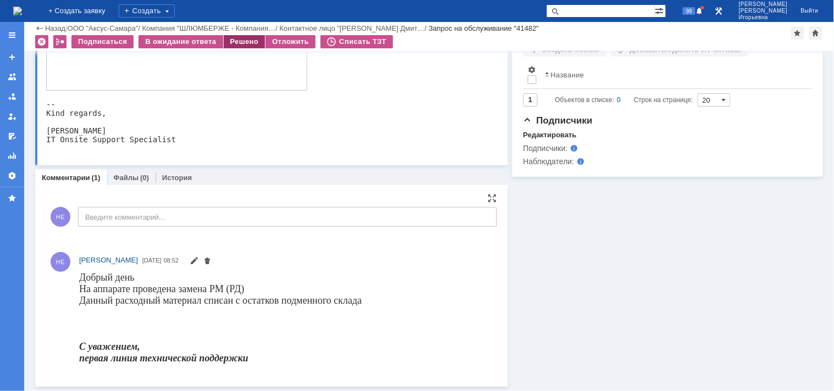
click at [234, 38] on div "Решено" at bounding box center [245, 41] width 42 height 13
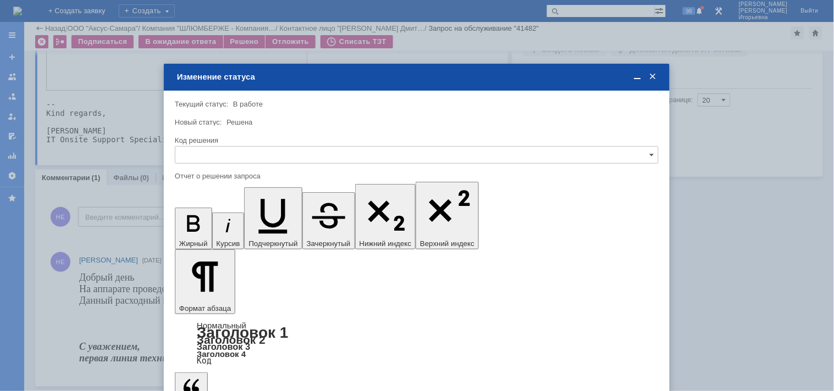
scroll to position [0, 0]
click at [226, 151] on input "text" at bounding box center [417, 155] width 484 height 18
click at [202, 228] on span "Решено" at bounding box center [416, 229] width 469 height 9
type input "Решено"
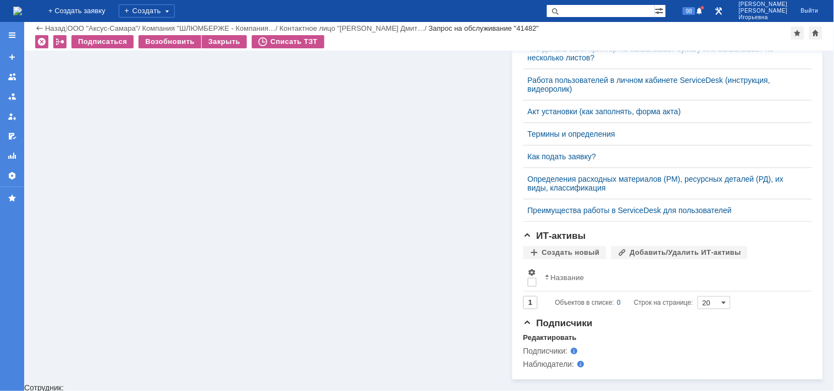
scroll to position [446, 0]
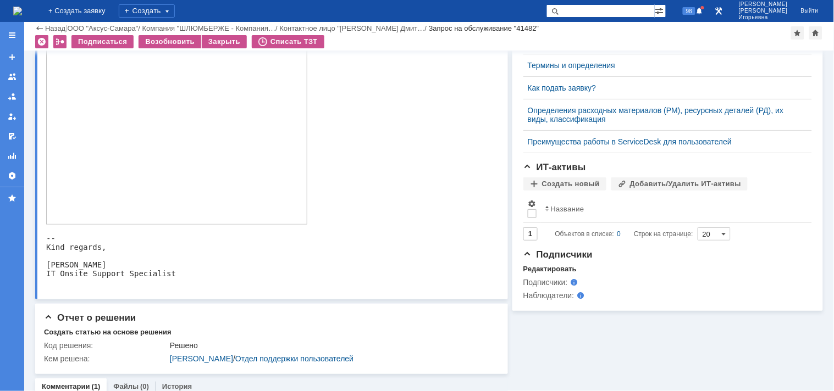
click at [22, 7] on img at bounding box center [17, 11] width 9 height 9
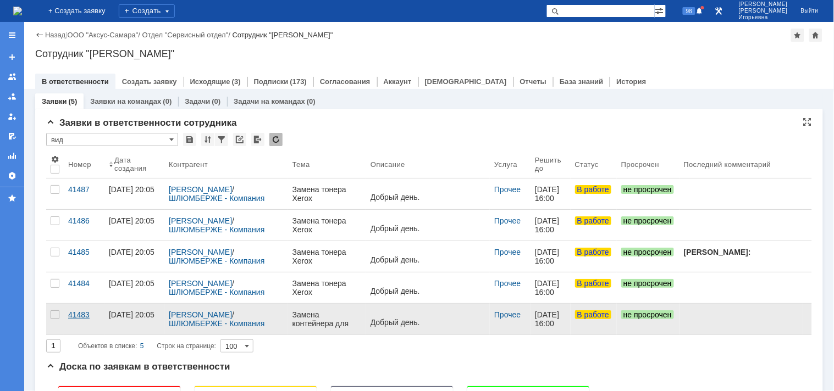
click at [75, 316] on div "41483" at bounding box center [84, 314] width 32 height 9
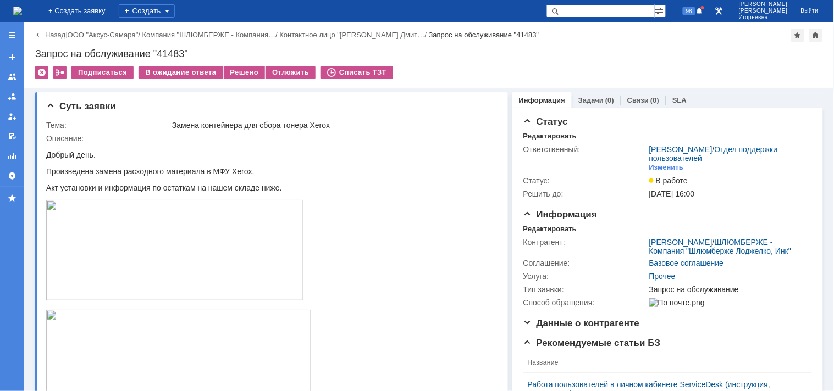
click at [173, 48] on div "Запрос на обслуживание "41483"" at bounding box center [429, 53] width 788 height 11
click at [172, 49] on div "Запрос на обслуживание "41483"" at bounding box center [429, 53] width 788 height 11
copy div "41483"
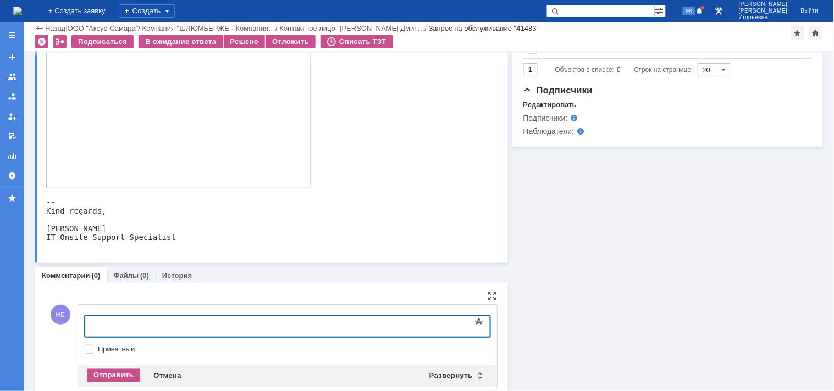
scroll to position [490, 0]
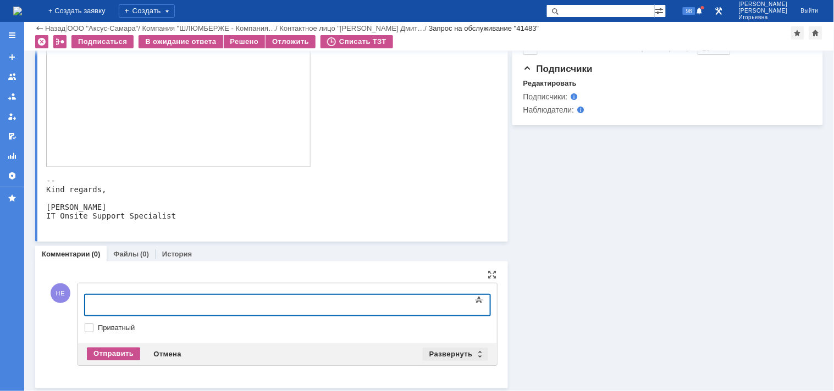
click at [474, 354] on div "Развернуть" at bounding box center [455, 354] width 65 height 13
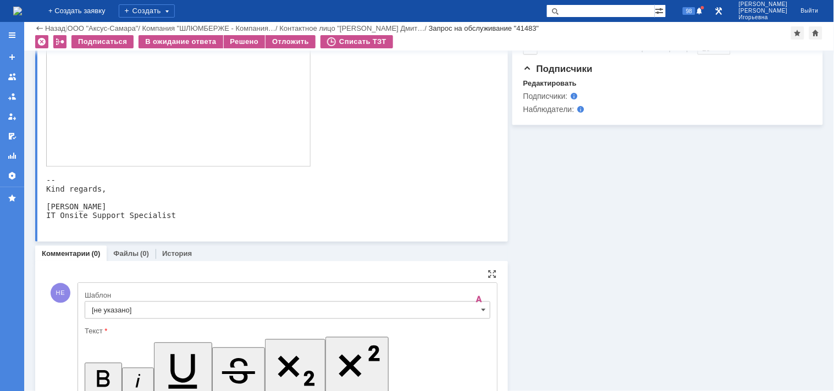
scroll to position [0, 0]
click at [481, 311] on span at bounding box center [483, 310] width 4 height 9
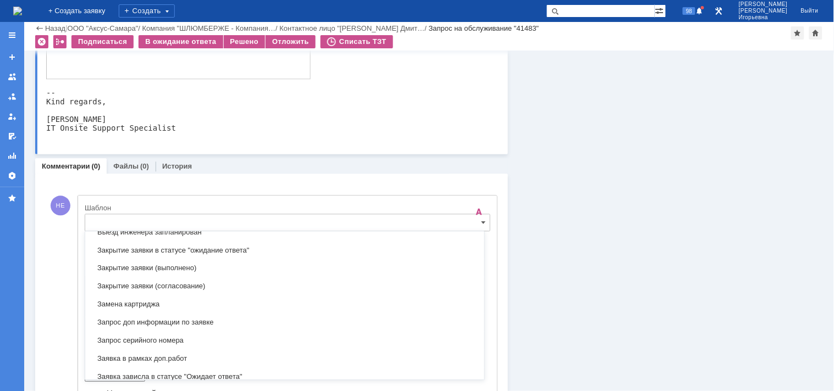
scroll to position [507, 0]
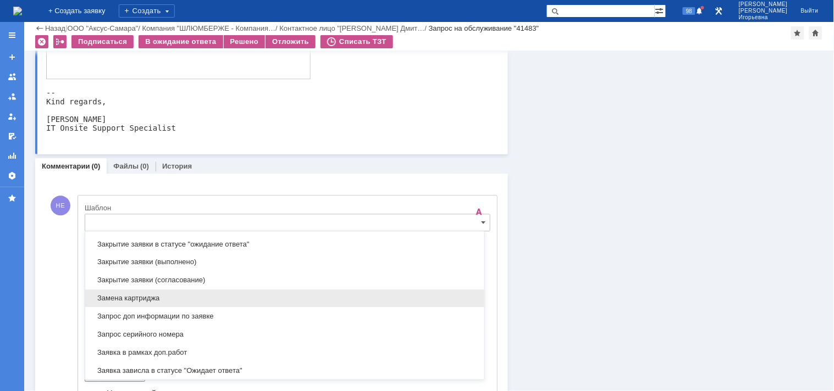
click at [143, 298] on span "Замена картриджа" at bounding box center [285, 299] width 386 height 9
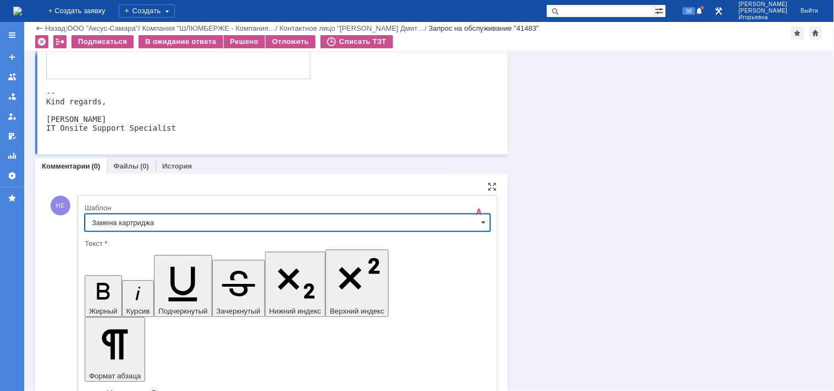
type input "Замена картриджа"
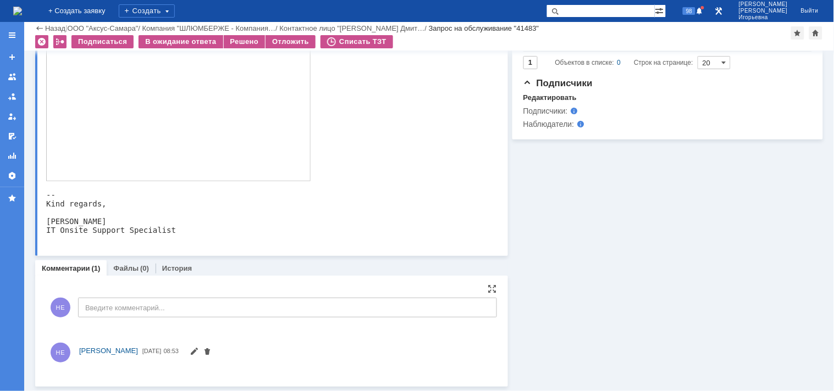
scroll to position [567, 0]
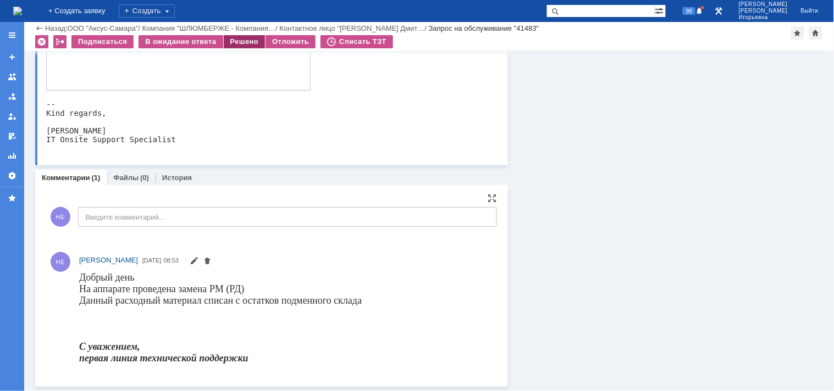
click at [240, 40] on div "Решено" at bounding box center [245, 41] width 42 height 13
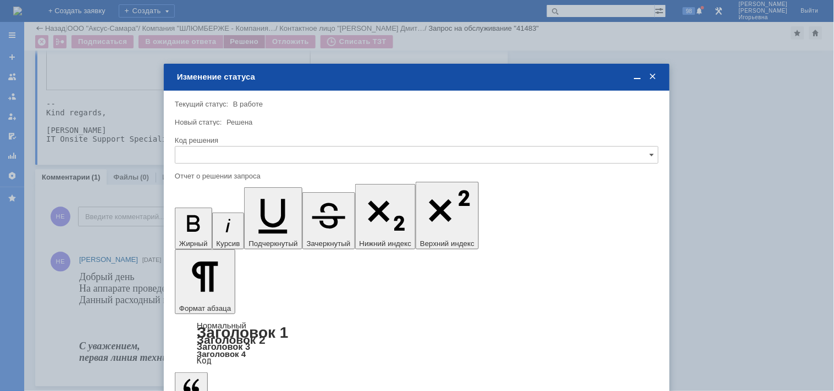
scroll to position [0, 0]
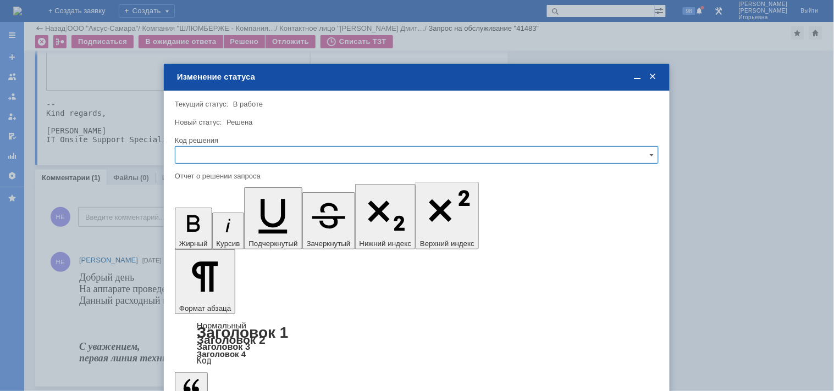
click at [195, 154] on input "text" at bounding box center [417, 155] width 484 height 18
drag, startPoint x: 195, startPoint y: 225, endPoint x: 27, endPoint y: 55, distance: 239.0
click at [195, 225] on span "Решено" at bounding box center [416, 229] width 469 height 9
type input "Решено"
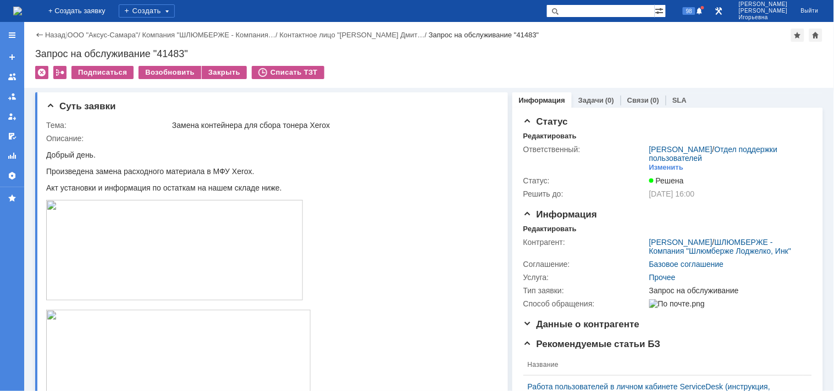
click at [22, 11] on img at bounding box center [17, 11] width 9 height 9
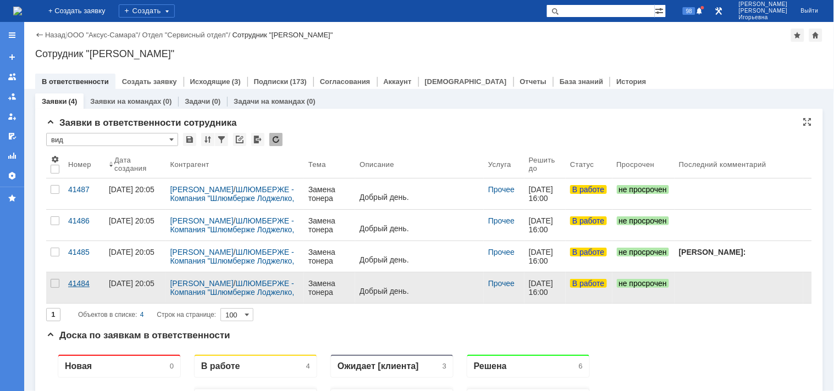
click at [77, 283] on div "41484" at bounding box center [84, 283] width 32 height 9
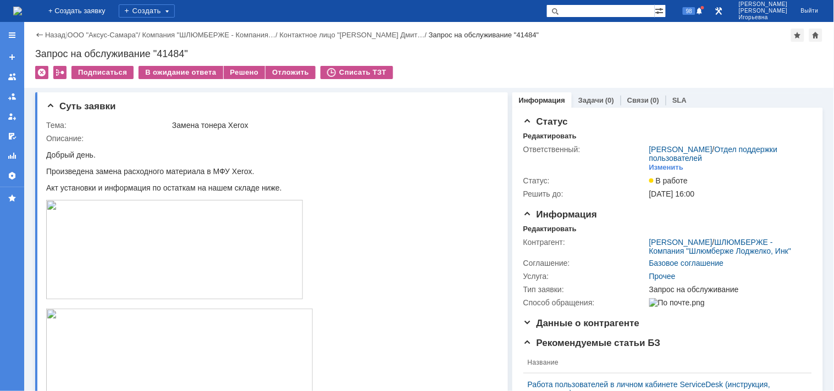
click at [170, 53] on div "Запрос на обслуживание "41484"" at bounding box center [429, 53] width 788 height 11
copy div "41484"
click at [542, 230] on div "Редактировать" at bounding box center [549, 229] width 53 height 9
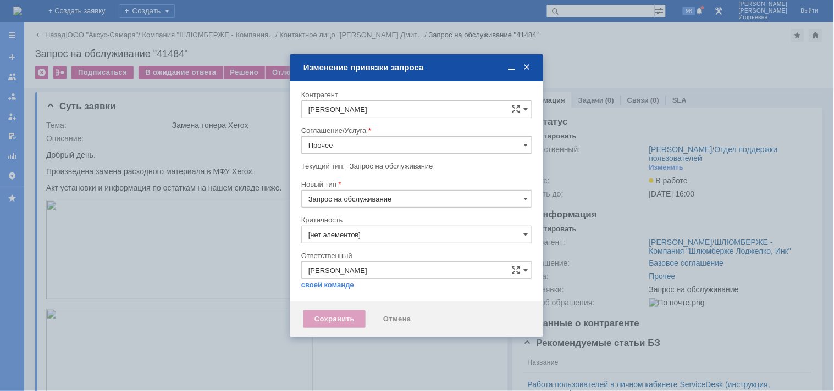
type input "3. Низкая"
type input "[не указано]"
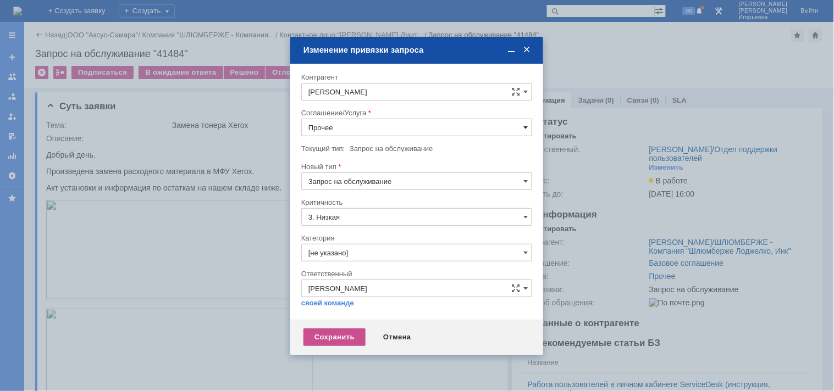
click at [525, 125] on span at bounding box center [525, 127] width 4 height 9
click at [363, 205] on span "ПТ_Замена расходных материалов / ресурсных деталей" at bounding box center [416, 205] width 217 height 9
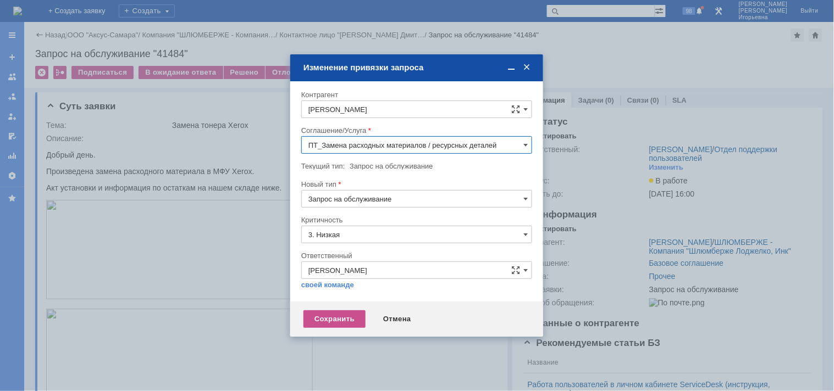
type input "ПТ_Замена расходных материалов / ресурсных деталей"
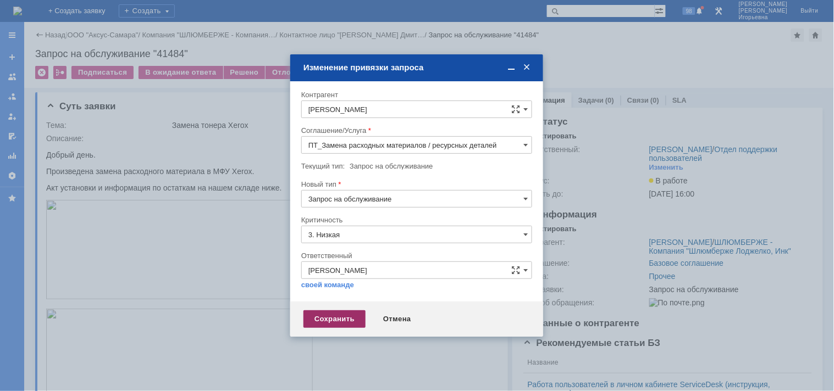
click at [330, 317] on div "Сохранить" at bounding box center [334, 319] width 62 height 18
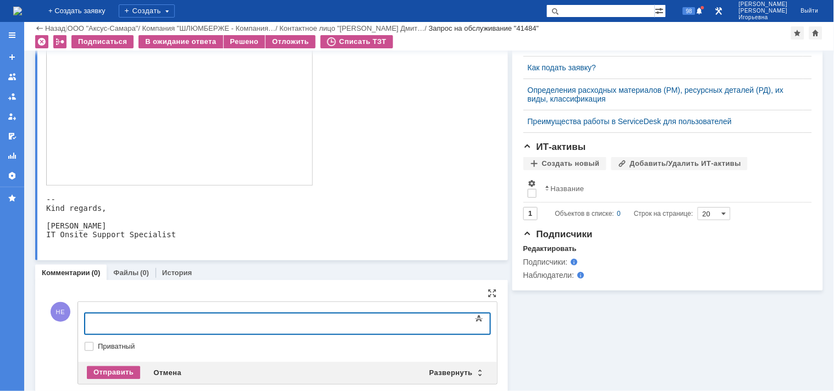
scroll to position [485, 0]
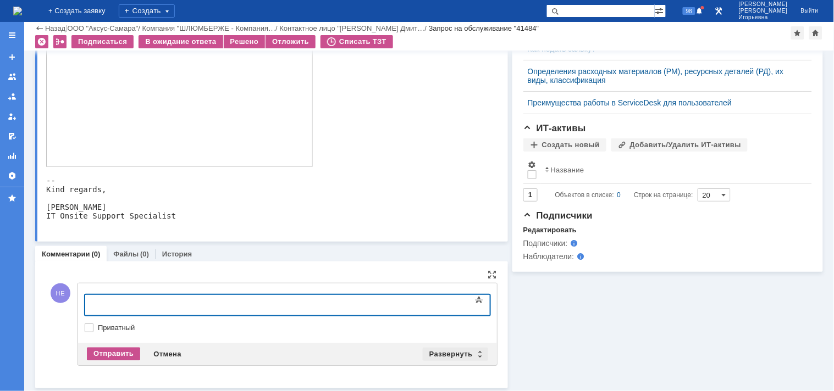
click at [474, 351] on div "Развернуть" at bounding box center [455, 354] width 65 height 13
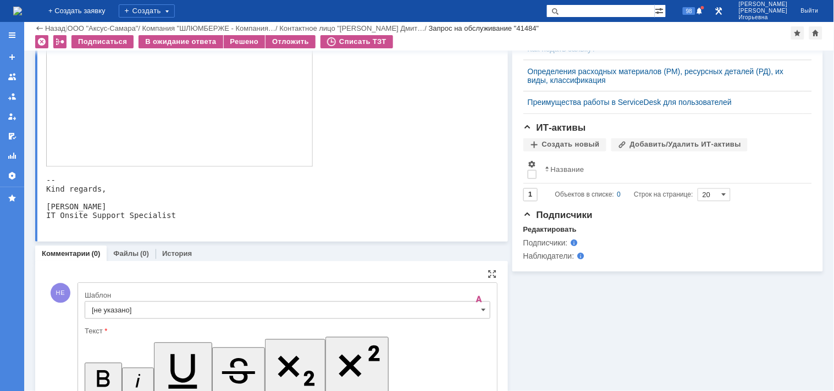
scroll to position [0, 0]
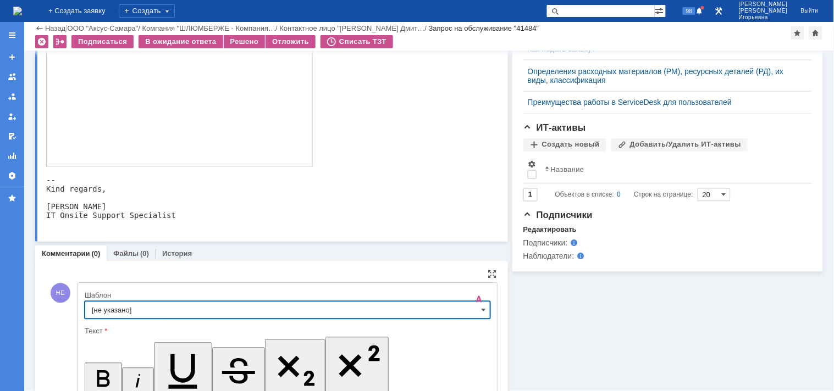
click at [475, 310] on input "[не указано]" at bounding box center [288, 311] width 406 height 18
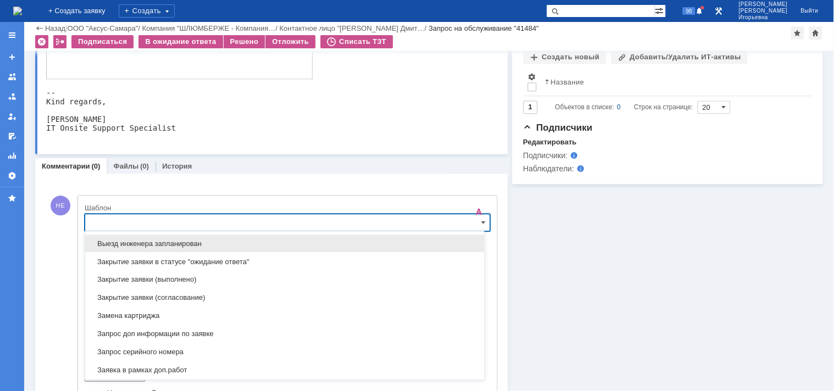
scroll to position [507, 0]
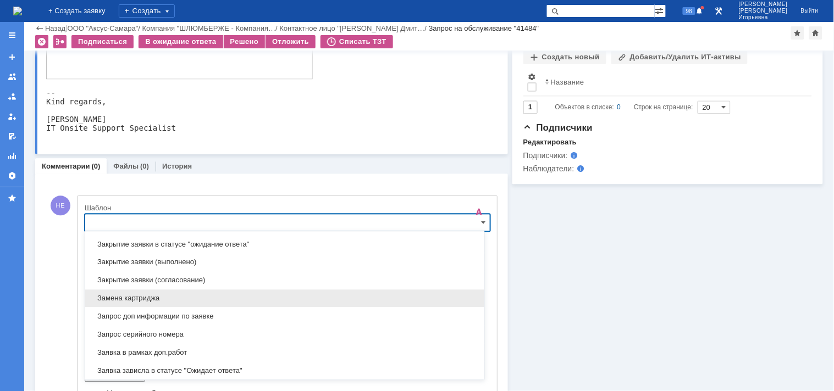
click at [119, 297] on span "Замена картриджа" at bounding box center [285, 299] width 386 height 9
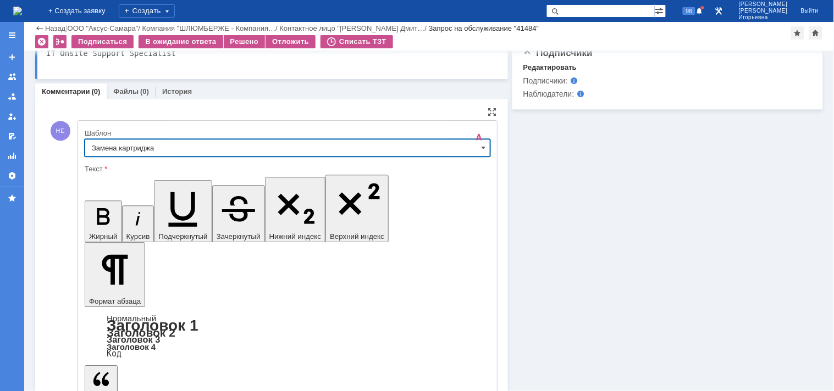
type input "Замена картриджа"
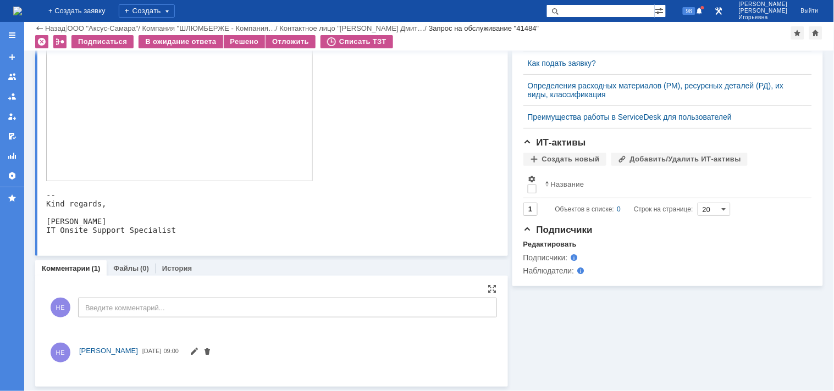
scroll to position [561, 0]
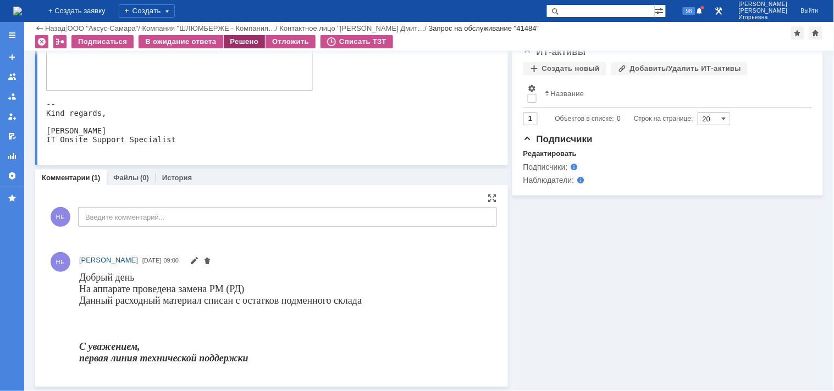
click at [245, 41] on div "Решено" at bounding box center [245, 41] width 42 height 13
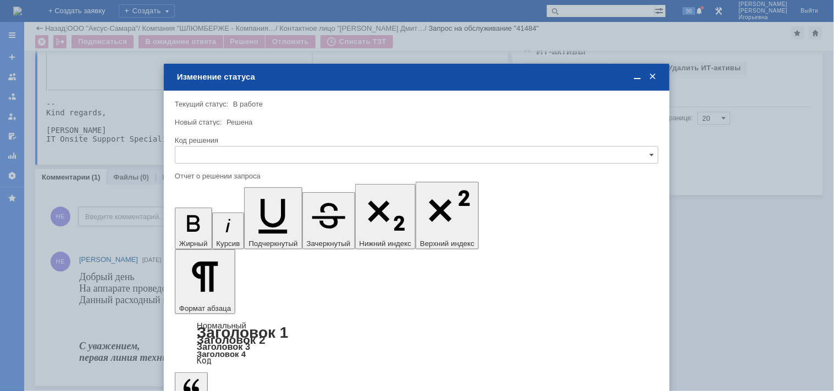
scroll to position [0, 0]
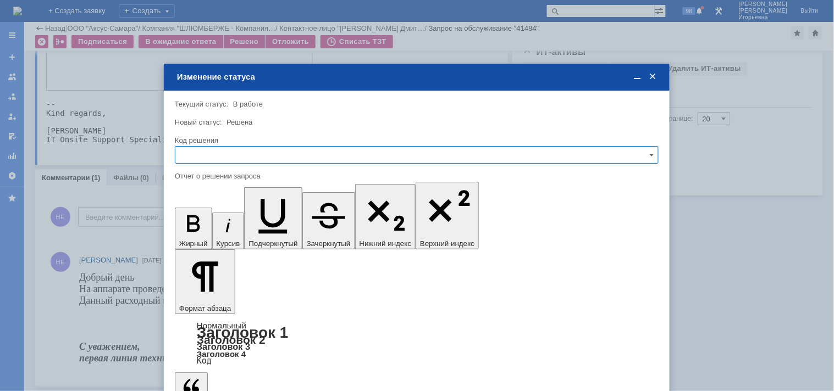
click at [212, 152] on input "text" at bounding box center [417, 155] width 484 height 18
click at [209, 231] on span "Решено" at bounding box center [416, 229] width 469 height 9
type input "Решено"
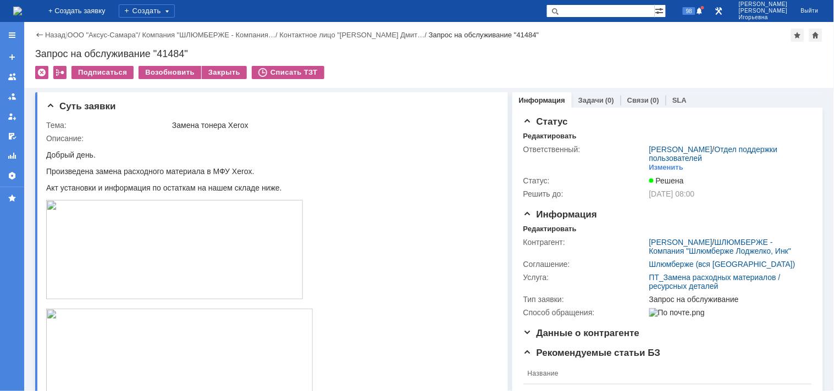
click at [22, 9] on img at bounding box center [17, 11] width 9 height 9
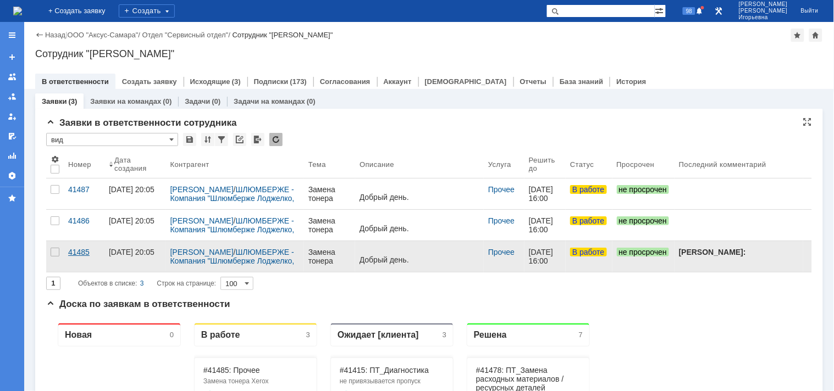
click at [76, 250] on div "41485" at bounding box center [84, 252] width 32 height 9
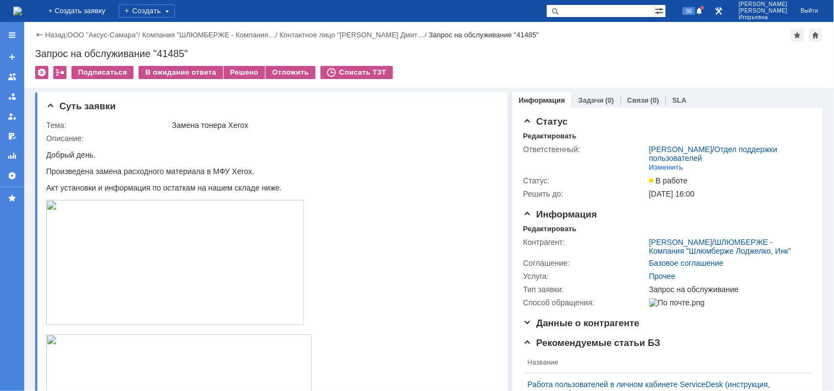
click at [171, 52] on div "Запрос на обслуживание "41485"" at bounding box center [429, 53] width 788 height 11
copy div "41485"
click at [534, 226] on div "Редактировать" at bounding box center [549, 229] width 53 height 9
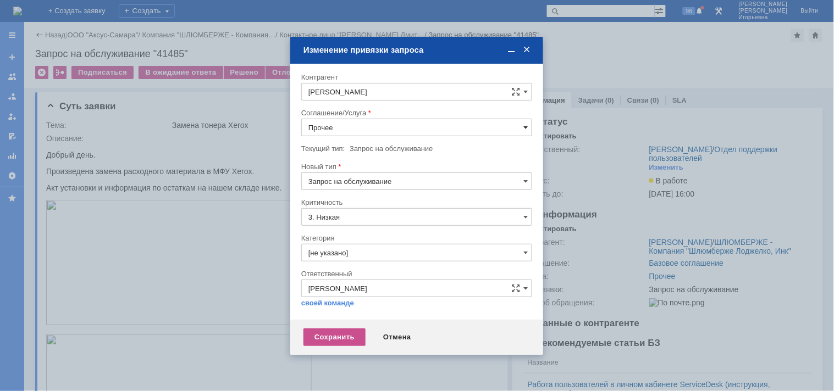
click at [528, 125] on span at bounding box center [525, 127] width 4 height 9
click at [359, 232] on span "ПТ_Замена расходных материалов / ресурсных деталей" at bounding box center [416, 236] width 217 height 9
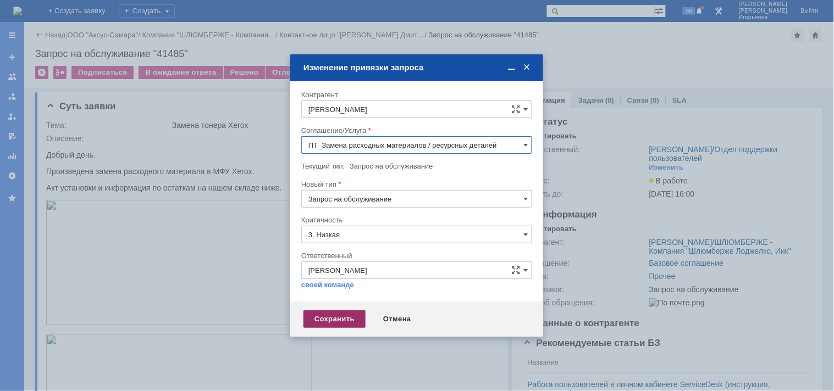
type input "ПТ_Замена расходных материалов / ресурсных деталей"
click at [336, 314] on div "Сохранить" at bounding box center [334, 319] width 62 height 18
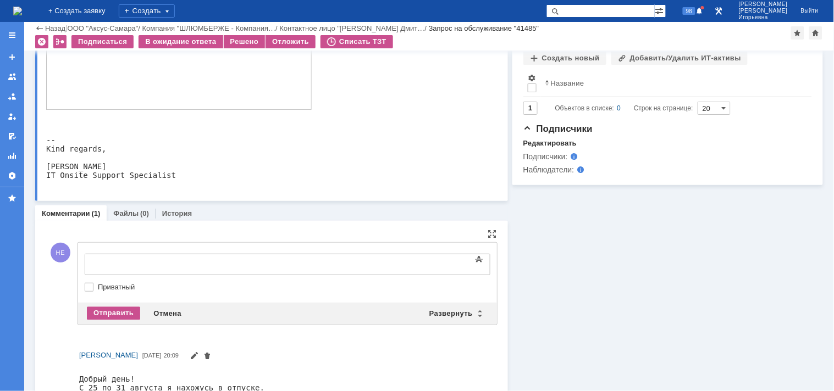
scroll to position [0, 0]
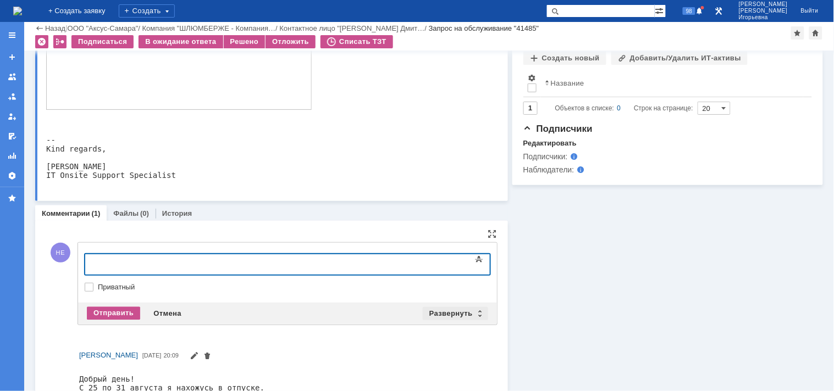
click at [472, 312] on div "Развернуть" at bounding box center [455, 313] width 65 height 13
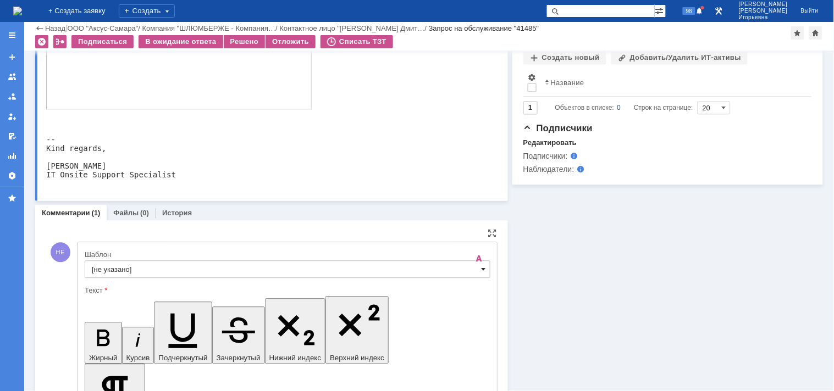
click at [481, 267] on span at bounding box center [483, 269] width 4 height 9
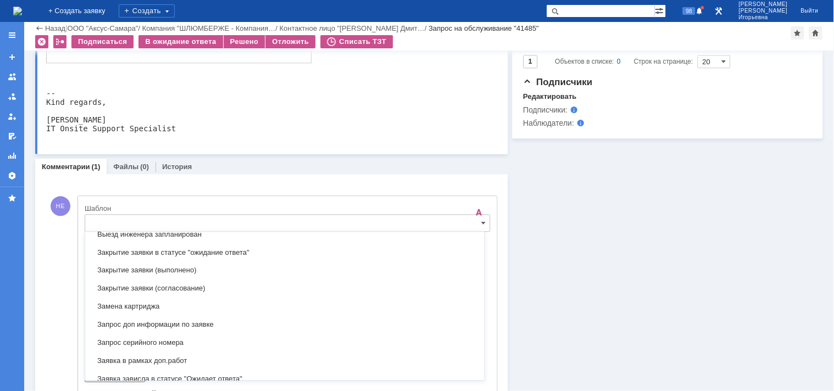
scroll to position [507, 0]
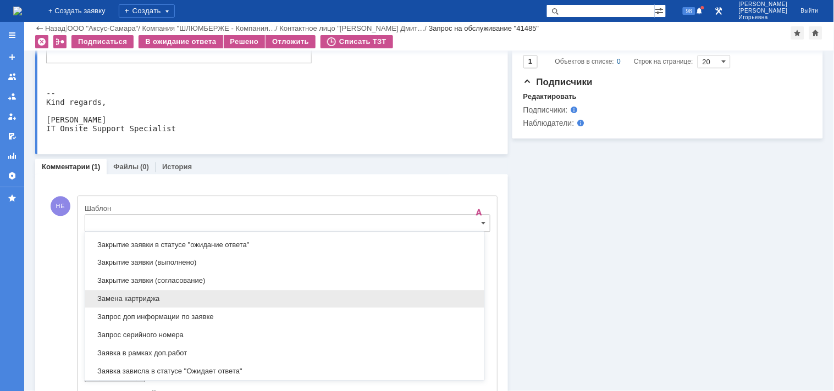
click at [132, 300] on span "Замена картриджа" at bounding box center [285, 299] width 386 height 9
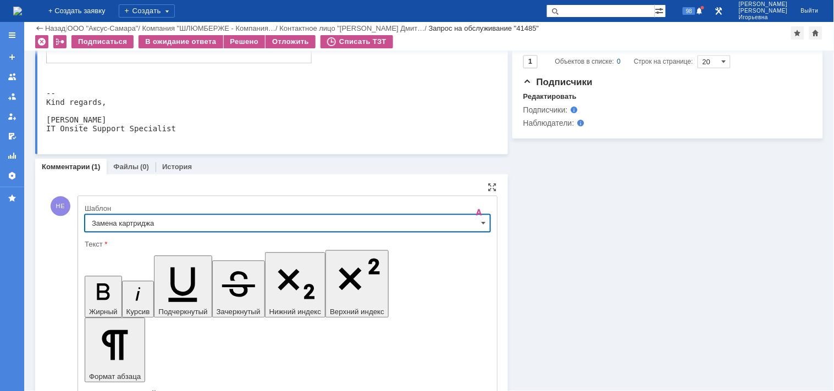
scroll to position [834, 0]
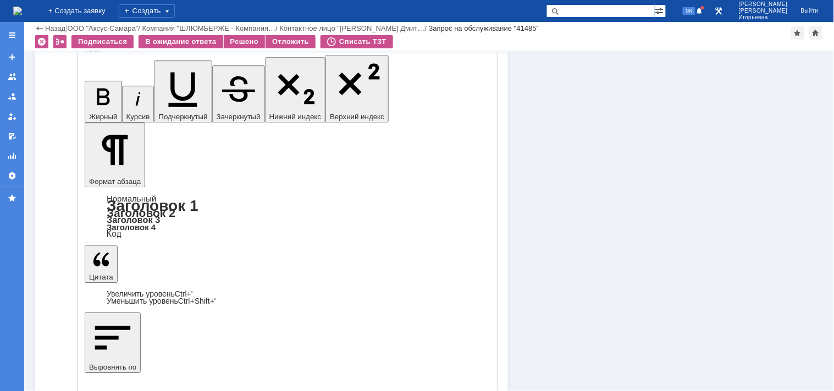
type input "Замена картриджа"
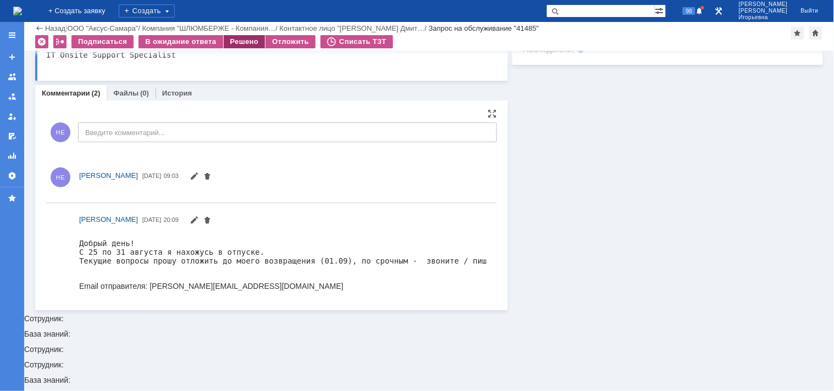
scroll to position [0, 0]
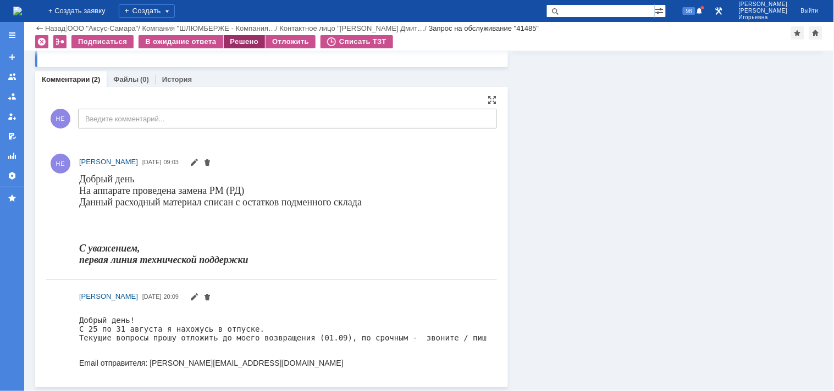
click at [240, 40] on div "Решено" at bounding box center [245, 41] width 42 height 13
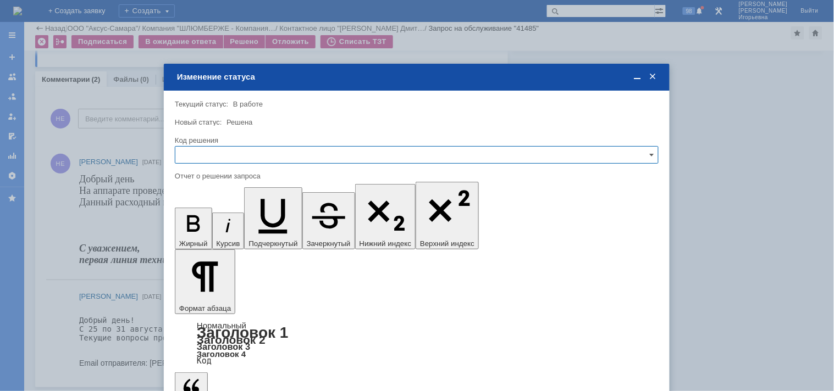
click at [217, 154] on input "text" at bounding box center [417, 155] width 484 height 18
click at [203, 229] on span "Решено" at bounding box center [416, 229] width 469 height 9
type input "Решено"
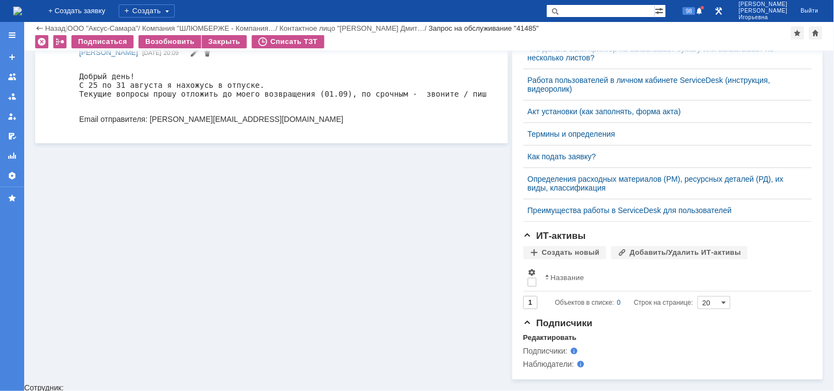
scroll to position [561, 0]
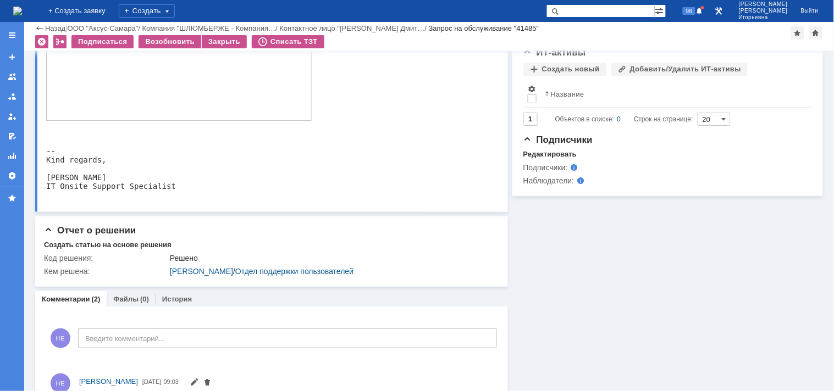
click at [22, 7] on img at bounding box center [17, 11] width 9 height 9
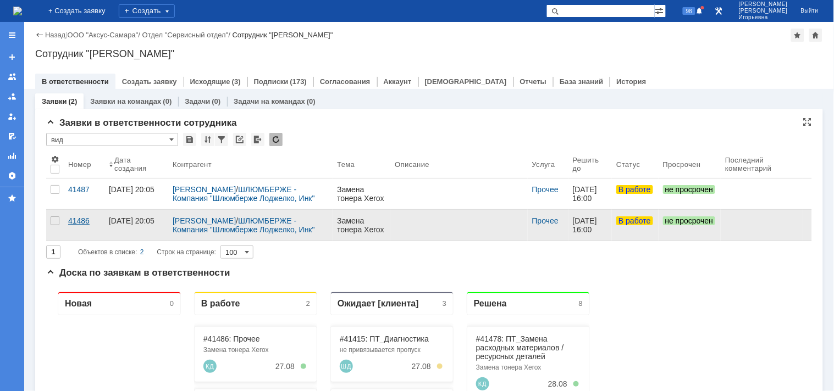
click at [78, 218] on div "41486" at bounding box center [84, 221] width 32 height 9
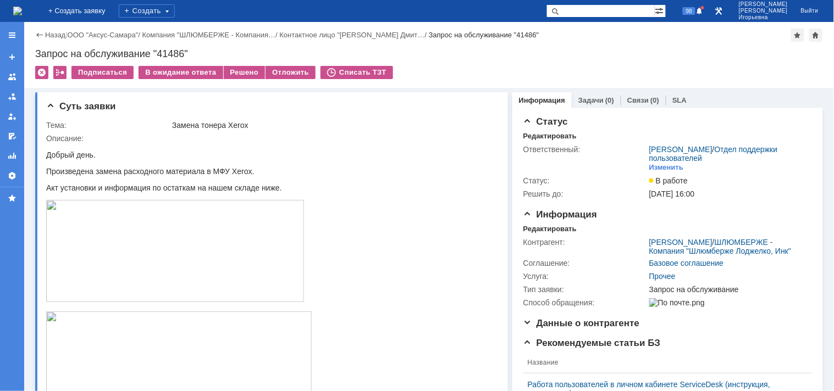
click at [176, 45] on div "Назад | ООО "Аксус-Самара" / Компания "ШЛЮМБЕРЖЕ - Компания… / Контактное лицо …" at bounding box center [428, 55] width 809 height 66
copy div "41486"
click at [533, 228] on div "Редактировать" at bounding box center [549, 229] width 53 height 9
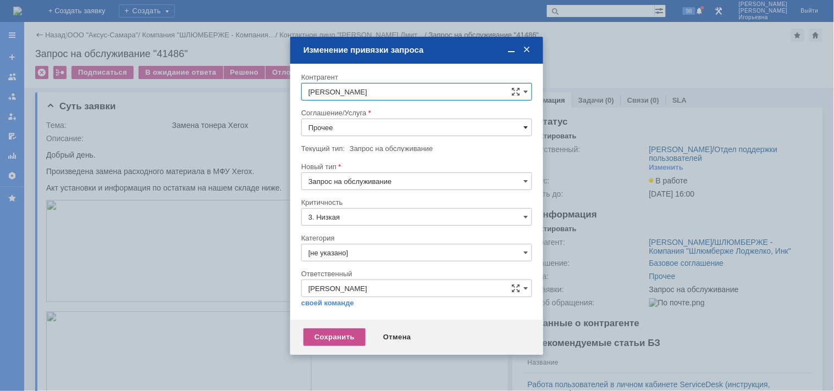
click at [524, 127] on span at bounding box center [525, 127] width 4 height 9
click at [378, 206] on span "ПТ_Замена расходных материалов / ресурсных деталей" at bounding box center [416, 205] width 217 height 9
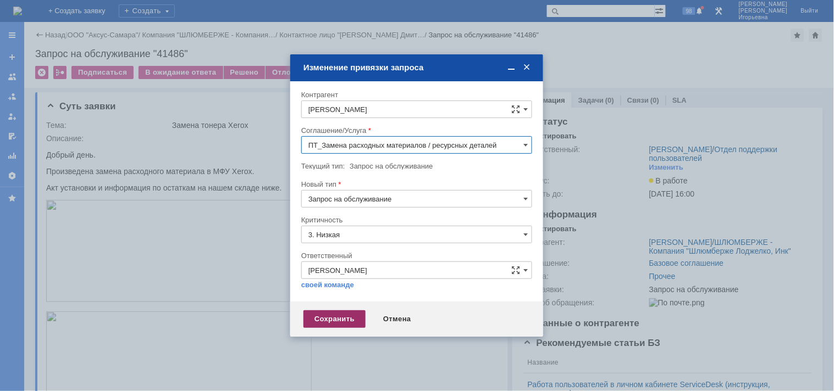
type input "ПТ_Замена расходных материалов / ресурсных деталей"
click at [350, 319] on div "Сохранить" at bounding box center [334, 319] width 62 height 18
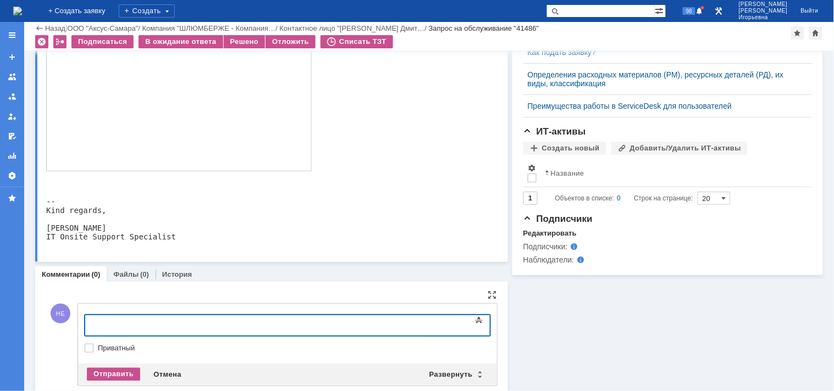
scroll to position [502, 0]
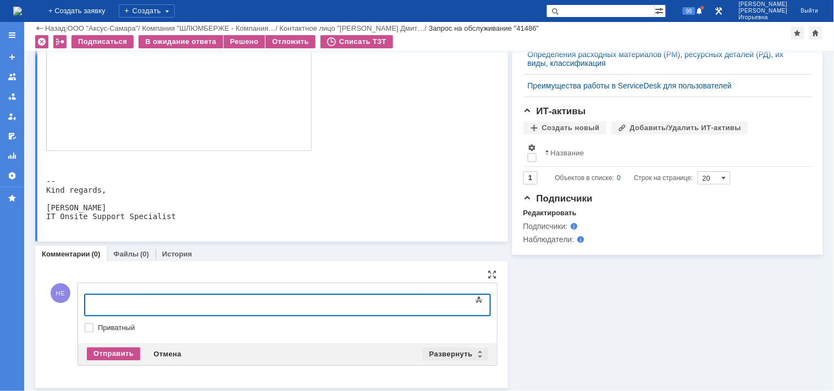
click at [474, 353] on div "Развернуть" at bounding box center [455, 354] width 65 height 13
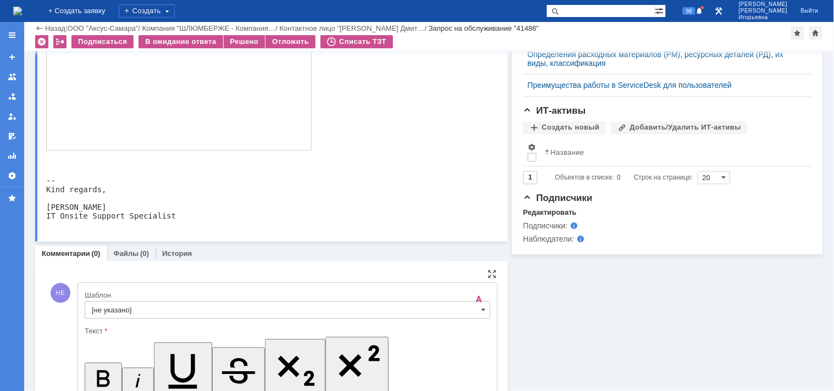
scroll to position [0, 0]
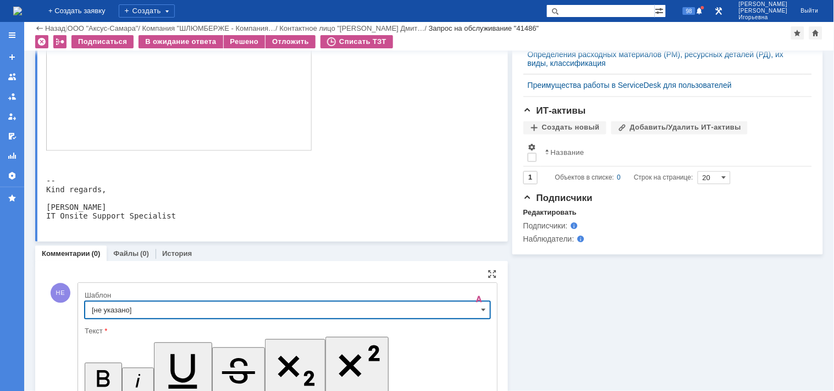
click at [475, 313] on input "[не указано]" at bounding box center [288, 311] width 406 height 18
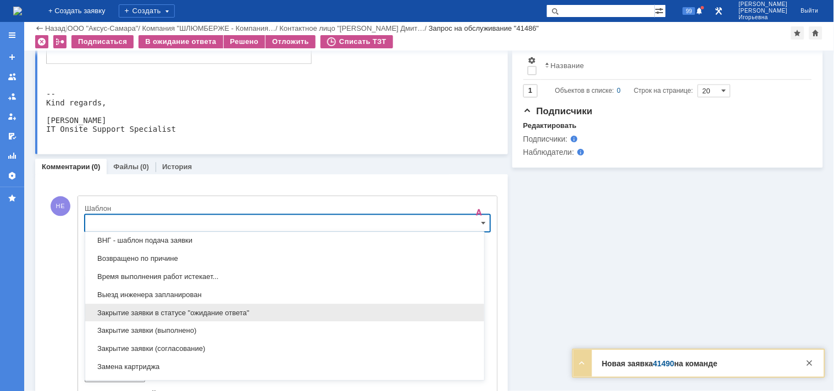
scroll to position [446, 0]
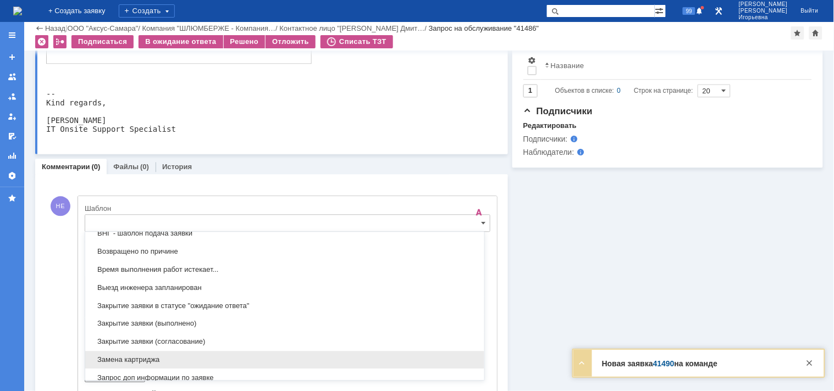
drag, startPoint x: 124, startPoint y: 360, endPoint x: 154, endPoint y: 1, distance: 360.7
click at [124, 360] on span "Замена картриджа" at bounding box center [285, 360] width 386 height 9
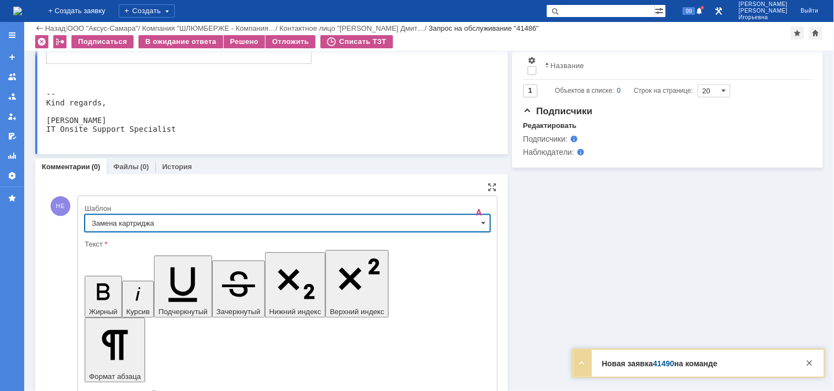
scroll to position [707, 0]
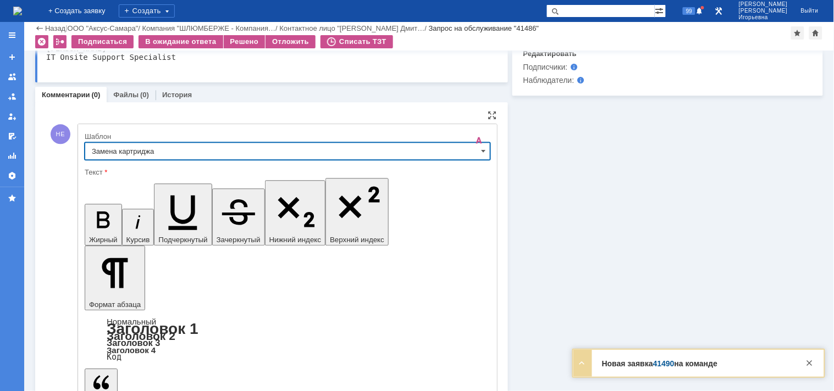
type input "Замена картриджа"
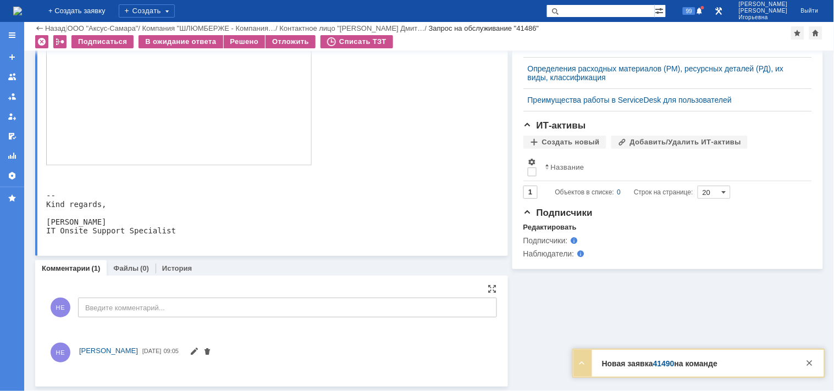
scroll to position [578, 0]
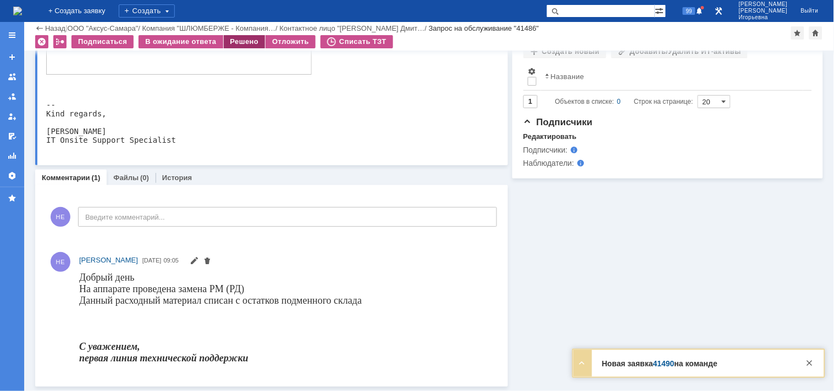
click at [232, 45] on div "Решено" at bounding box center [245, 41] width 42 height 13
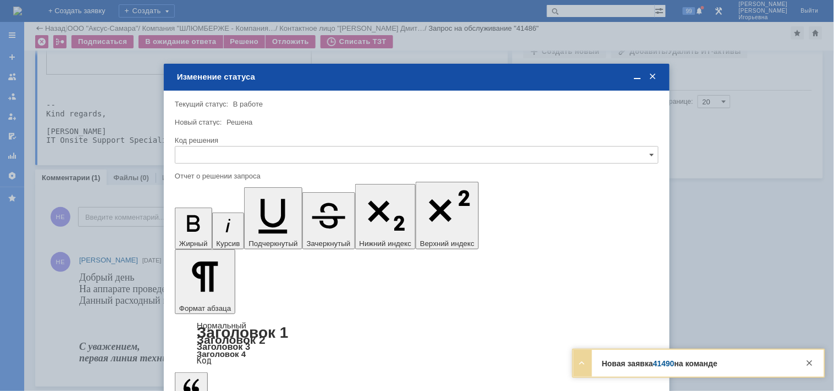
scroll to position [0, 0]
click at [196, 159] on input "text" at bounding box center [417, 155] width 484 height 18
click at [198, 231] on span "Решено" at bounding box center [416, 229] width 469 height 9
type input "Решено"
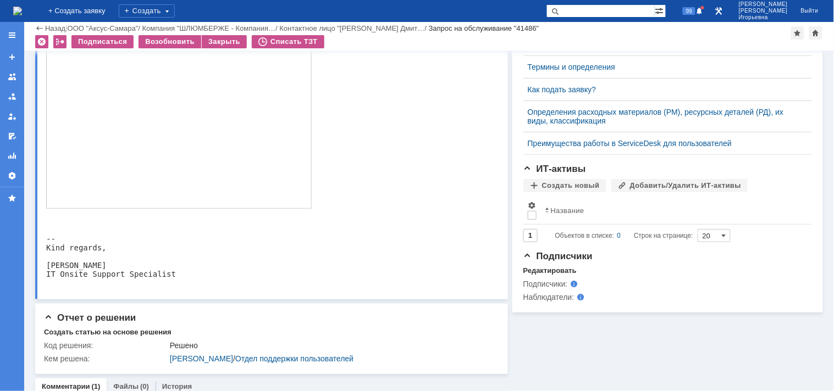
click at [22, 7] on img at bounding box center [17, 11] width 9 height 9
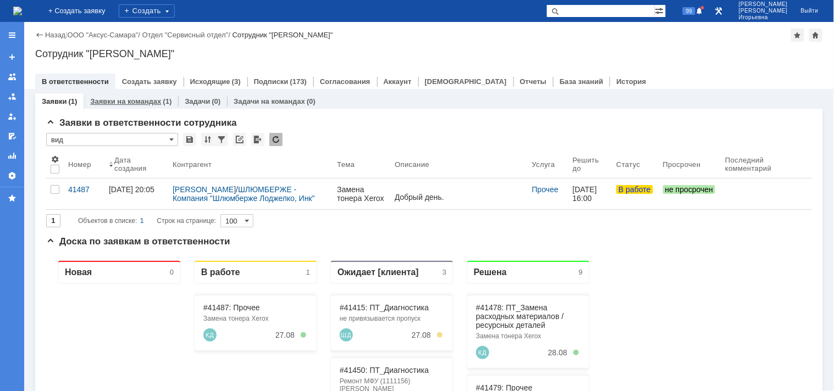
click at [134, 101] on link "Заявки на командах" at bounding box center [125, 101] width 71 height 8
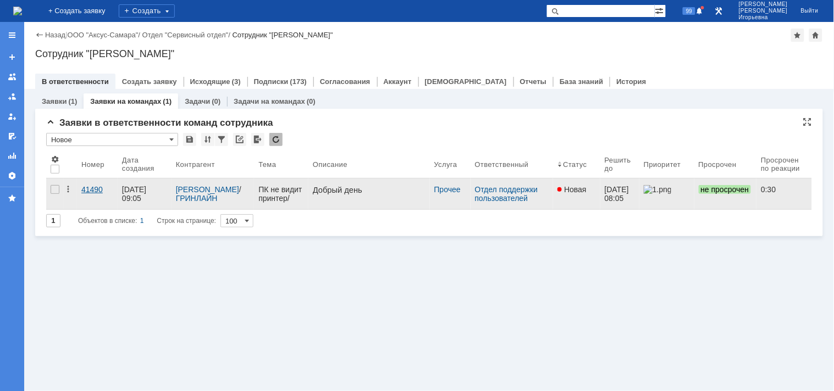
click at [97, 188] on div "41490" at bounding box center [97, 189] width 32 height 9
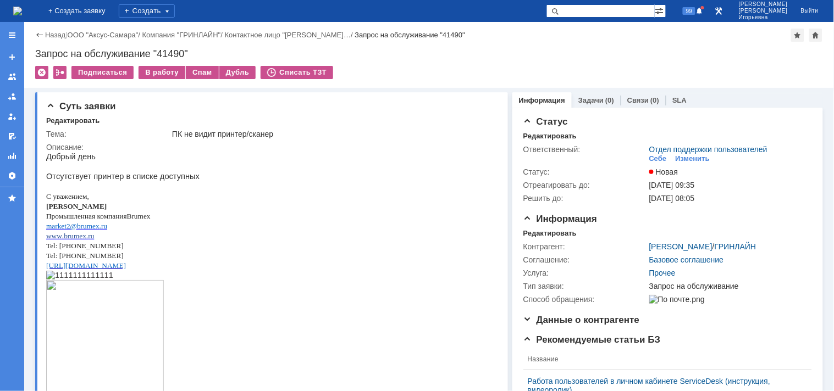
click at [22, 15] on img at bounding box center [17, 11] width 9 height 9
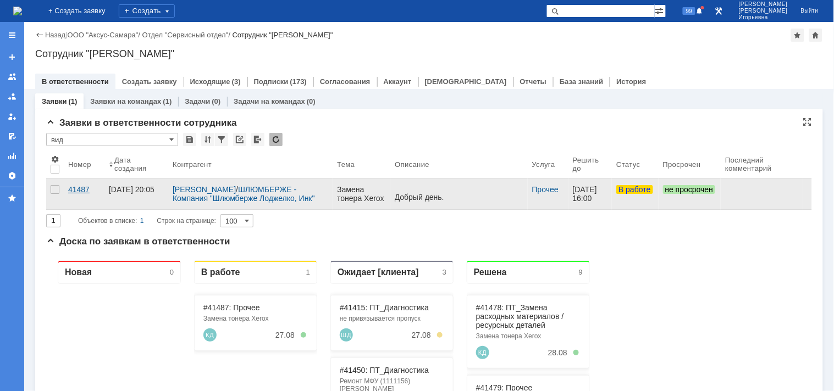
click at [81, 191] on div "41487" at bounding box center [84, 189] width 32 height 9
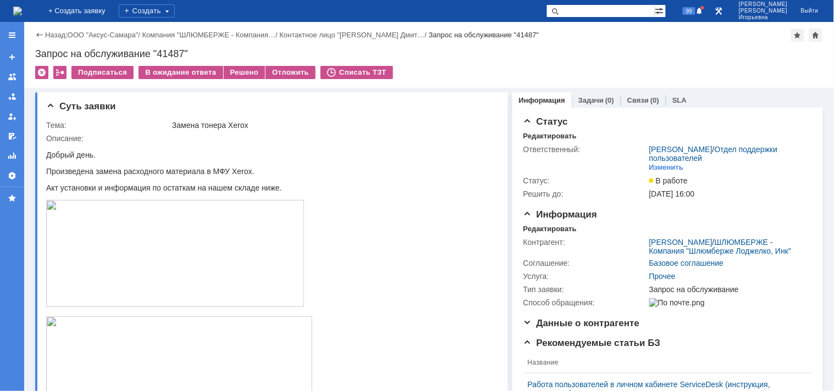
click at [173, 52] on div "Запрос на обслуживание "41487"" at bounding box center [429, 53] width 788 height 11
copy div "41487"
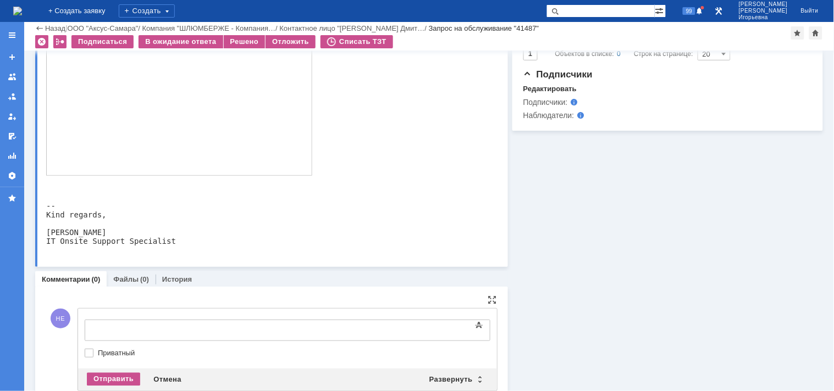
scroll to position [510, 0]
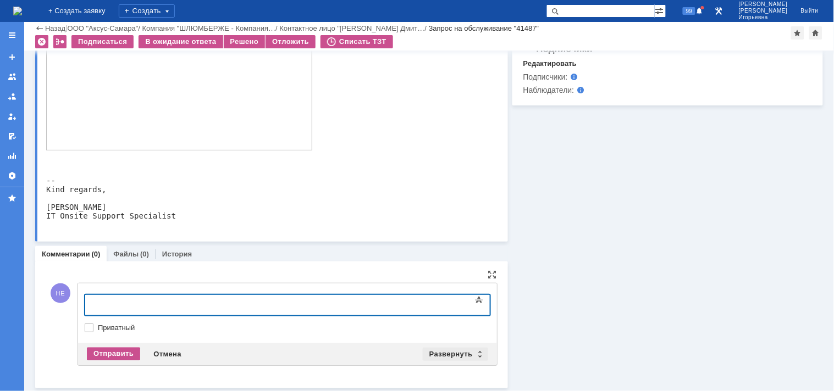
click at [474, 352] on div "Развернуть" at bounding box center [455, 354] width 65 height 13
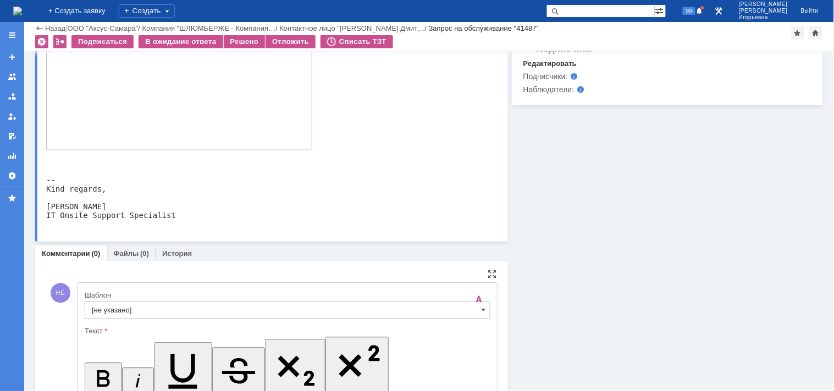
scroll to position [0, 0]
click at [481, 312] on span at bounding box center [483, 310] width 4 height 9
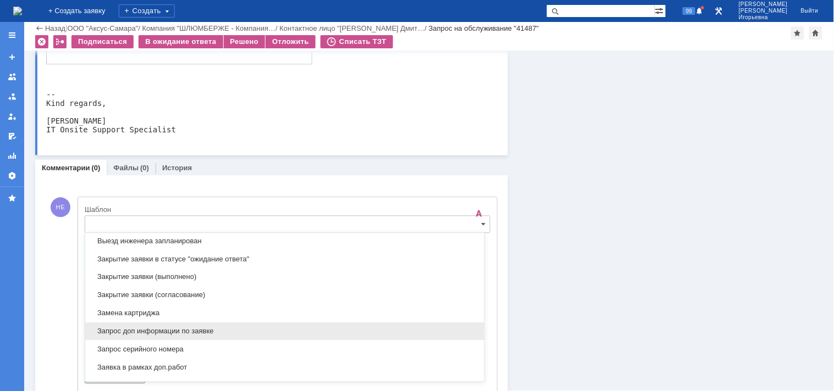
scroll to position [507, 0]
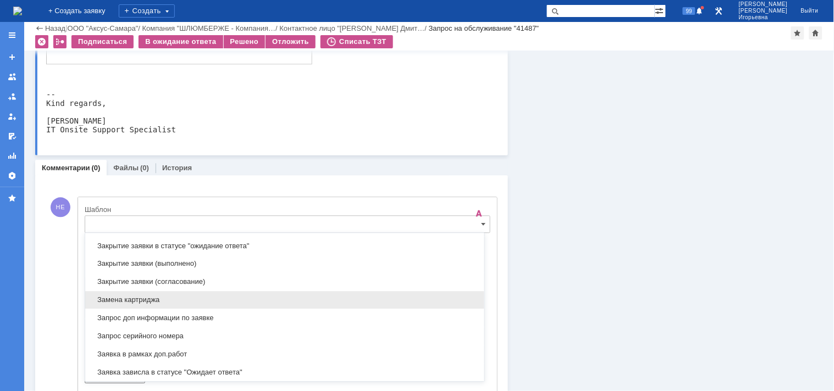
click at [123, 298] on span "Замена картриджа" at bounding box center [285, 300] width 386 height 9
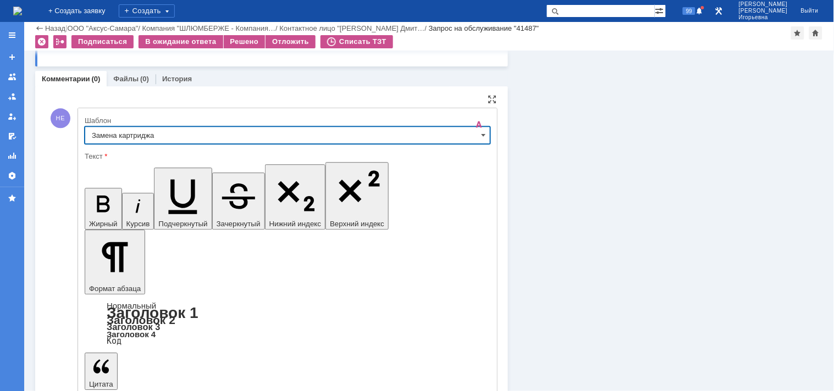
type input "Замена картриджа"
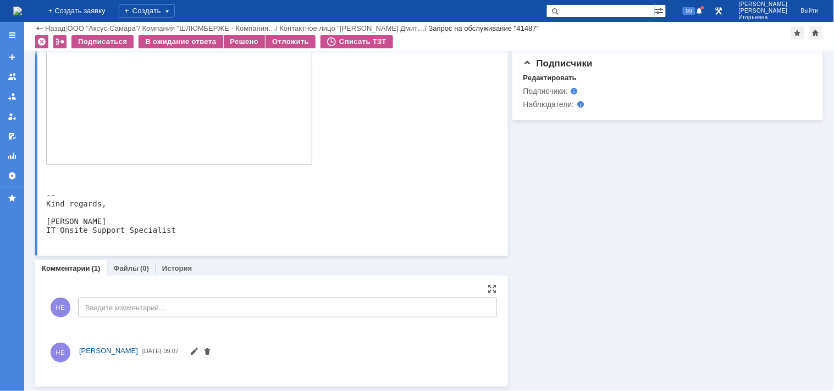
scroll to position [586, 0]
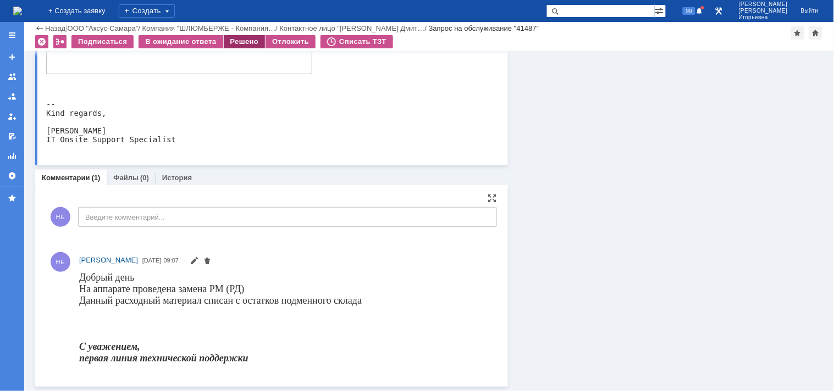
click at [242, 38] on div "Решено" at bounding box center [245, 41] width 42 height 13
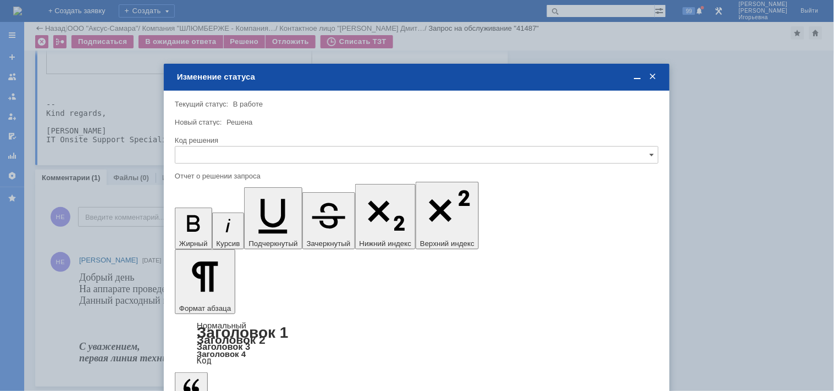
scroll to position [0, 0]
click at [213, 156] on input "text" at bounding box center [417, 155] width 484 height 18
click at [210, 226] on span "Решено" at bounding box center [416, 229] width 469 height 9
type input "Решено"
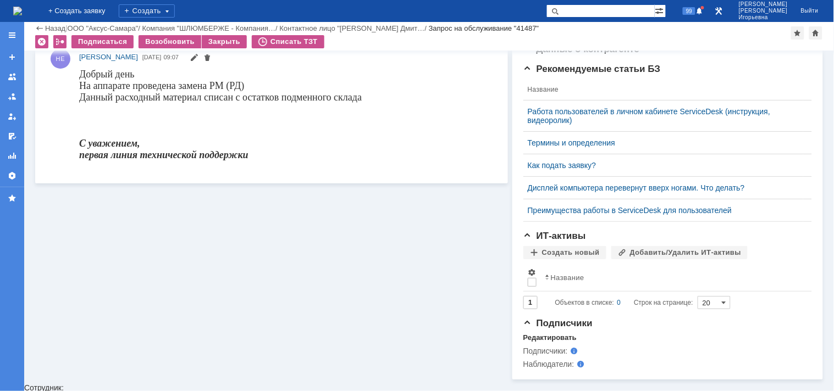
scroll to position [496, 0]
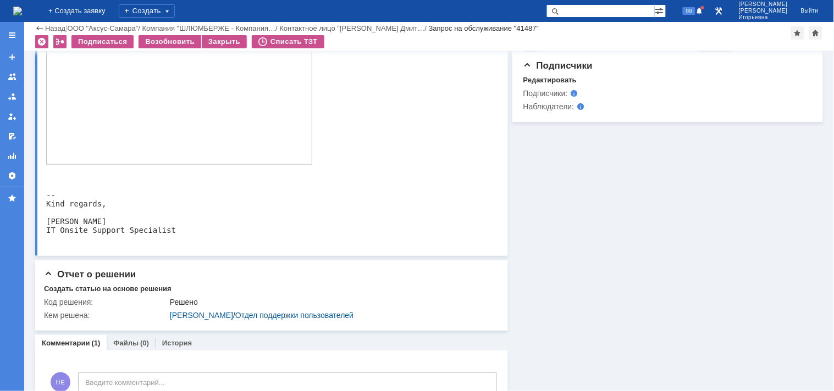
click at [22, 12] on img at bounding box center [17, 11] width 9 height 9
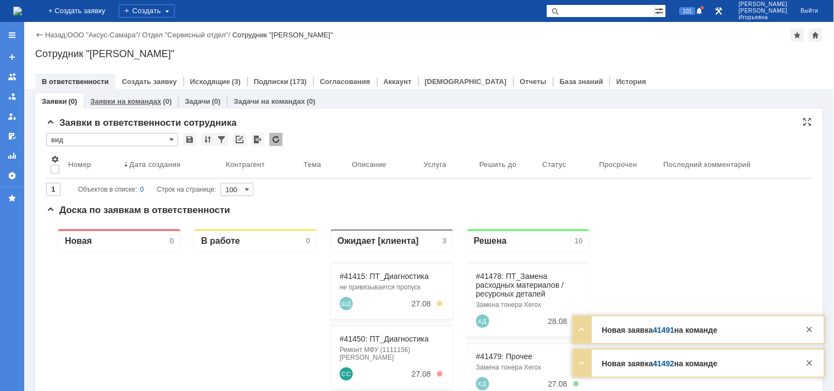
click at [133, 97] on link "Заявки на командах" at bounding box center [125, 101] width 71 height 8
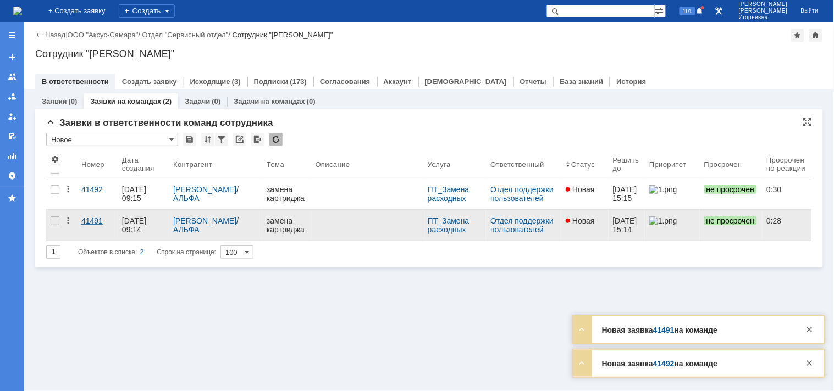
click at [90, 221] on div "41491" at bounding box center [97, 221] width 32 height 9
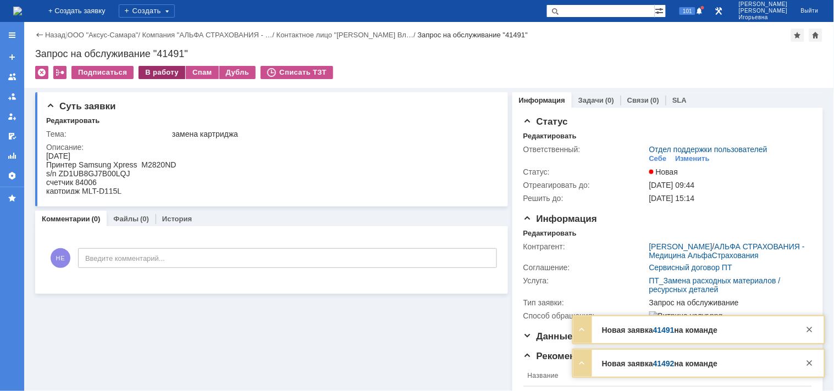
click at [153, 73] on div "В работу" at bounding box center [161, 72] width 47 height 13
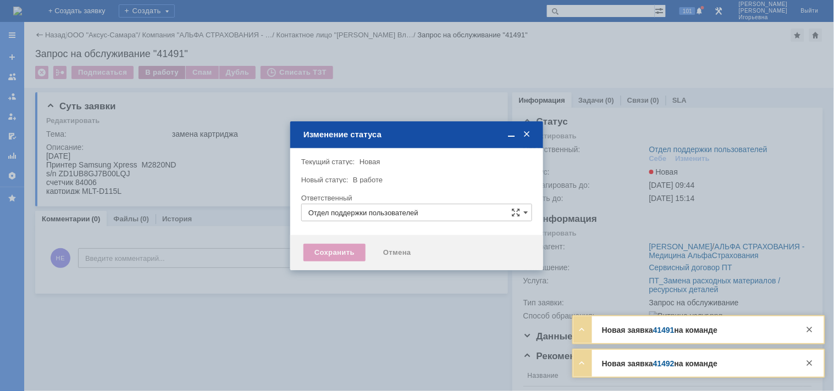
type input "Носенкова Елена Игорьевна"
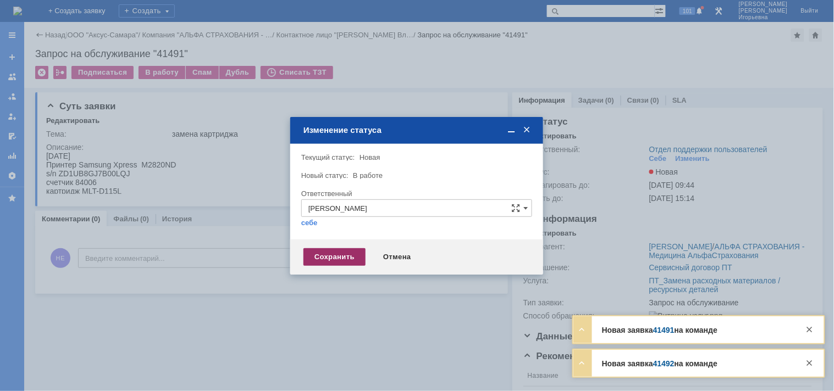
click at [333, 261] on div "Сохранить" at bounding box center [334, 257] width 62 height 18
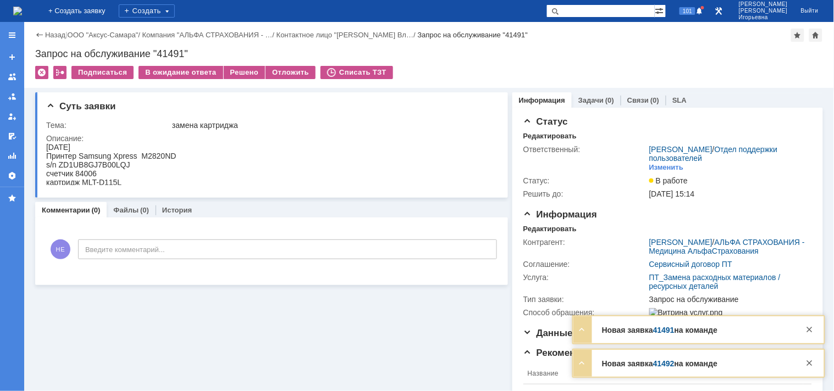
click at [22, 12] on img at bounding box center [17, 11] width 9 height 9
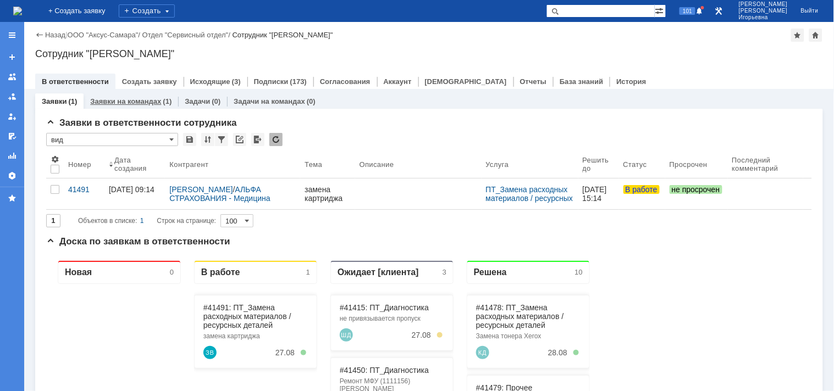
click at [148, 102] on link "Заявки на командах" at bounding box center [125, 101] width 71 height 8
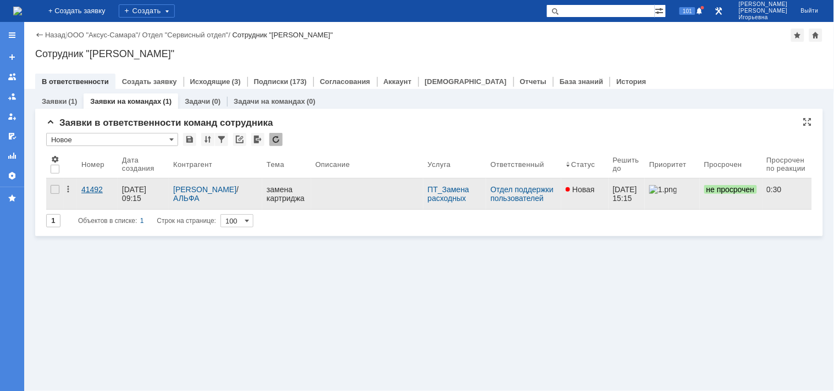
click at [81, 189] on div "41492" at bounding box center [97, 189] width 32 height 9
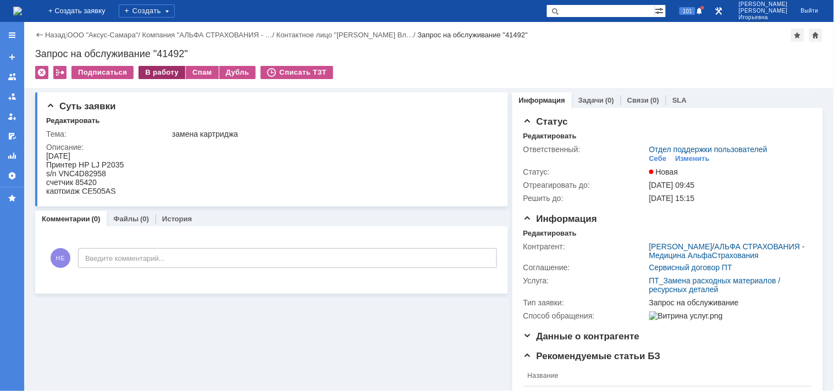
click at [163, 68] on div "В работу" at bounding box center [161, 72] width 47 height 13
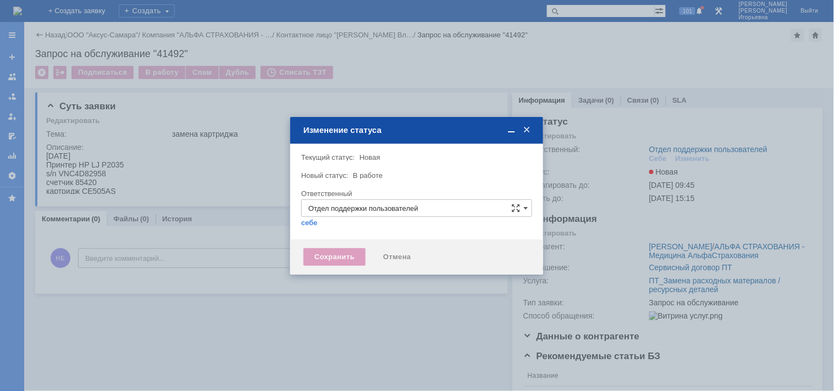
type input "Носенкова Елена Игорьевна"
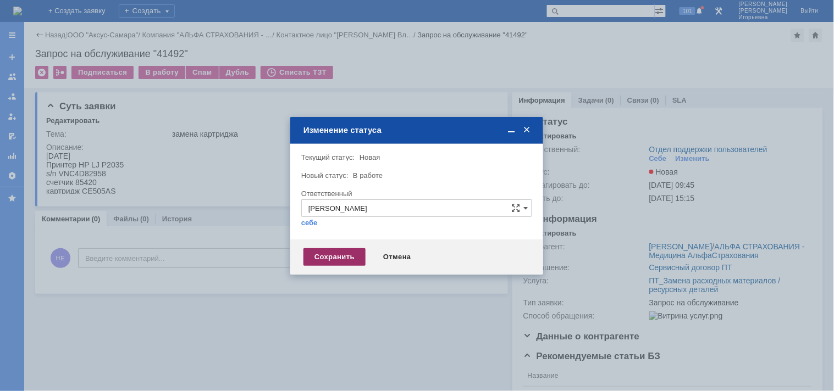
click at [335, 261] on div "Сохранить" at bounding box center [334, 257] width 62 height 18
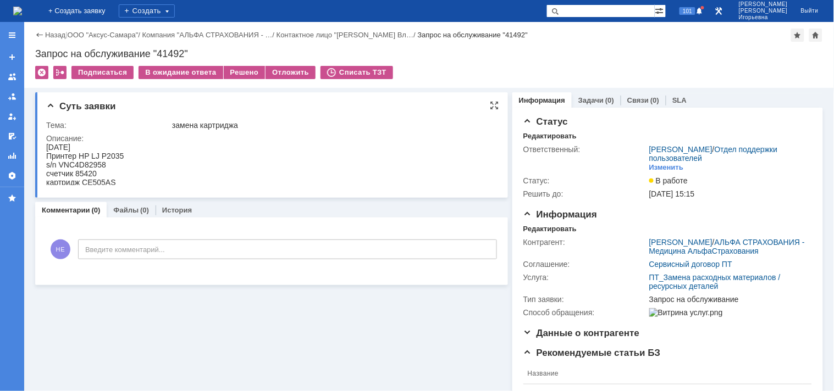
click at [102, 163] on div "s/n VNC4D82958" at bounding box center [84, 164] width 77 height 9
click at [82, 160] on div "s/n VNC4D82958" at bounding box center [84, 164] width 77 height 9
click at [82, 171] on div "счетчик 85420" at bounding box center [84, 173] width 77 height 9
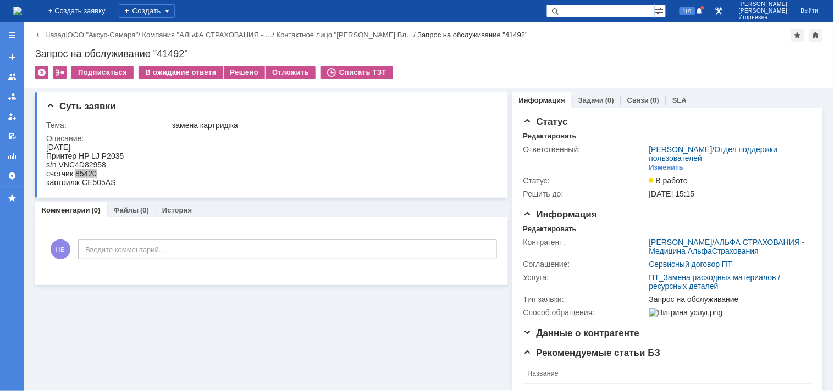
click at [174, 51] on div "Запрос на обслуживание "41492"" at bounding box center [429, 53] width 788 height 11
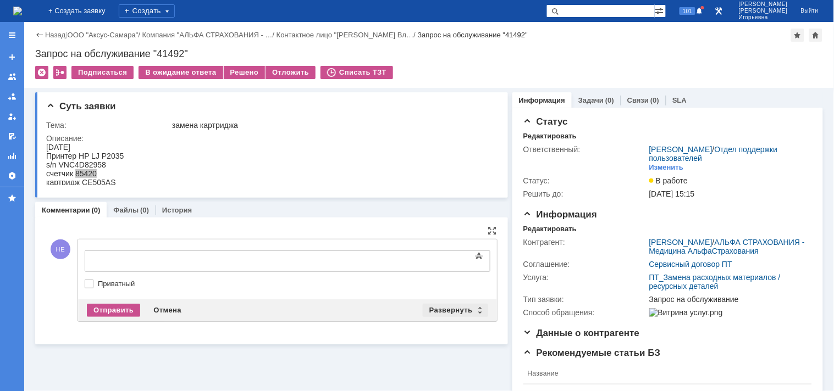
click at [473, 304] on div "Развернуть" at bounding box center [455, 310] width 65 height 13
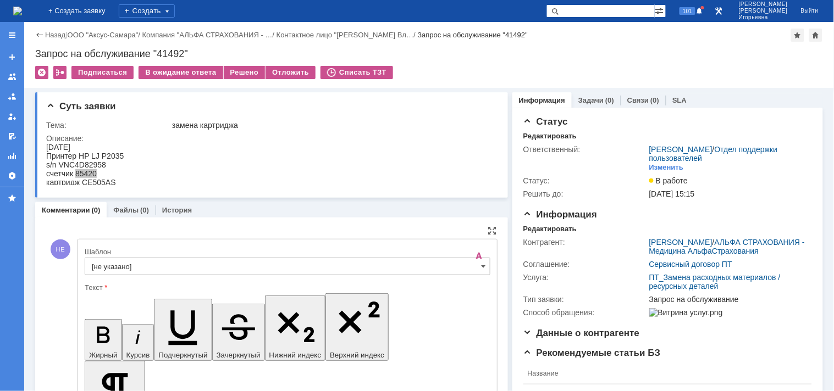
click at [473, 270] on div "[не указано]" at bounding box center [288, 267] width 406 height 18
click at [481, 266] on span at bounding box center [483, 266] width 4 height 9
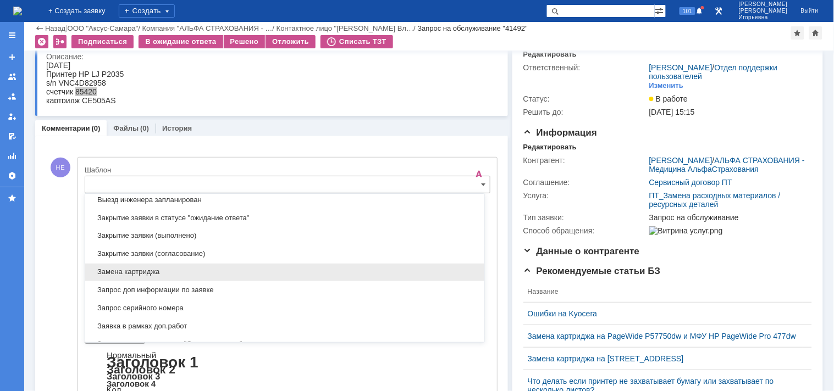
scroll to position [507, 0]
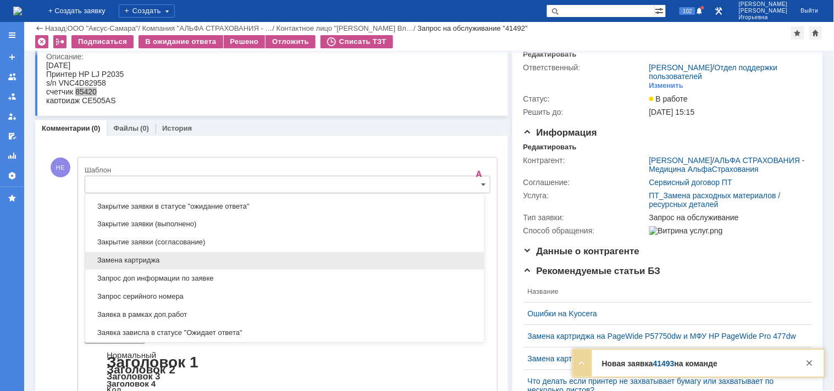
click at [114, 264] on span "Замена картриджа" at bounding box center [285, 261] width 386 height 9
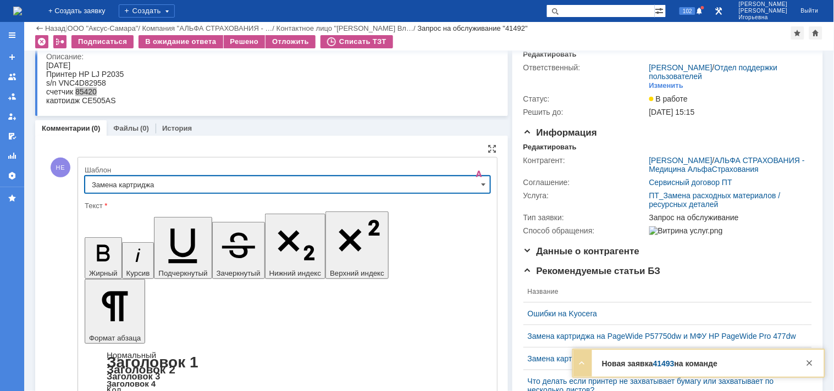
type input "Замена картриджа"
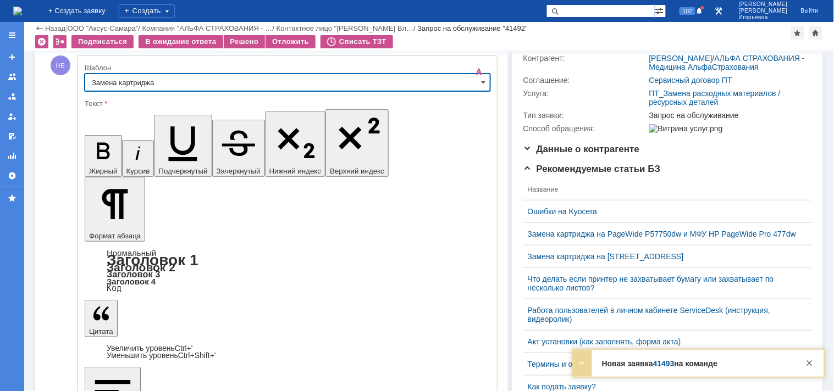
scroll to position [289, 0]
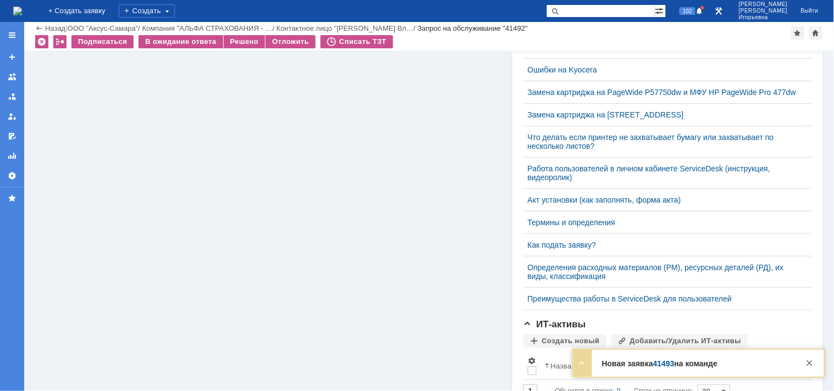
scroll to position [0, 0]
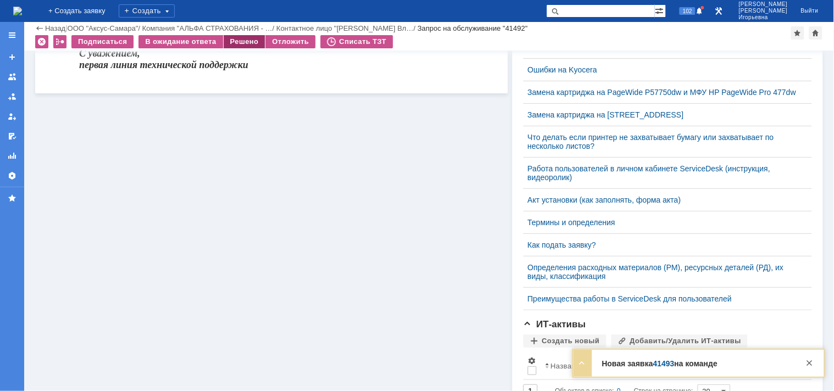
click at [235, 45] on div "Решено" at bounding box center [245, 41] width 42 height 13
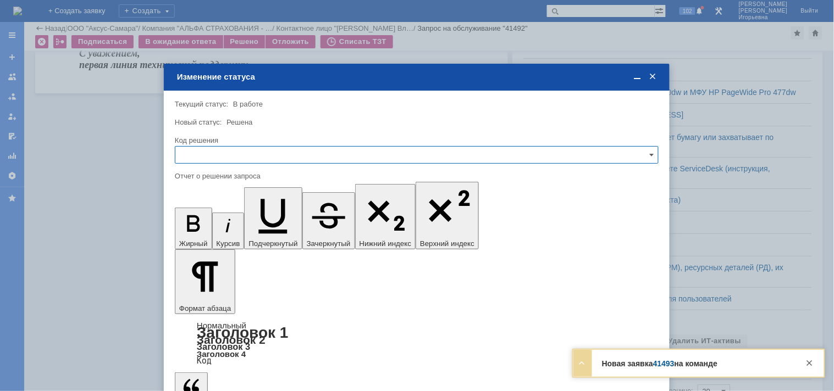
click at [200, 151] on input "text" at bounding box center [417, 155] width 484 height 18
click at [199, 225] on span "Решено" at bounding box center [416, 229] width 469 height 9
type input "Решено"
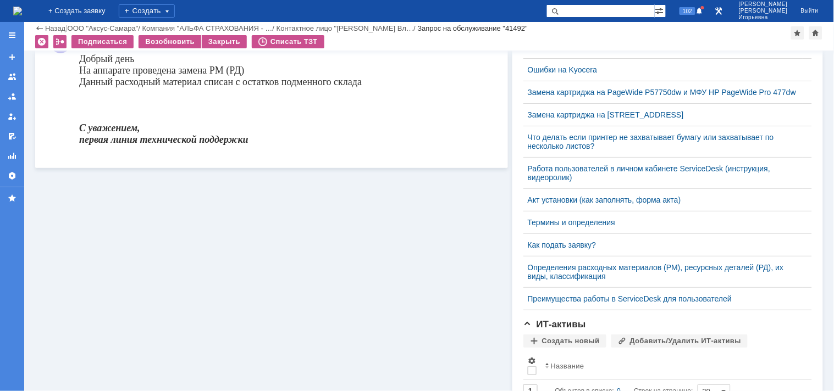
click at [22, 9] on img at bounding box center [17, 11] width 9 height 9
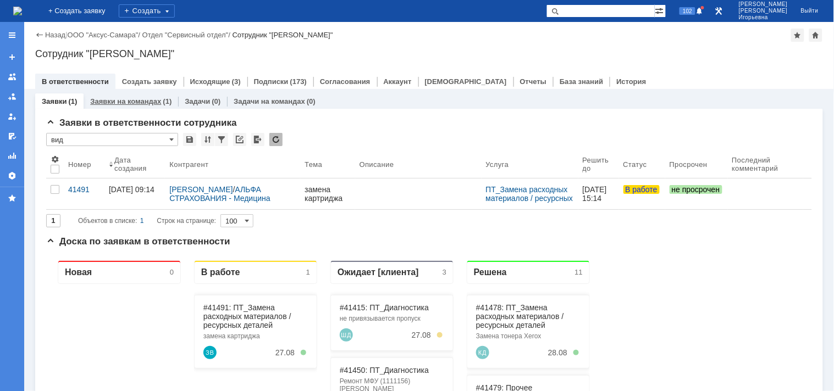
click at [128, 100] on link "Заявки на командах" at bounding box center [125, 101] width 71 height 8
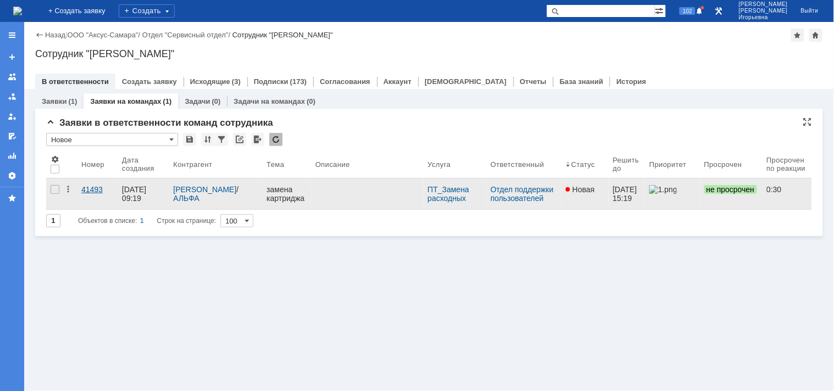
click at [99, 187] on div "41493" at bounding box center [97, 189] width 32 height 9
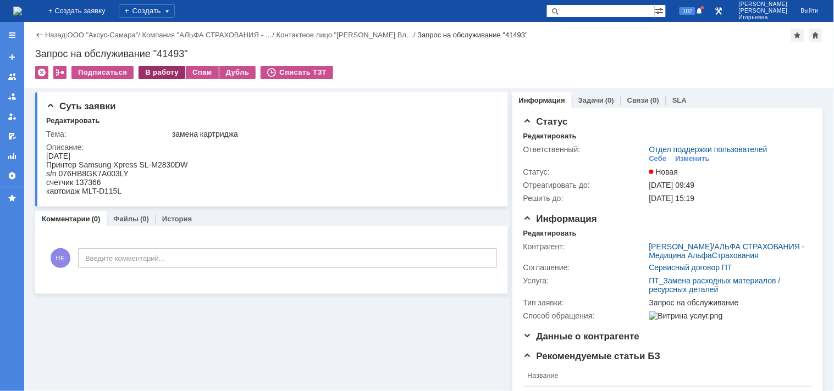
click at [170, 69] on div "В работу" at bounding box center [161, 72] width 47 height 13
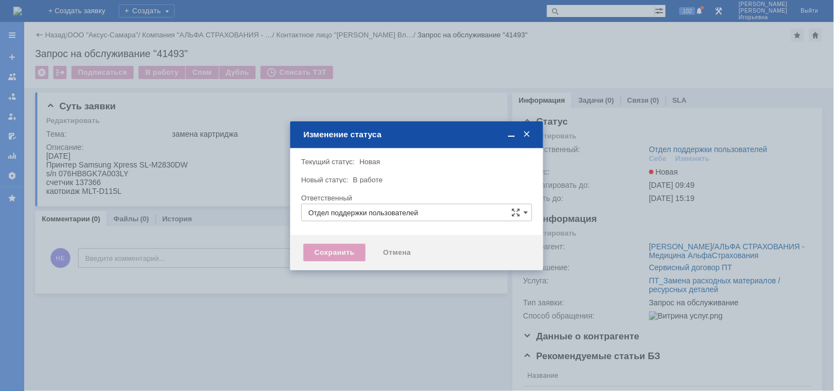
type input "Носенкова Елена Игорьевна"
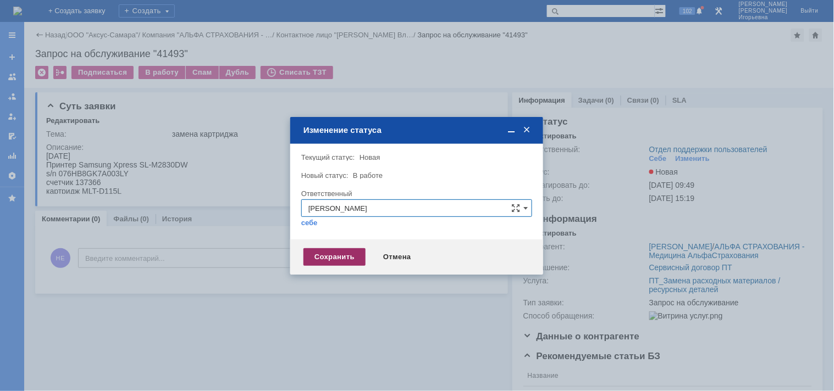
click at [336, 257] on div "Сохранить" at bounding box center [334, 257] width 62 height 18
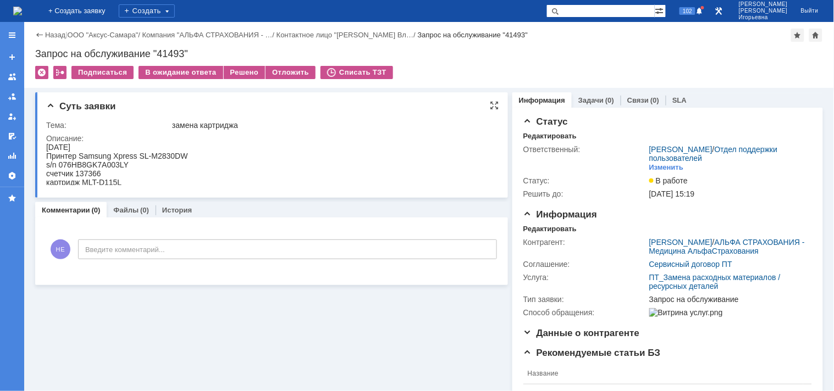
click at [113, 165] on div "s/n 076HB8GK7A003LY" at bounding box center [117, 164] width 142 height 9
click at [88, 170] on div "счетчик 137366" at bounding box center [117, 173] width 142 height 9
click at [172, 52] on div "Запрос на обслуживание "41493"" at bounding box center [429, 53] width 788 height 11
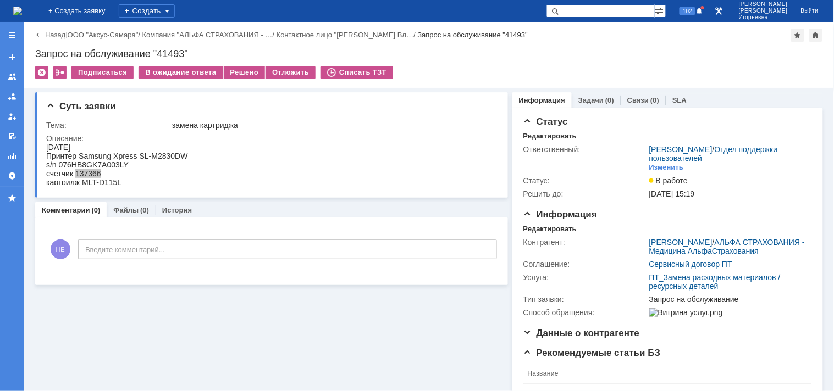
click at [167, 53] on div "Запрос на обслуживание "41493"" at bounding box center [429, 53] width 788 height 11
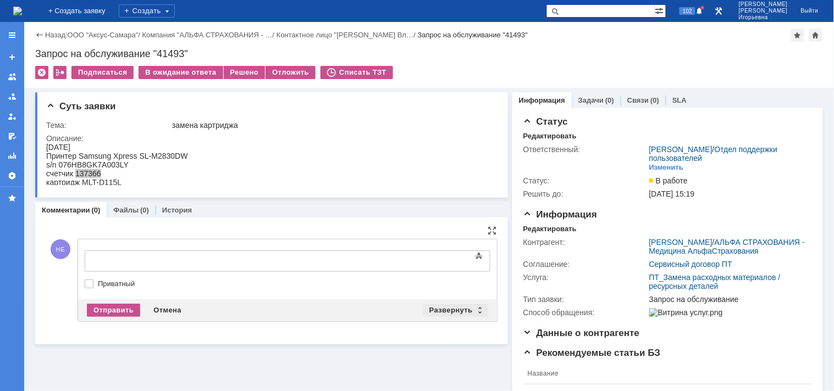
click at [474, 306] on div "Развернуть" at bounding box center [455, 310] width 65 height 13
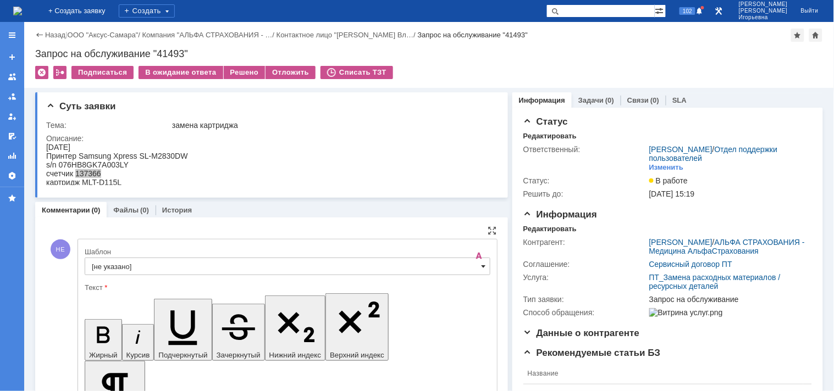
click at [481, 265] on span at bounding box center [483, 266] width 4 height 9
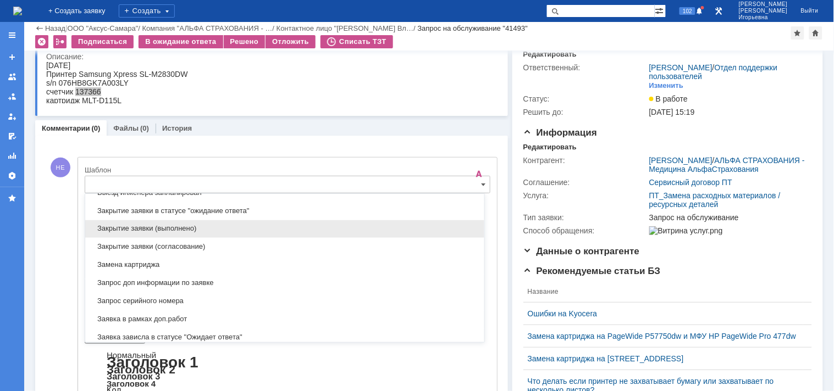
scroll to position [497, 0]
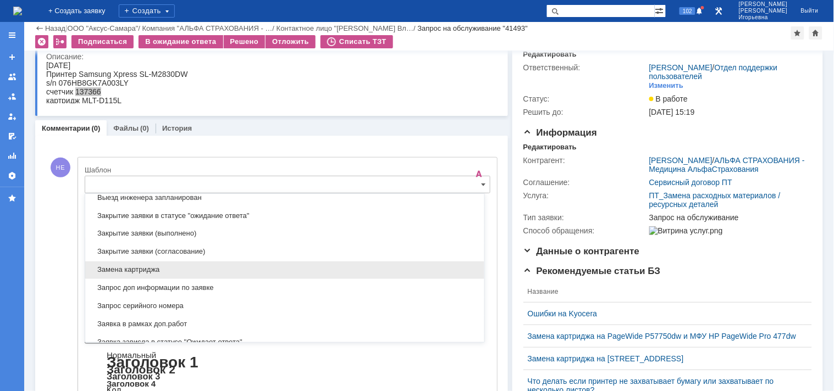
click at [118, 271] on span "Замена картриджа" at bounding box center [285, 270] width 386 height 9
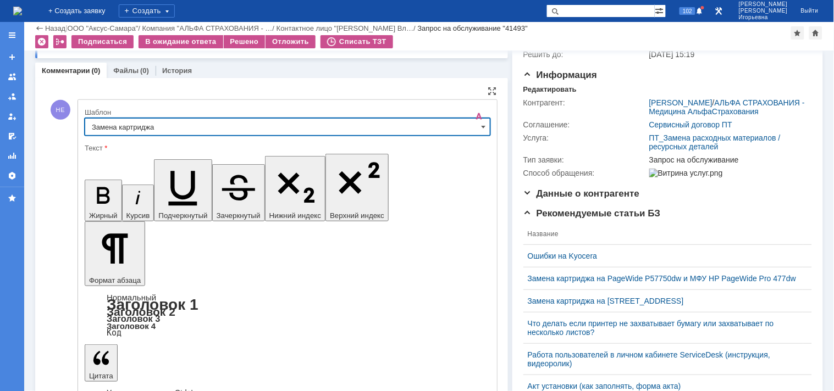
type input "Замена картриджа"
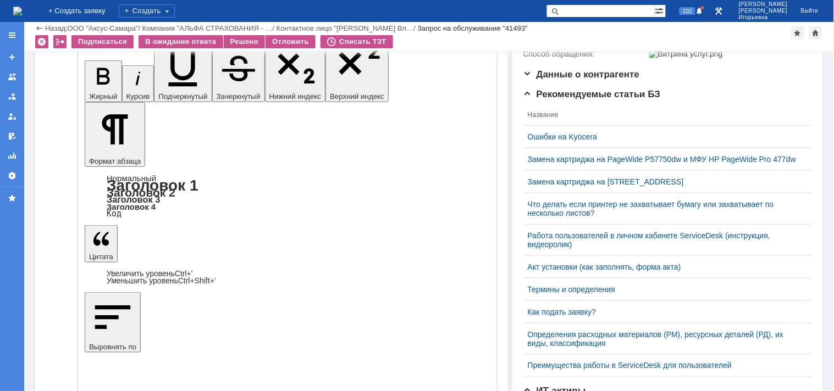
scroll to position [228, 0]
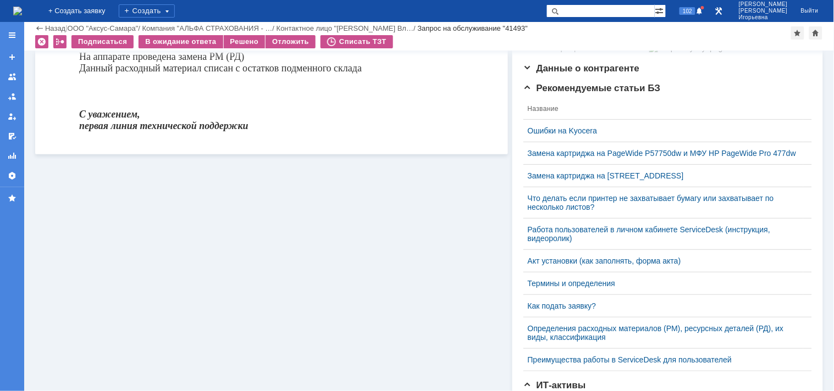
scroll to position [0, 0]
click at [238, 42] on div "Решено" at bounding box center [245, 41] width 42 height 13
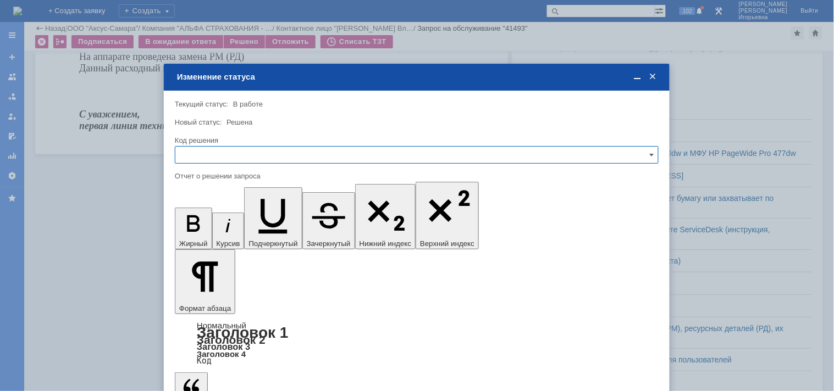
click at [245, 150] on input "text" at bounding box center [417, 155] width 484 height 18
click at [206, 229] on span "Решено" at bounding box center [416, 229] width 469 height 9
type input "Решено"
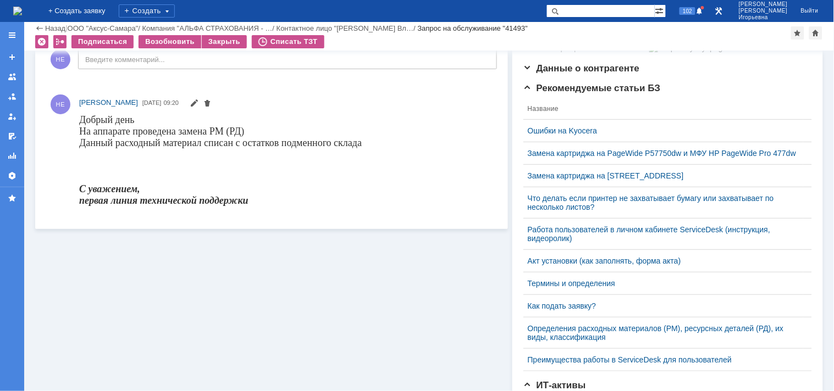
click at [22, 9] on img at bounding box center [17, 11] width 9 height 9
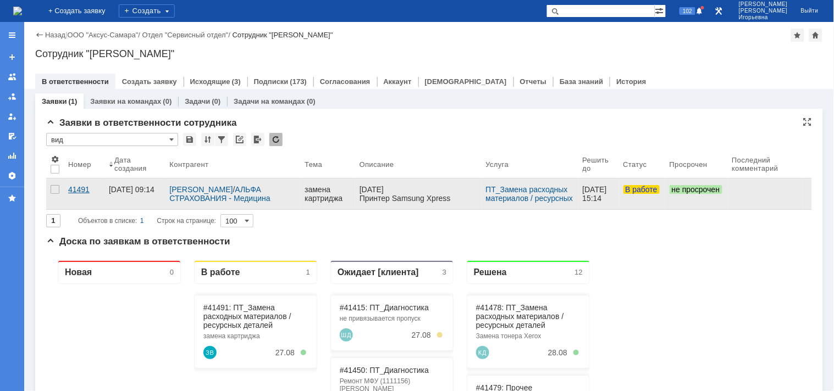
click at [75, 188] on div "41491" at bounding box center [84, 189] width 32 height 9
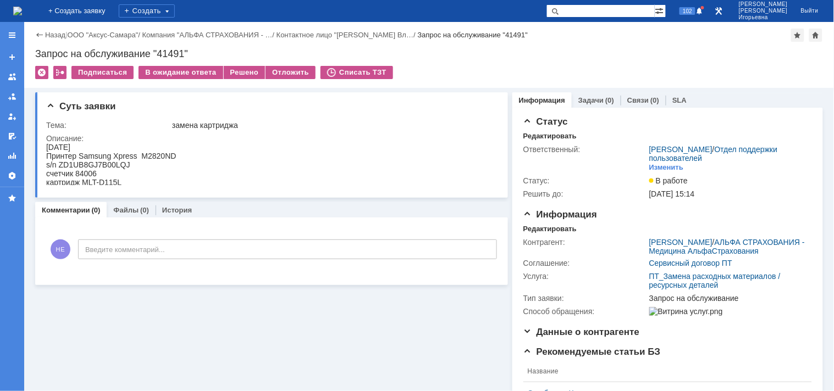
click at [107, 165] on div "s/n ZD1UB8GJ7B00LQJ" at bounding box center [111, 164] width 130 height 9
click at [110, 161] on div "s/n ZD1UB8GJ7B00LQJ" at bounding box center [111, 164] width 130 height 9
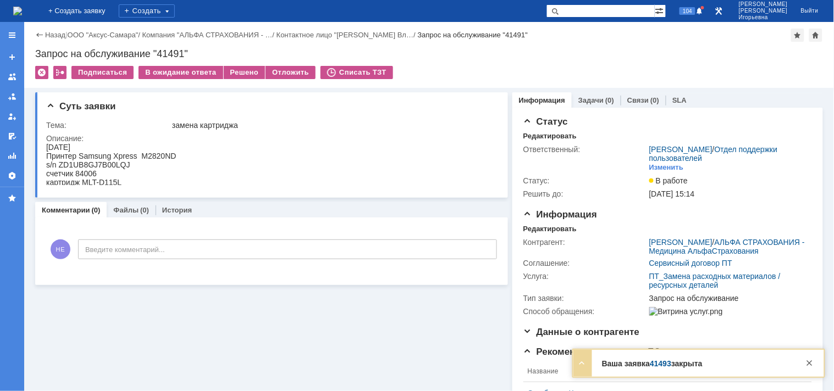
click at [85, 173] on div "счетчик 84006" at bounding box center [111, 173] width 130 height 9
click at [169, 52] on div "Запрос на обслуживание "41491"" at bounding box center [429, 53] width 788 height 11
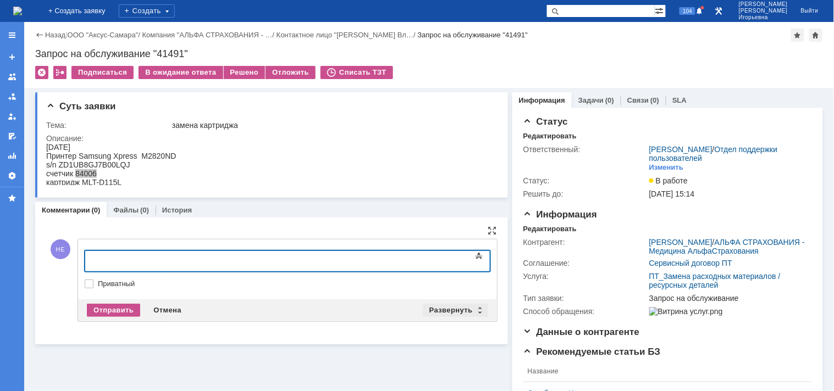
click at [474, 308] on div "Развернуть" at bounding box center [455, 310] width 65 height 13
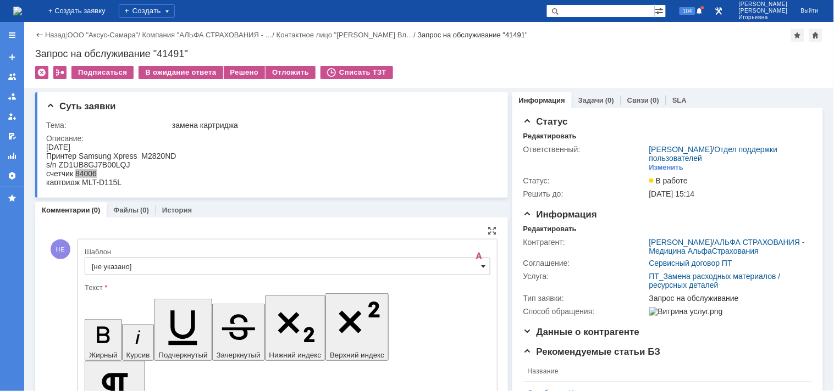
click at [481, 270] on span at bounding box center [483, 266] width 4 height 9
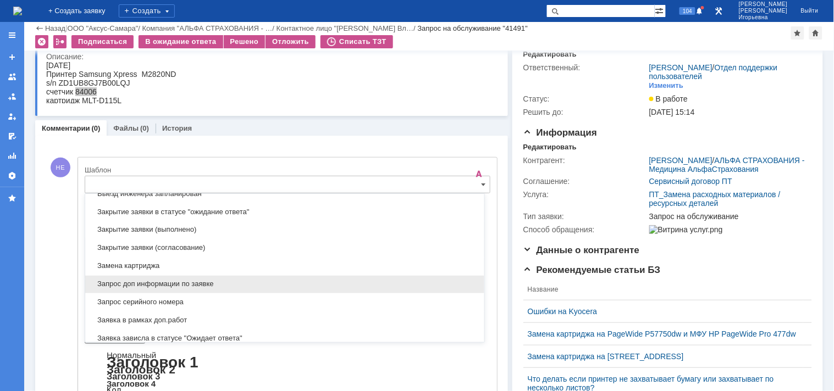
scroll to position [507, 0]
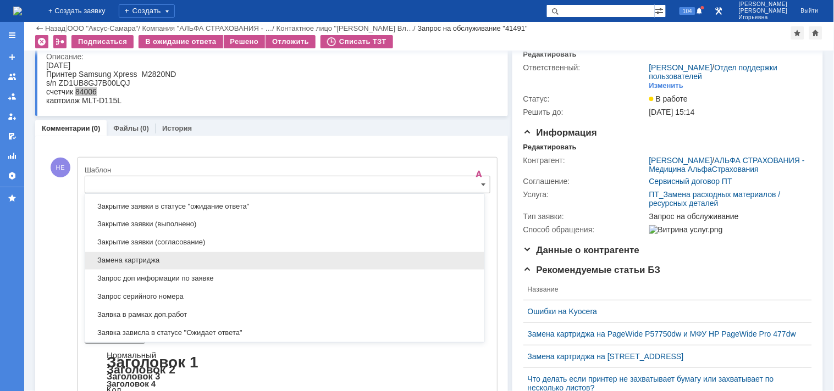
click at [127, 258] on span "Замена картриджа" at bounding box center [285, 261] width 386 height 9
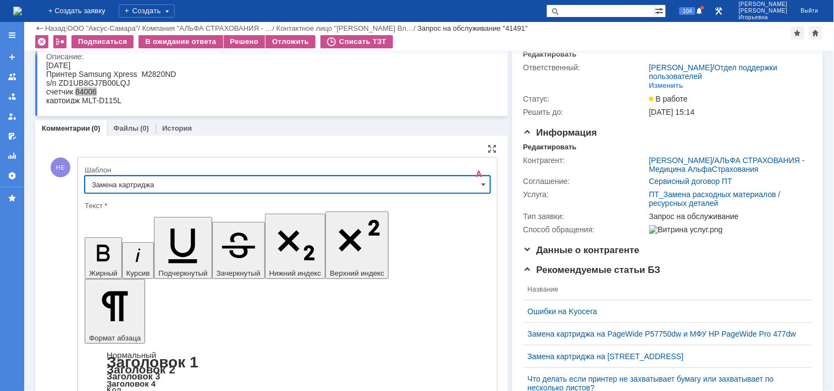
type input "Замена картриджа"
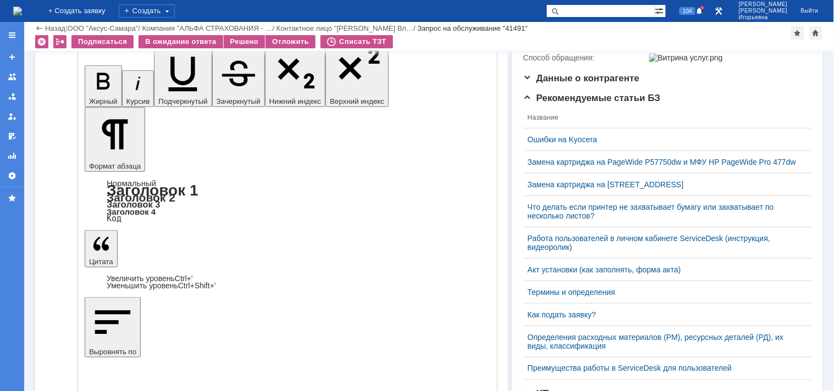
scroll to position [228, 0]
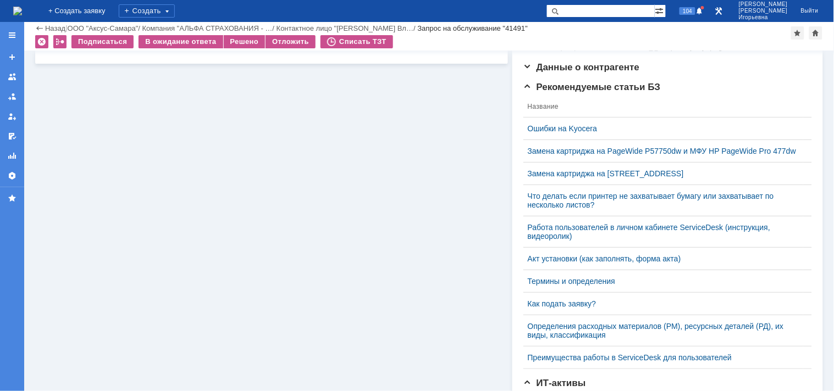
scroll to position [0, 0]
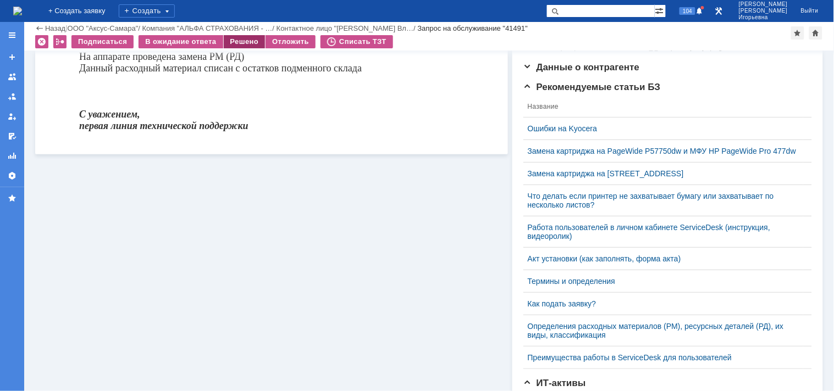
click at [248, 43] on div "Решено" at bounding box center [245, 41] width 42 height 13
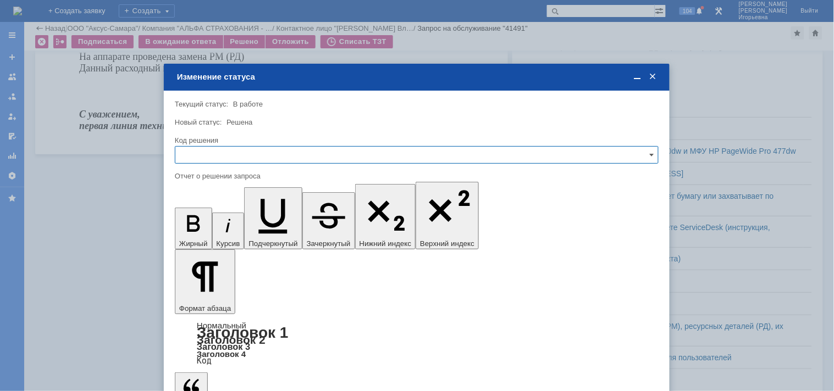
click at [246, 153] on input "text" at bounding box center [417, 155] width 484 height 18
drag, startPoint x: 204, startPoint y: 226, endPoint x: 37, endPoint y: 78, distance: 223.1
click at [204, 226] on span "Решено" at bounding box center [416, 229] width 469 height 9
type input "Решено"
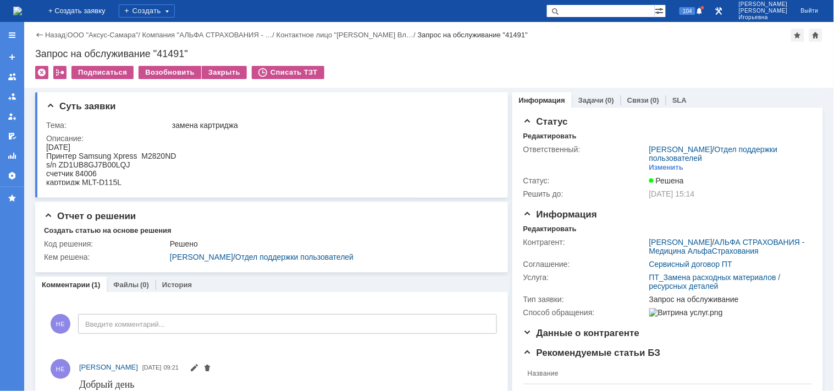
click at [22, 7] on img at bounding box center [17, 11] width 9 height 9
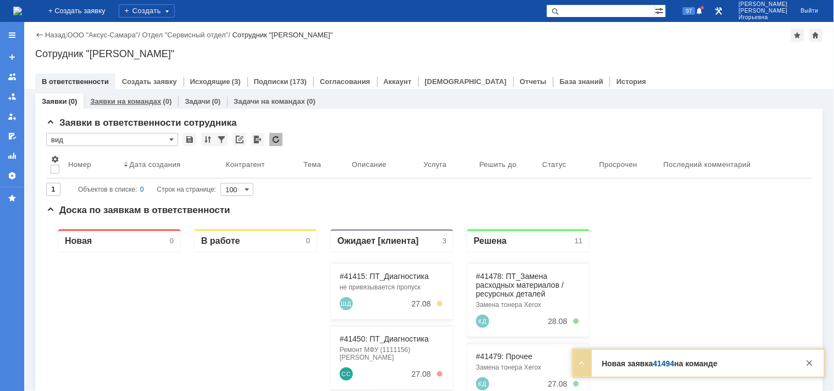
click at [129, 97] on link "Заявки на командах" at bounding box center [125, 101] width 71 height 8
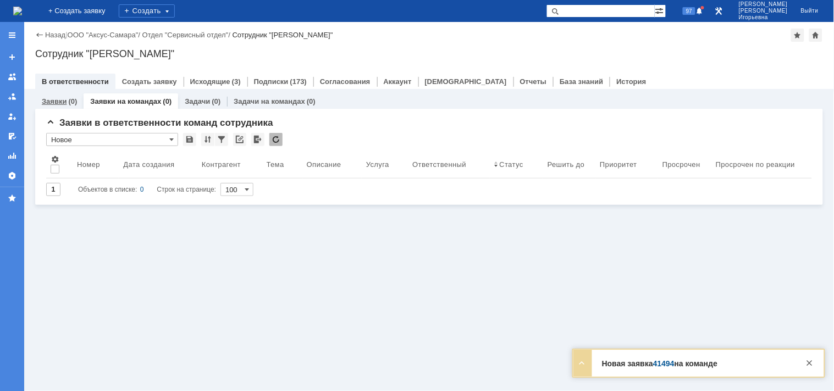
click at [42, 100] on link "Заявки" at bounding box center [54, 101] width 25 height 8
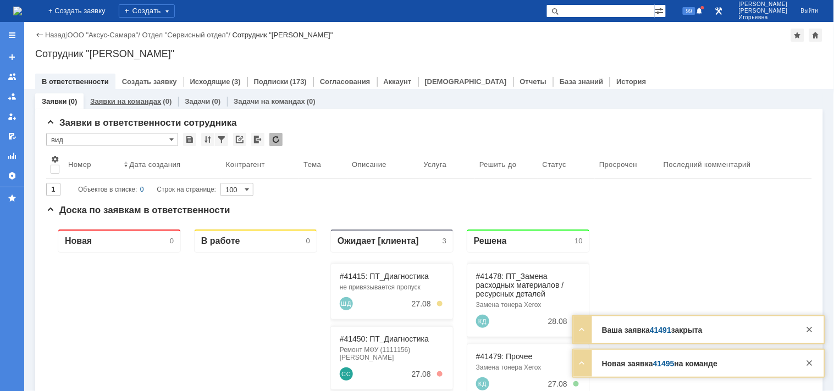
click at [109, 100] on link "Заявки на командах" at bounding box center [125, 101] width 71 height 8
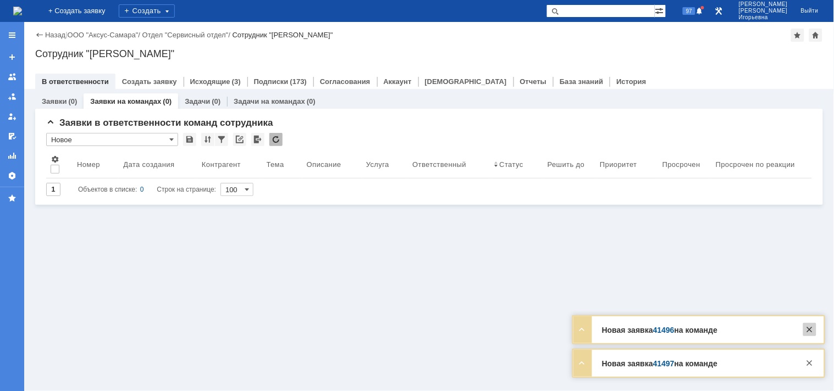
click at [813, 334] on div at bounding box center [809, 329] width 13 height 13
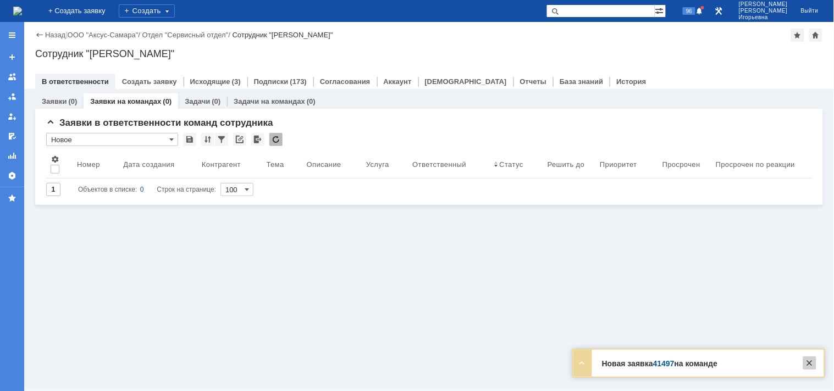
click at [809, 363] on div at bounding box center [809, 363] width 13 height 13
